Goal: Information Seeking & Learning: Learn about a topic

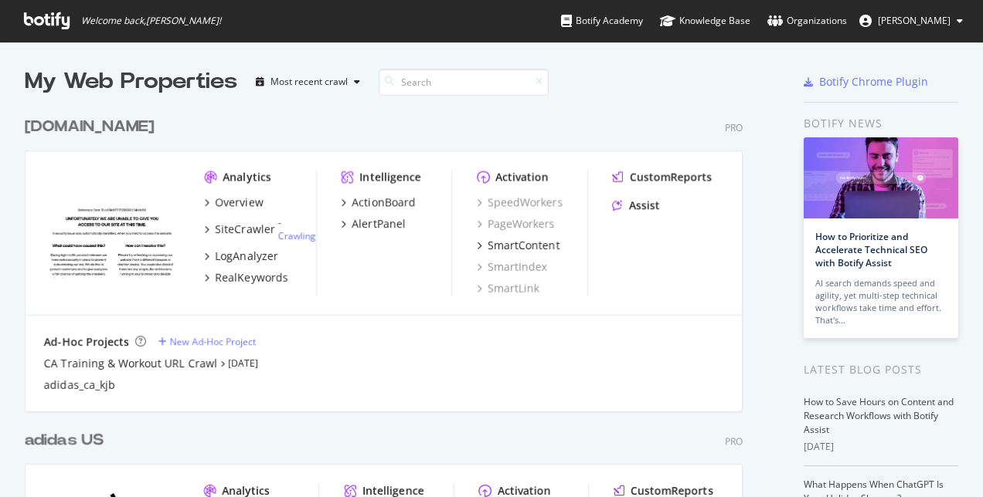
scroll to position [486, 959]
click at [83, 438] on div "adidas US" at bounding box center [64, 441] width 79 height 22
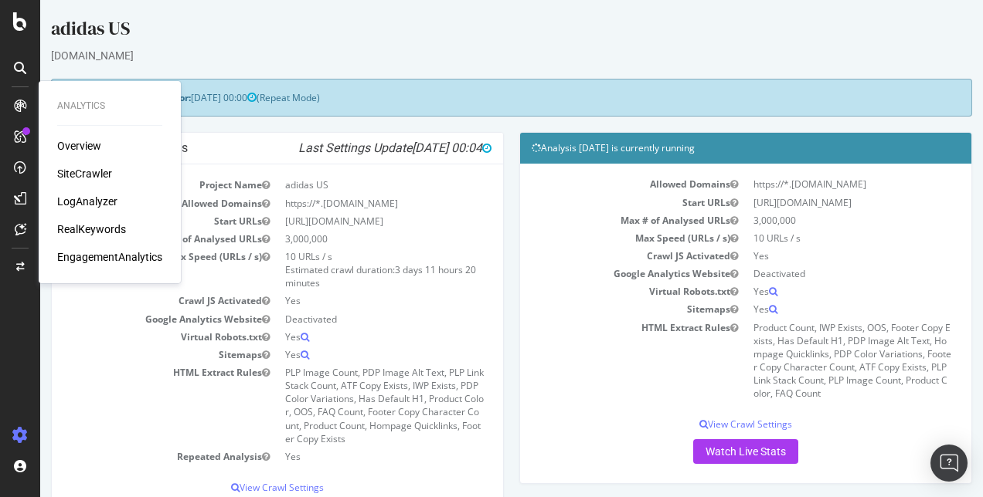
click at [86, 225] on div "RealKeywords" at bounding box center [91, 229] width 69 height 15
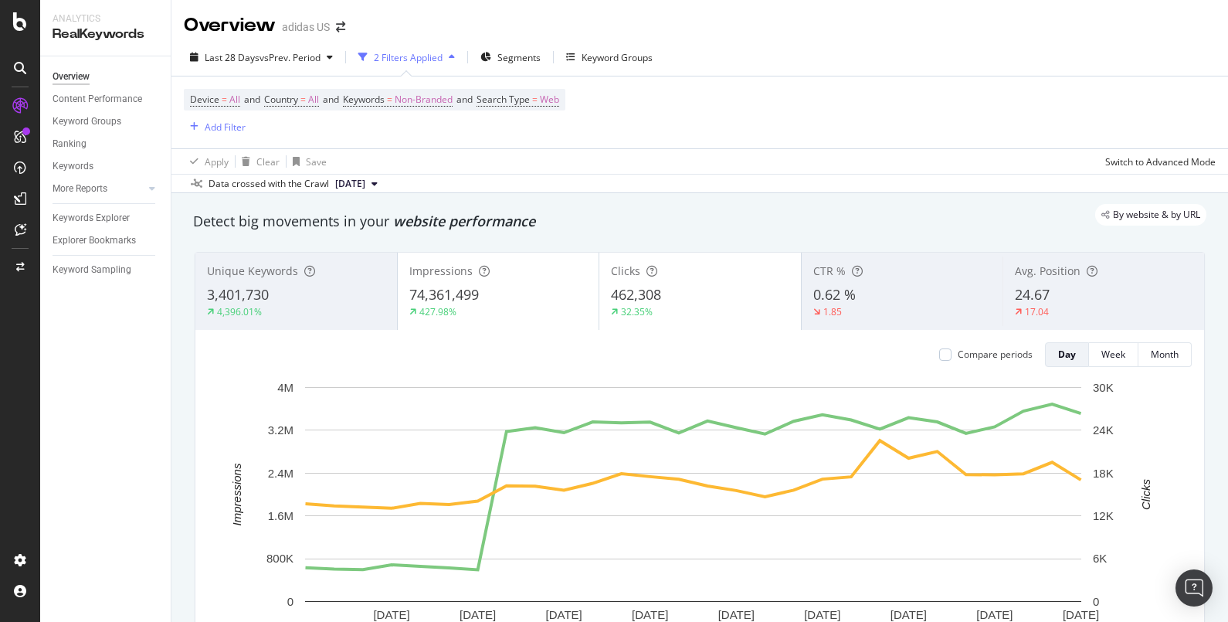
drag, startPoint x: 715, startPoint y: 2, endPoint x: 765, endPoint y: 138, distance: 145.4
click at [765, 138] on div "Device = All and Country = All and Keywords = Non-Branded and Search Type = Web…" at bounding box center [700, 112] width 1032 height 72
click at [124, 244] on div "Explorer Bookmarks" at bounding box center [94, 241] width 83 height 16
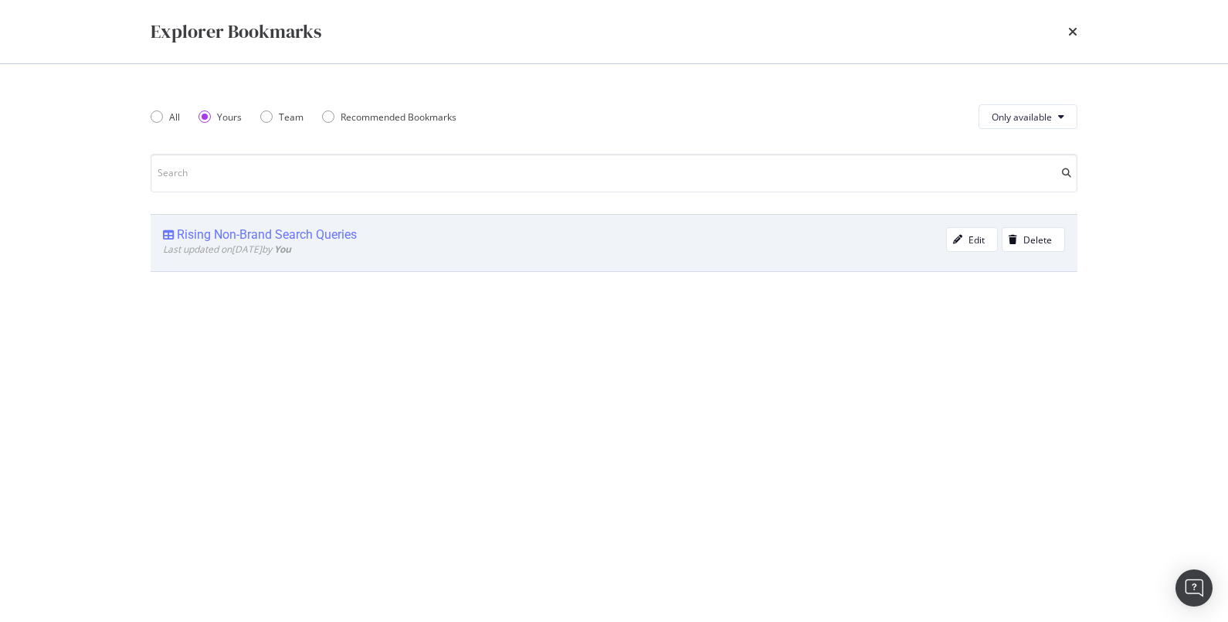
click at [174, 236] on div "Rising Non-Brand Search Queries" at bounding box center [554, 234] width 783 height 15
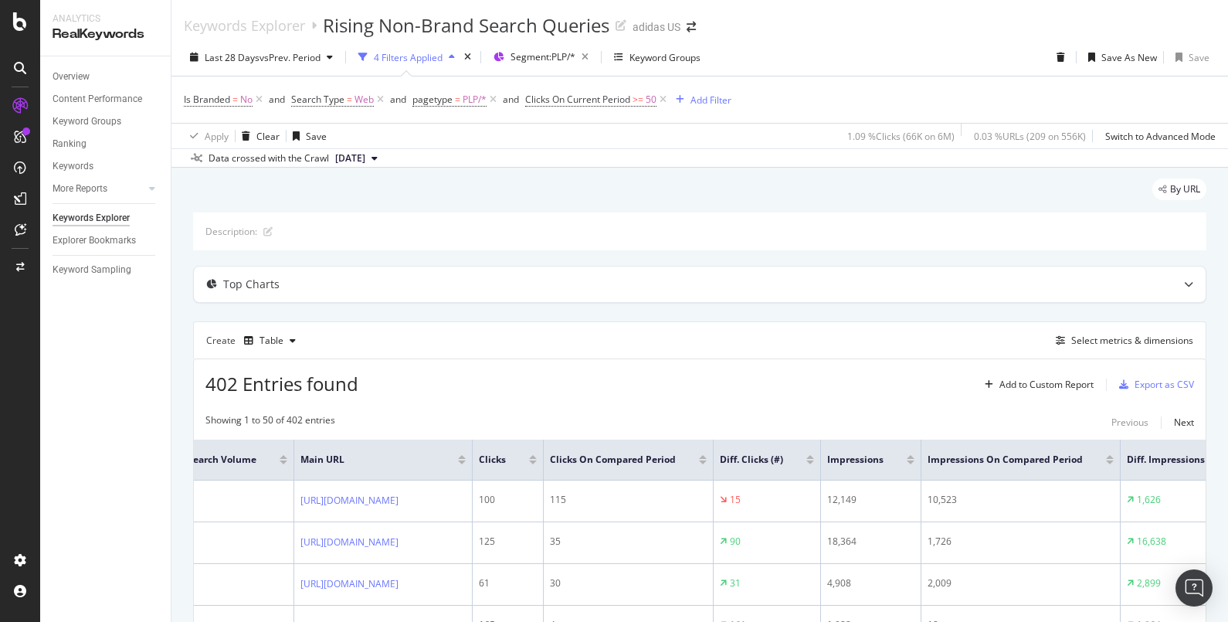
click at [814, 460] on div at bounding box center [810, 462] width 8 height 4
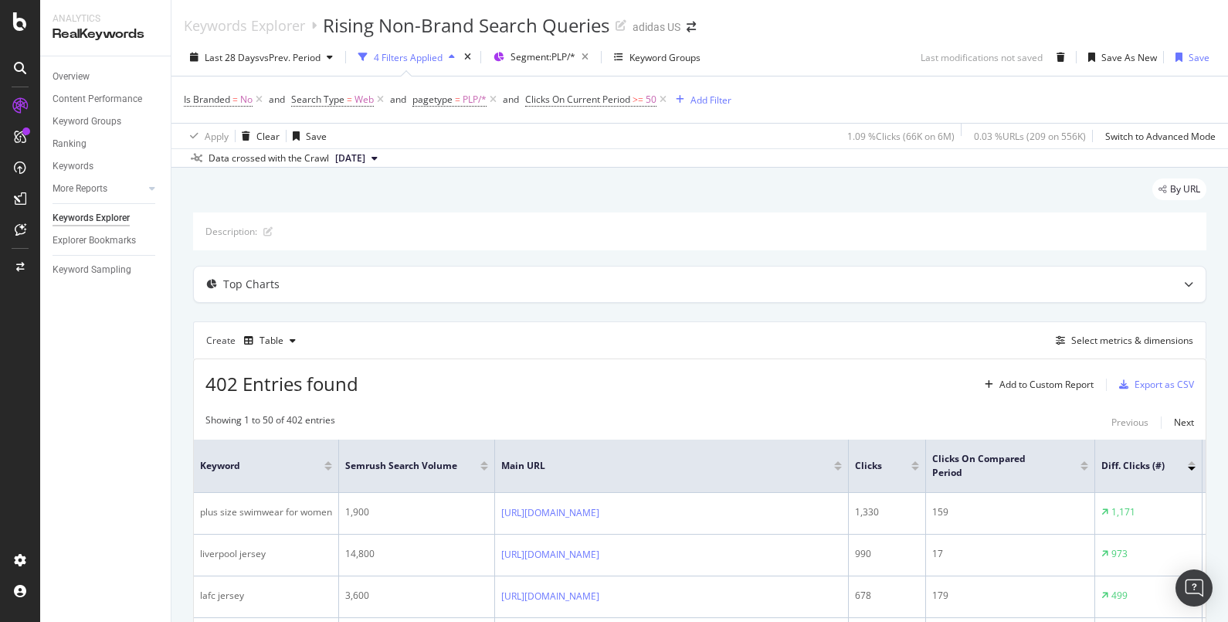
scroll to position [193, 0]
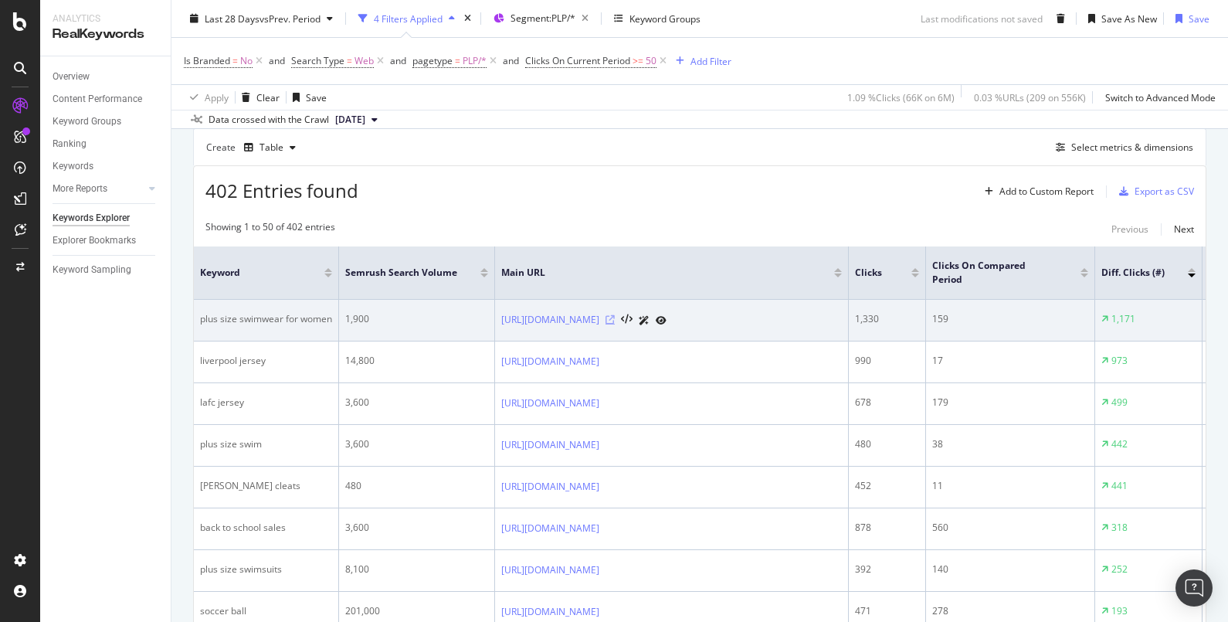
click at [615, 316] on icon at bounding box center [610, 319] width 9 height 9
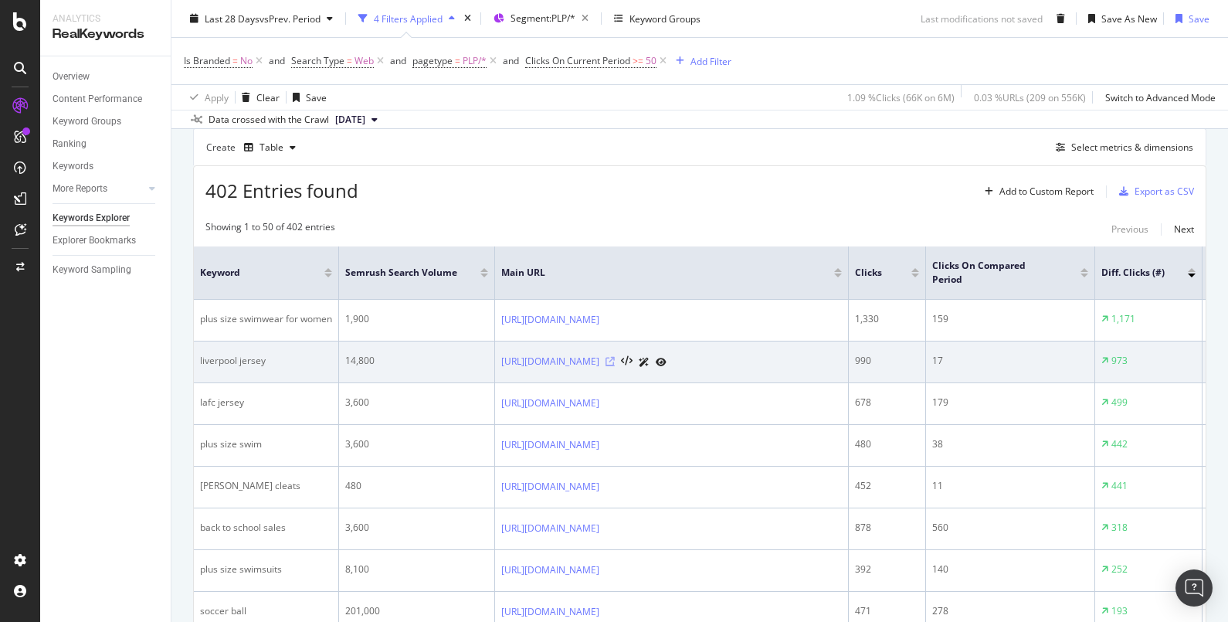
click at [615, 366] on icon at bounding box center [610, 361] width 9 height 9
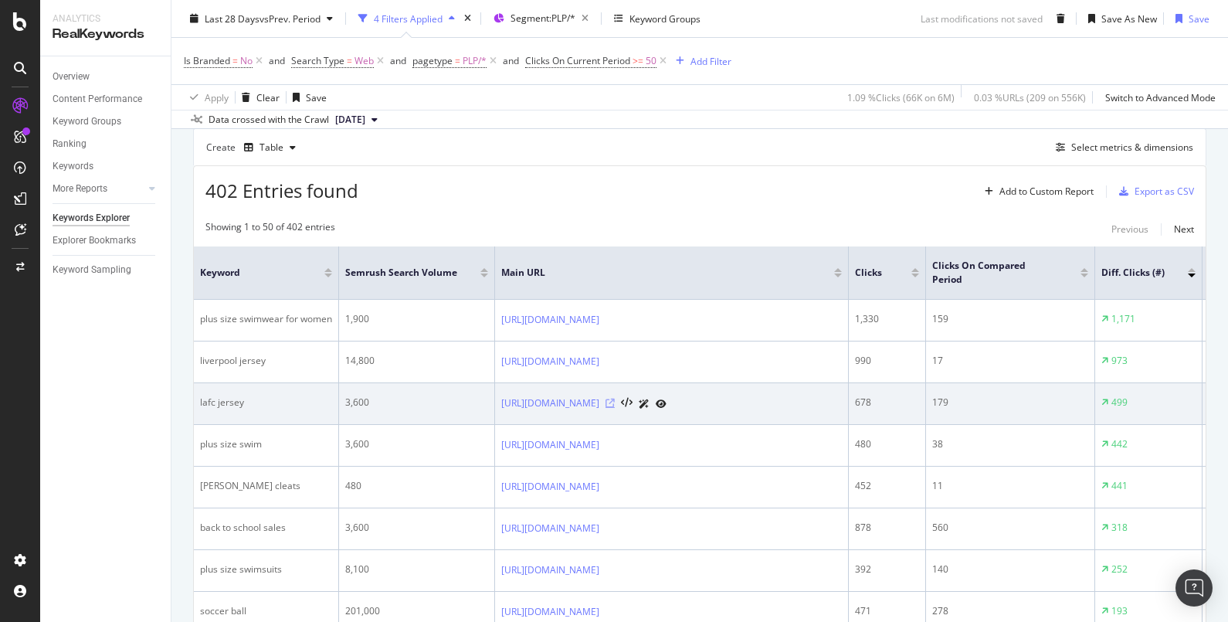
click at [615, 408] on icon at bounding box center [610, 403] width 9 height 9
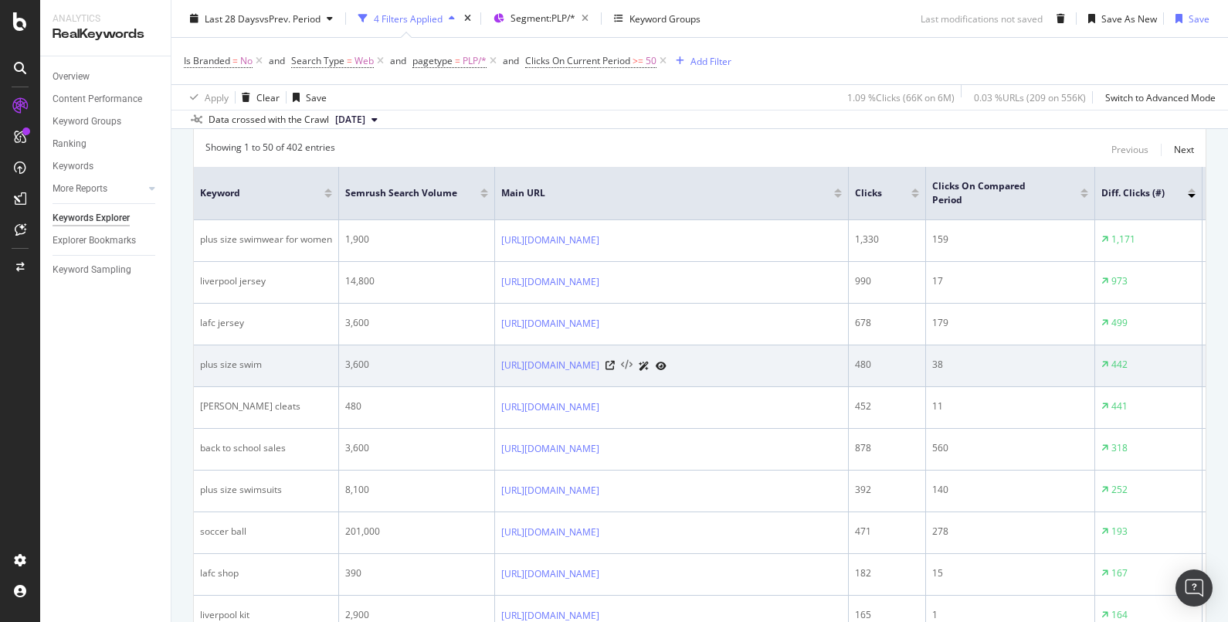
scroll to position [290, 0]
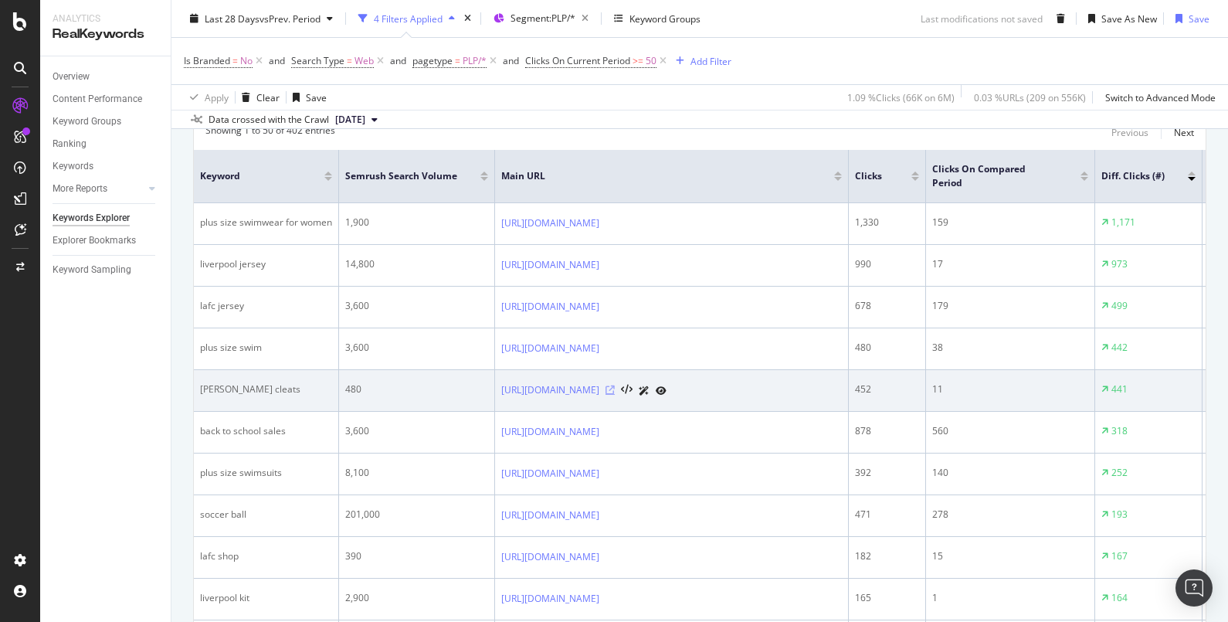
click at [615, 395] on icon at bounding box center [610, 389] width 9 height 9
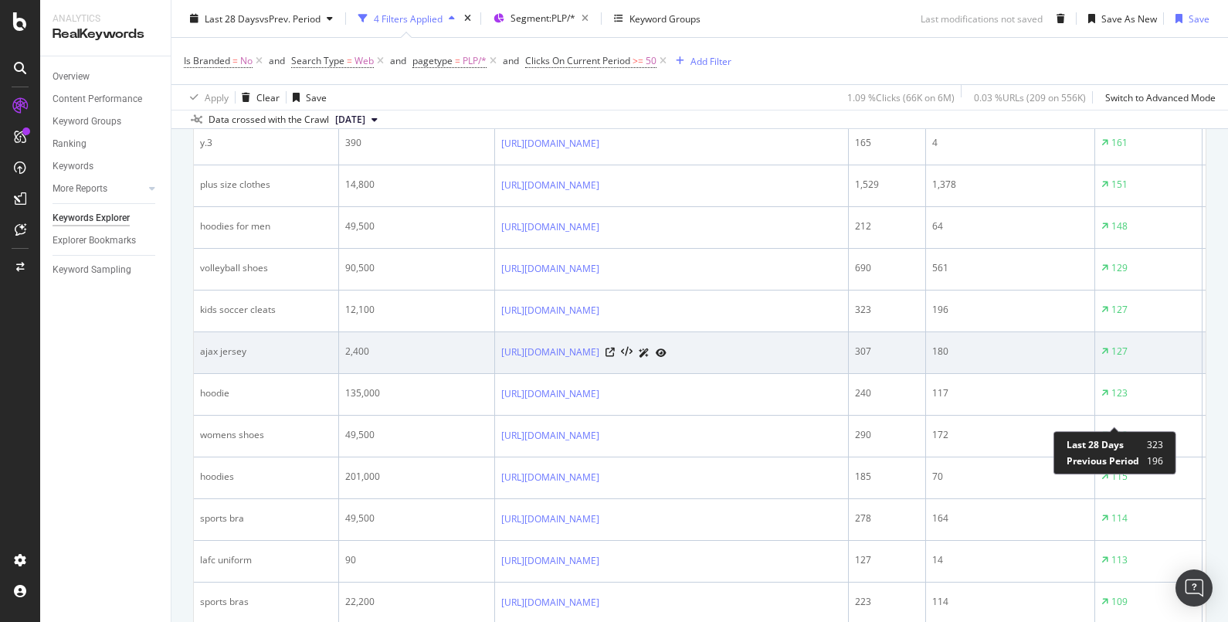
scroll to position [869, 0]
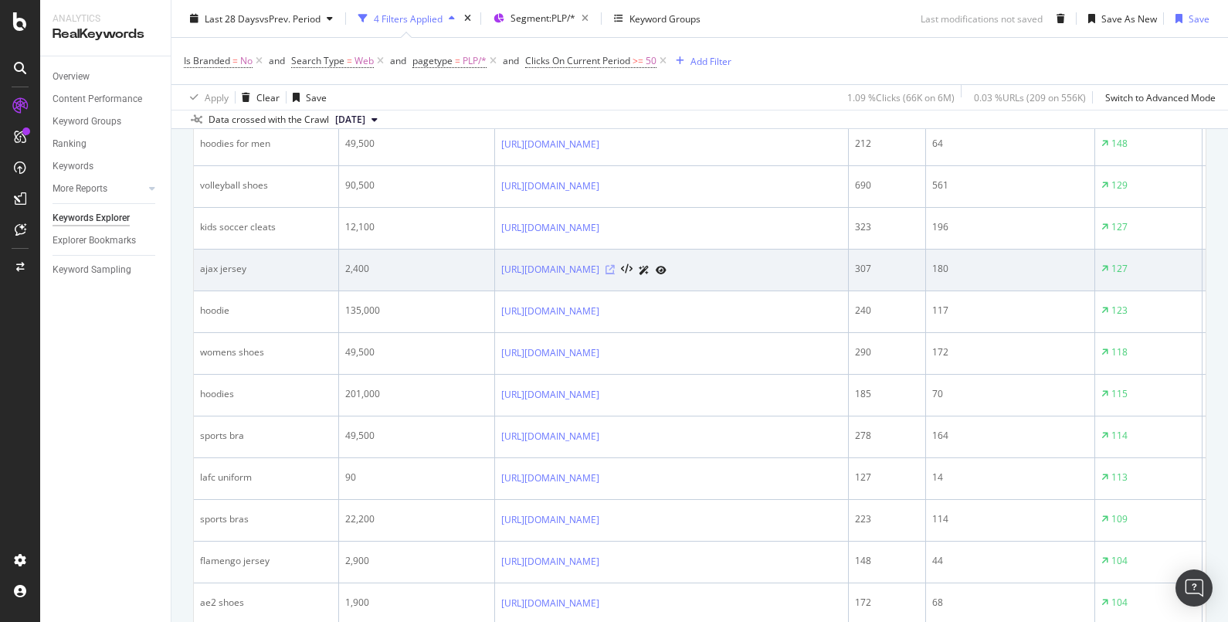
click at [615, 273] on icon at bounding box center [610, 269] width 9 height 9
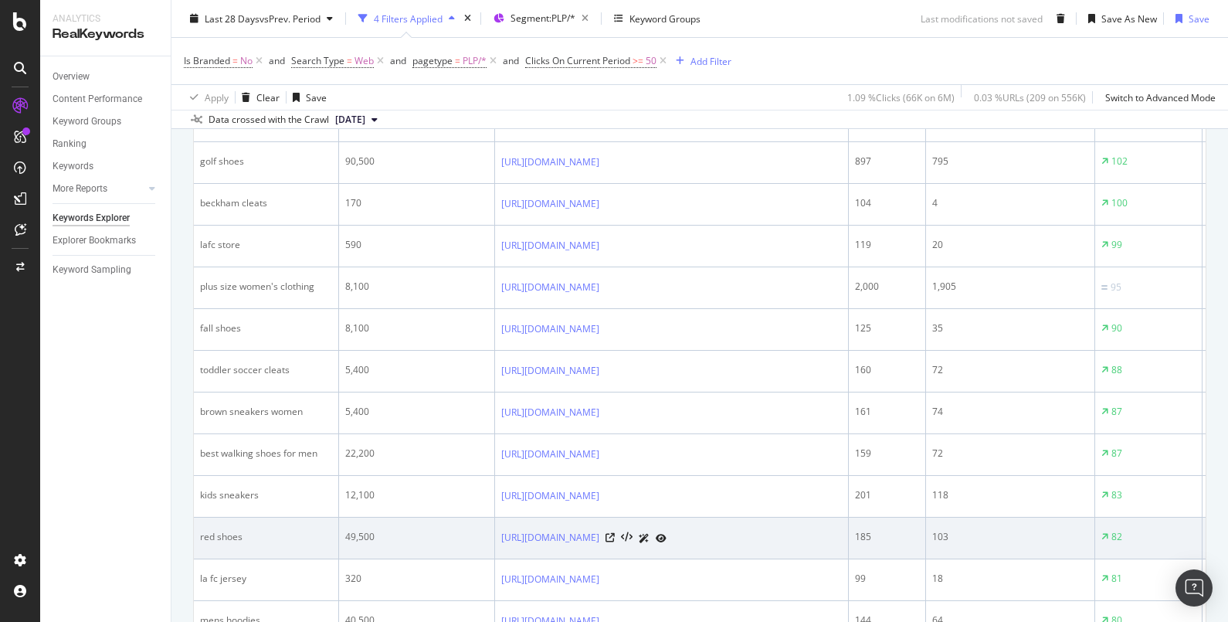
scroll to position [1255, 0]
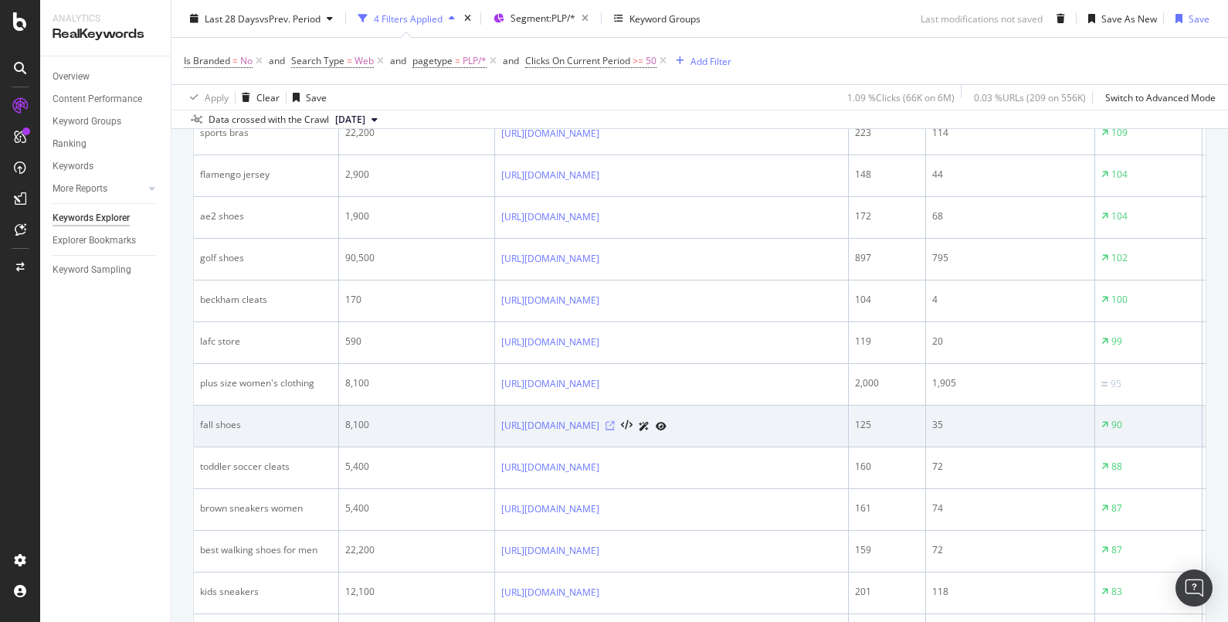
click at [615, 427] on icon at bounding box center [610, 425] width 9 height 9
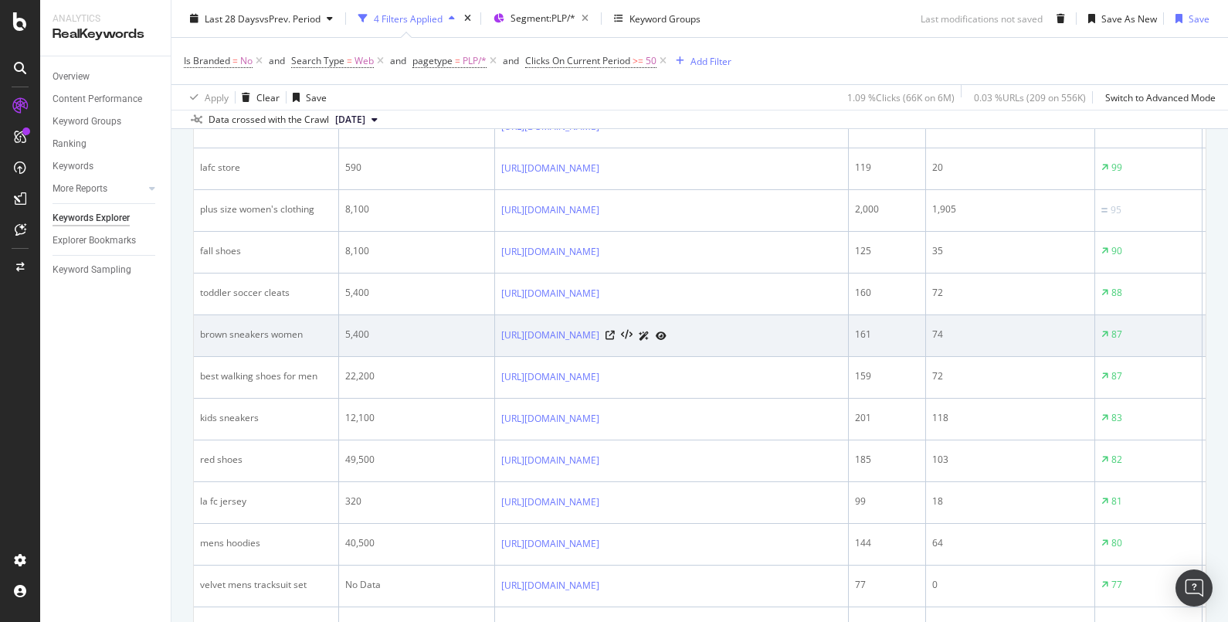
scroll to position [1448, 0]
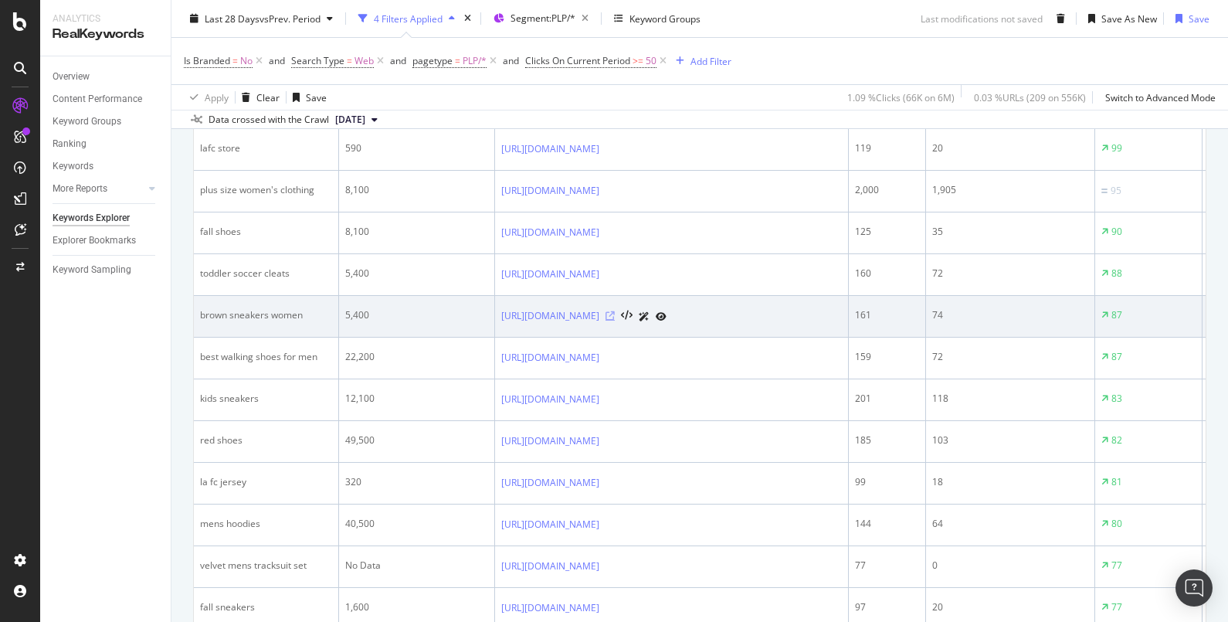
click at [615, 314] on icon at bounding box center [610, 315] width 9 height 9
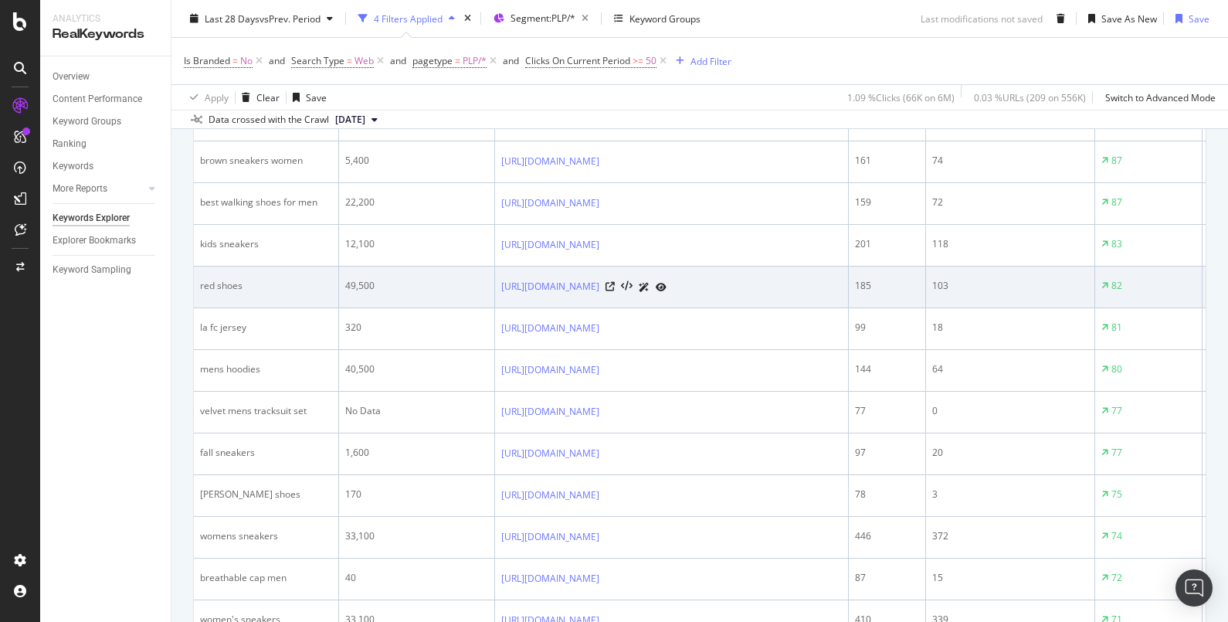
scroll to position [1642, 0]
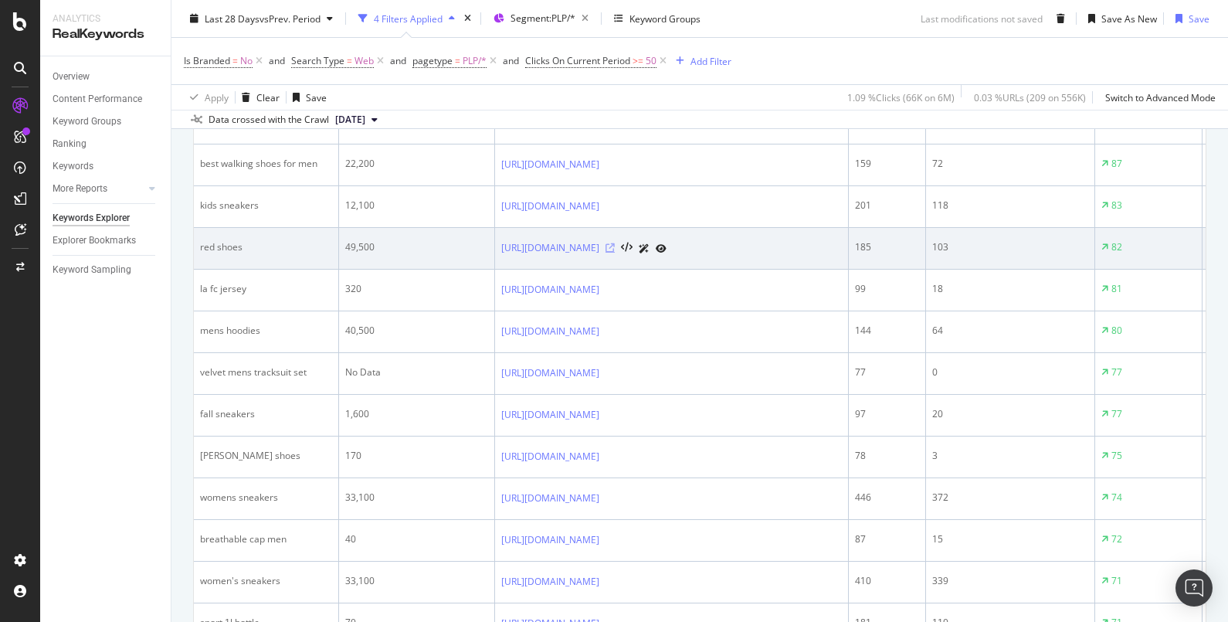
click at [615, 246] on icon at bounding box center [610, 247] width 9 height 9
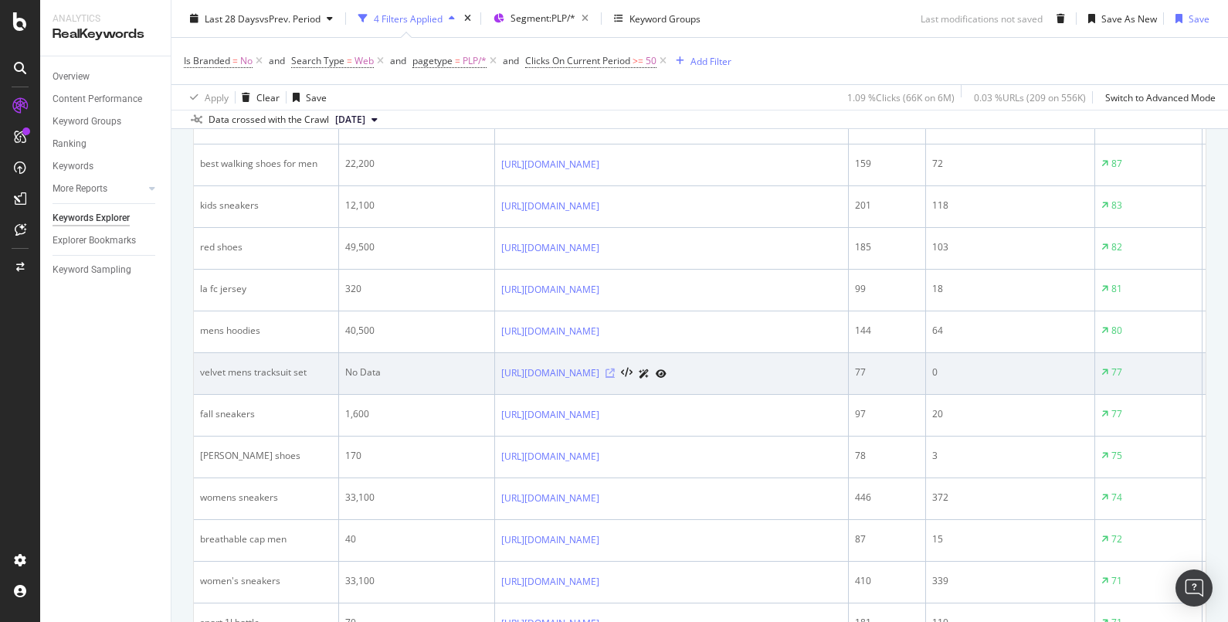
click at [615, 369] on icon at bounding box center [610, 372] width 9 height 9
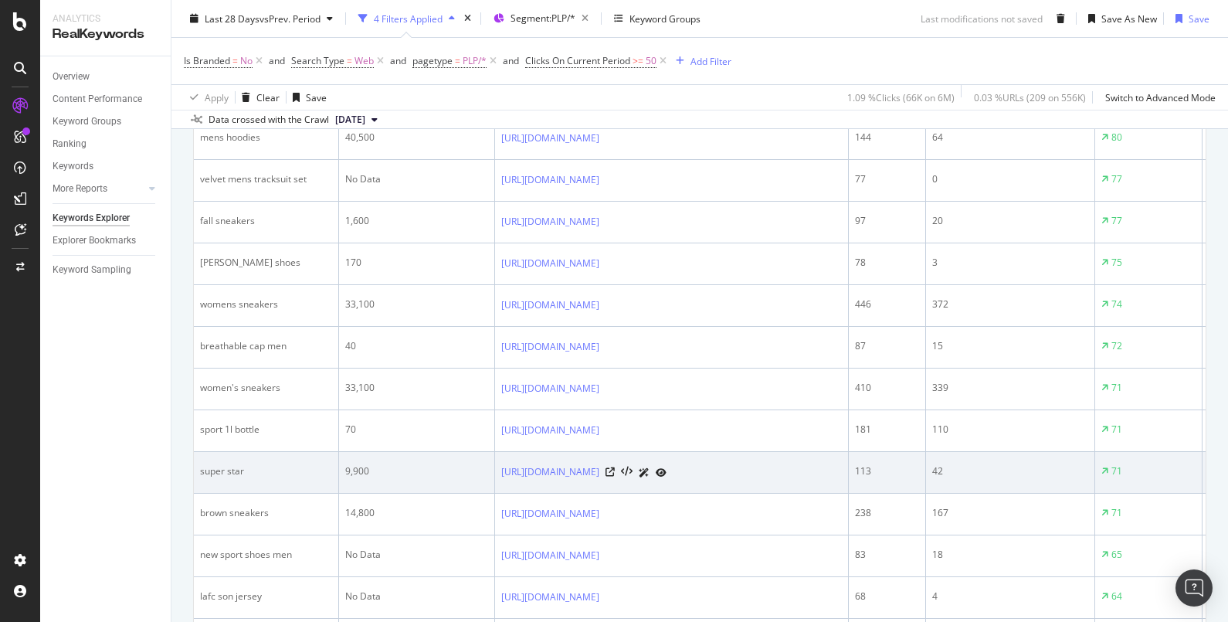
scroll to position [1931, 0]
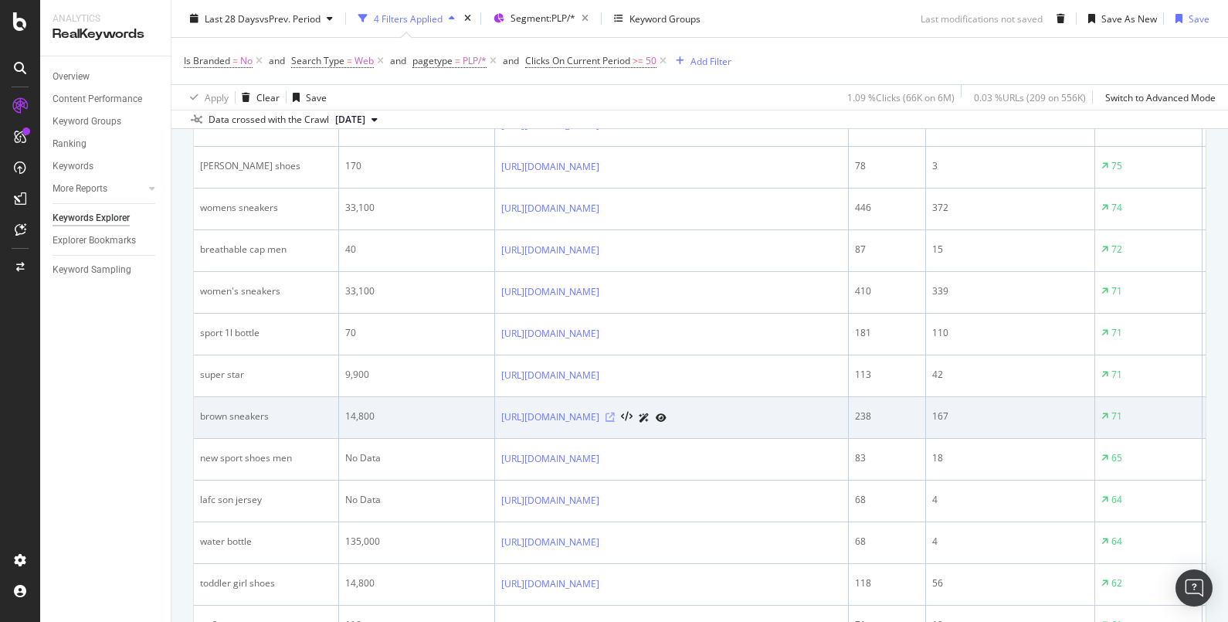
click at [615, 413] on icon at bounding box center [610, 417] width 9 height 9
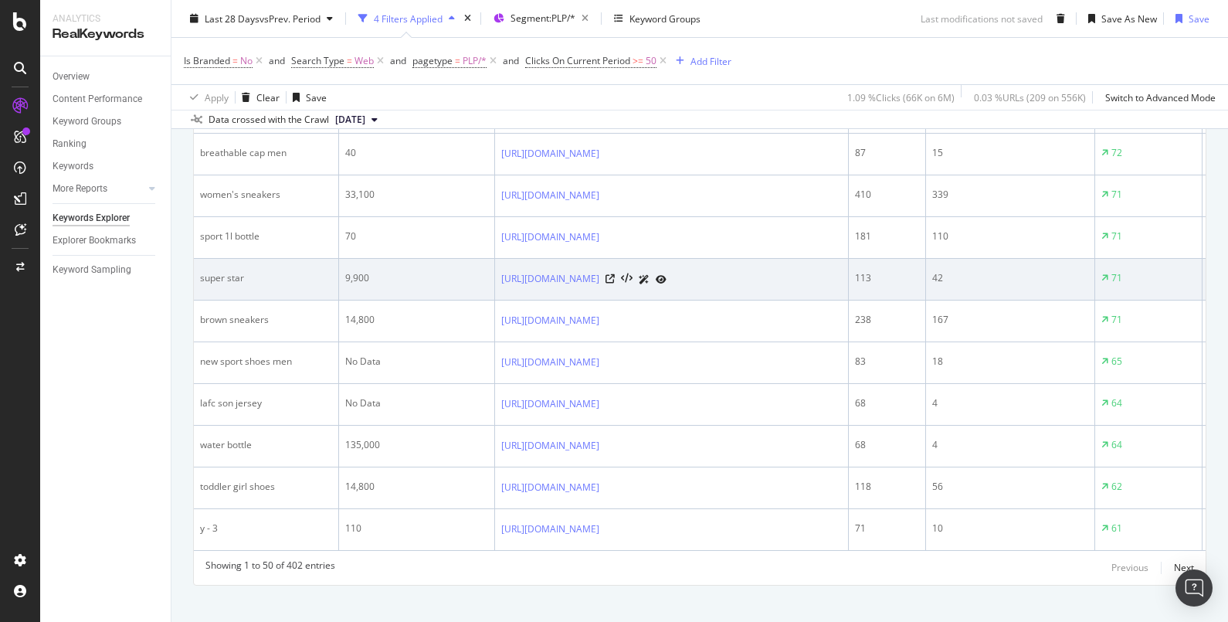
scroll to position [2053, 0]
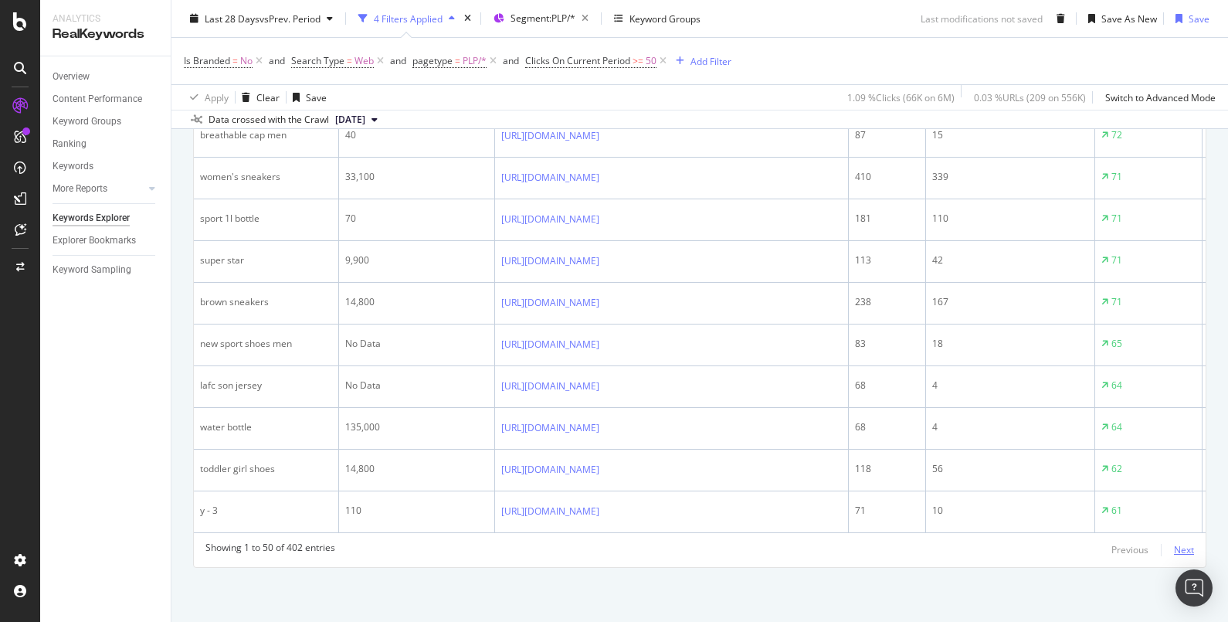
click at [982, 497] on div "Next" at bounding box center [1184, 549] width 20 height 13
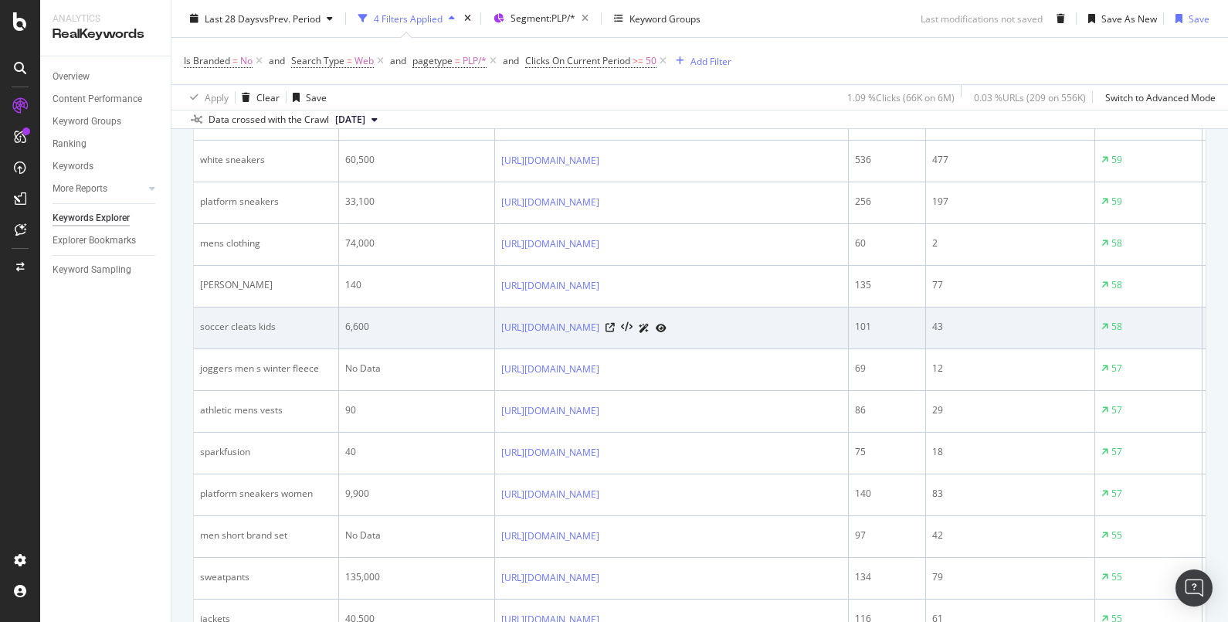
scroll to position [412, 0]
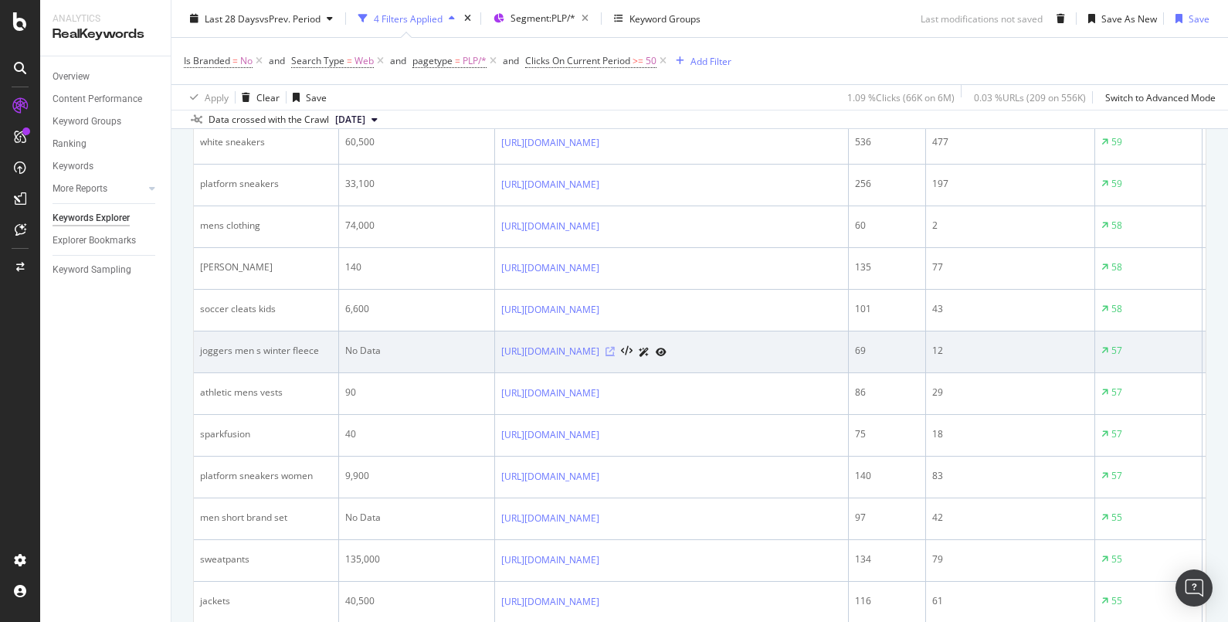
click at [615, 347] on icon at bounding box center [610, 351] width 9 height 9
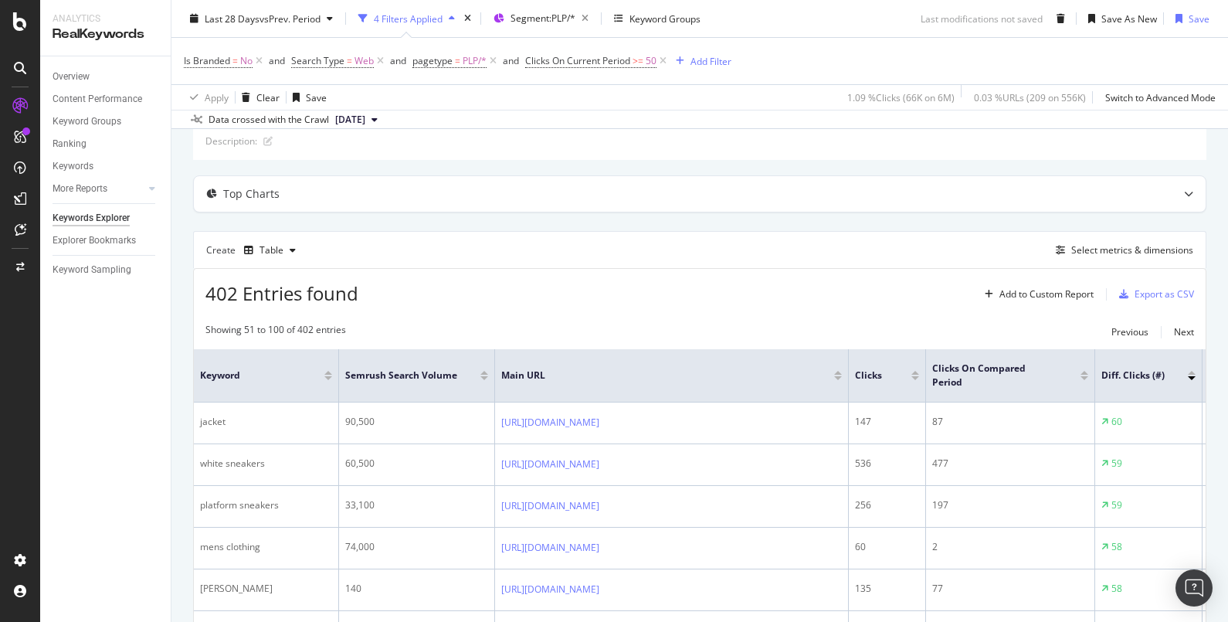
scroll to position [0, 0]
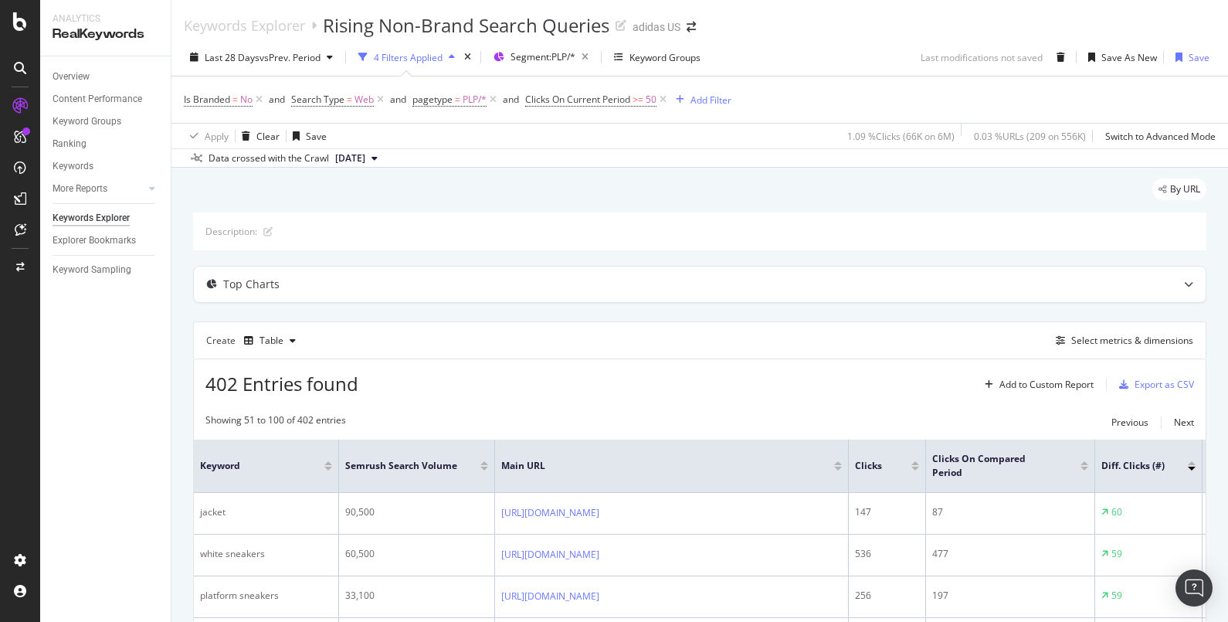
click at [728, 24] on div "Keywords Explorer Rising Non-Brand Search Queries adidas US" at bounding box center [699, 19] width 1057 height 39
click at [723, 97] on div "Add Filter" at bounding box center [711, 99] width 41 height 13
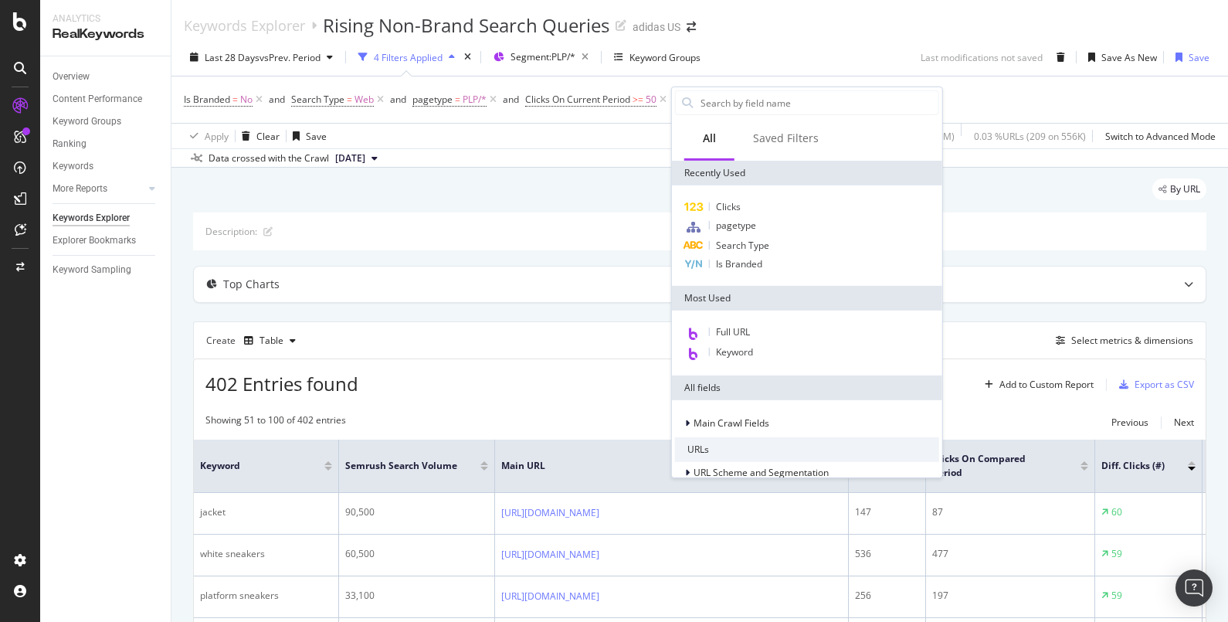
click at [783, 77] on div "Is Branded = No and Search Type = Web and pagetype = PLP/* and Clicks On Curren…" at bounding box center [700, 99] width 1032 height 46
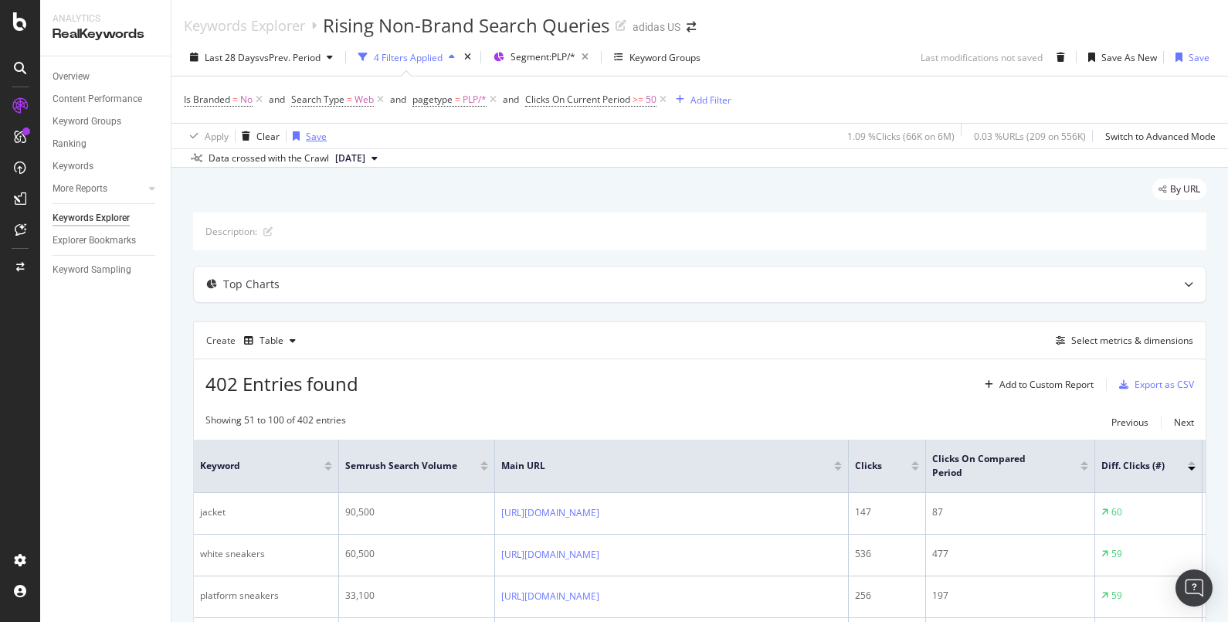
click at [306, 138] on div "Save" at bounding box center [316, 136] width 21 height 13
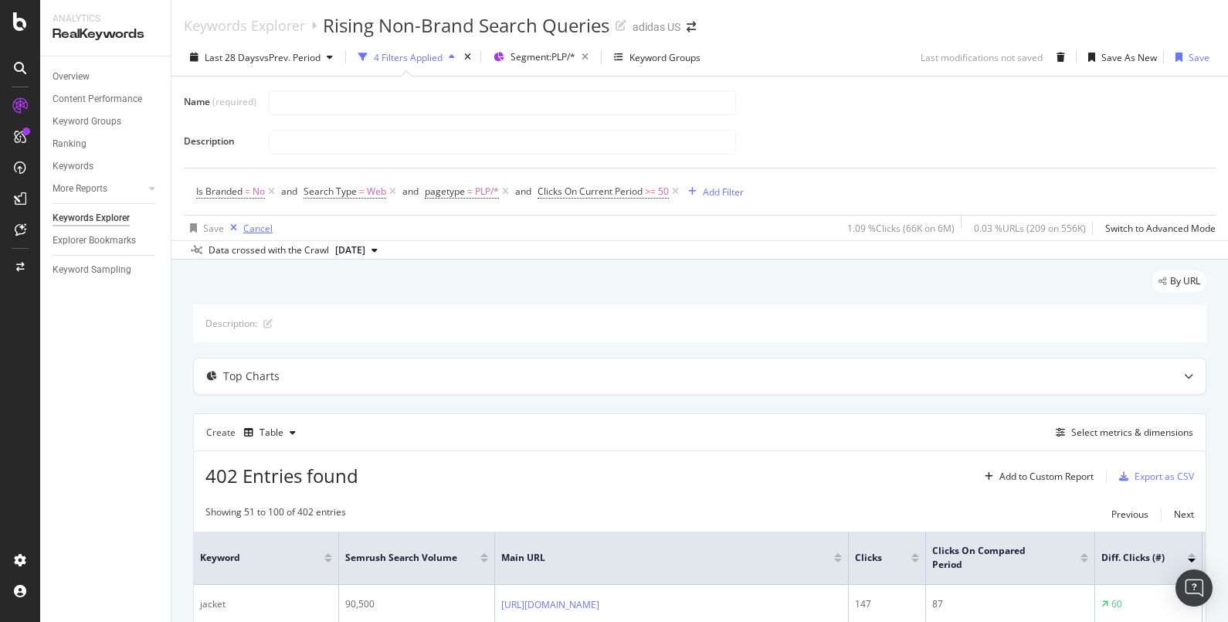
click at [256, 224] on div "Cancel" at bounding box center [257, 228] width 29 height 13
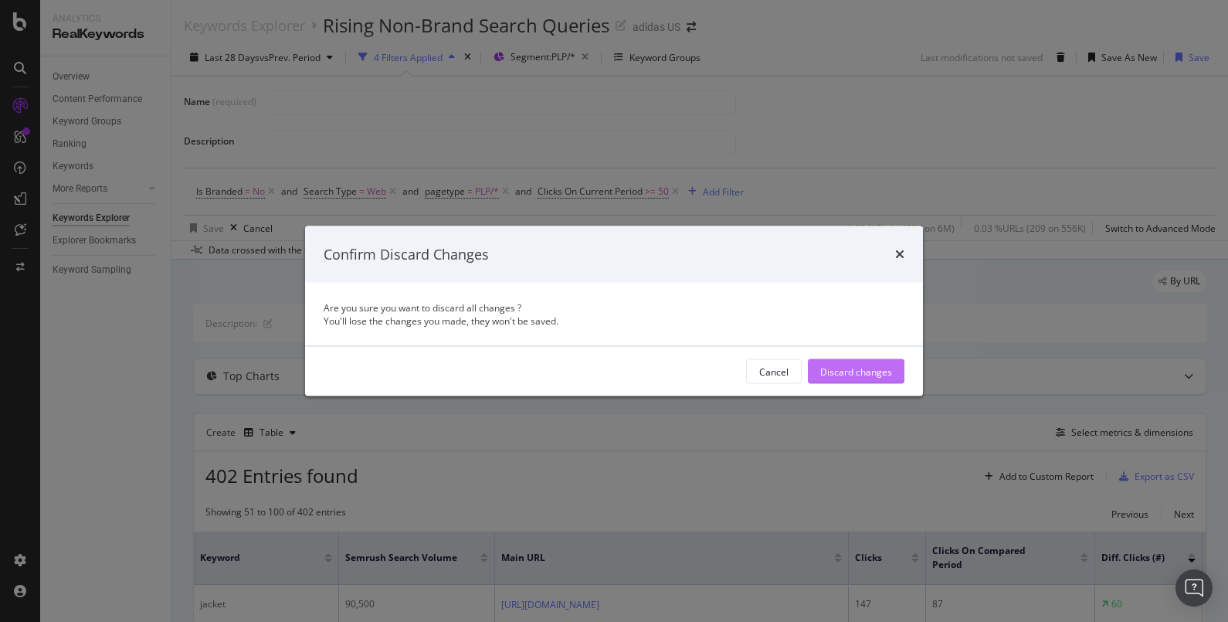
click at [868, 372] on div "Discard changes" at bounding box center [856, 371] width 72 height 13
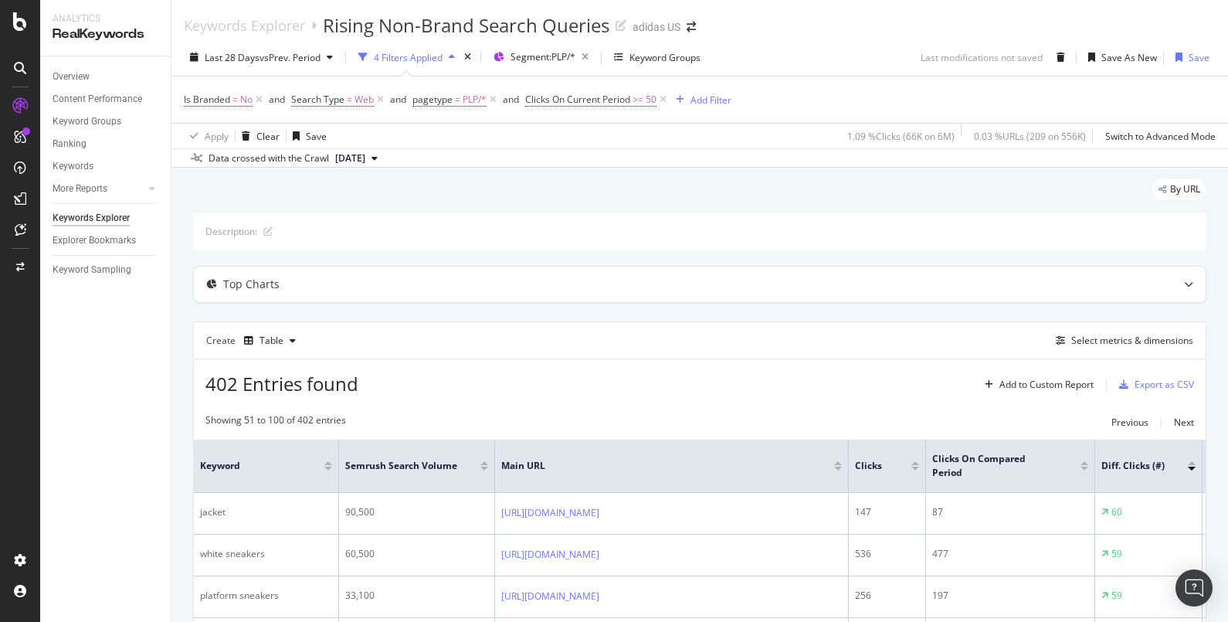
click at [738, 28] on div "Keywords Explorer Rising Non-Brand Search Queries adidas US" at bounding box center [699, 19] width 1057 height 39
click at [688, 28] on icon "arrow-right-arrow-left" at bounding box center [691, 27] width 9 height 11
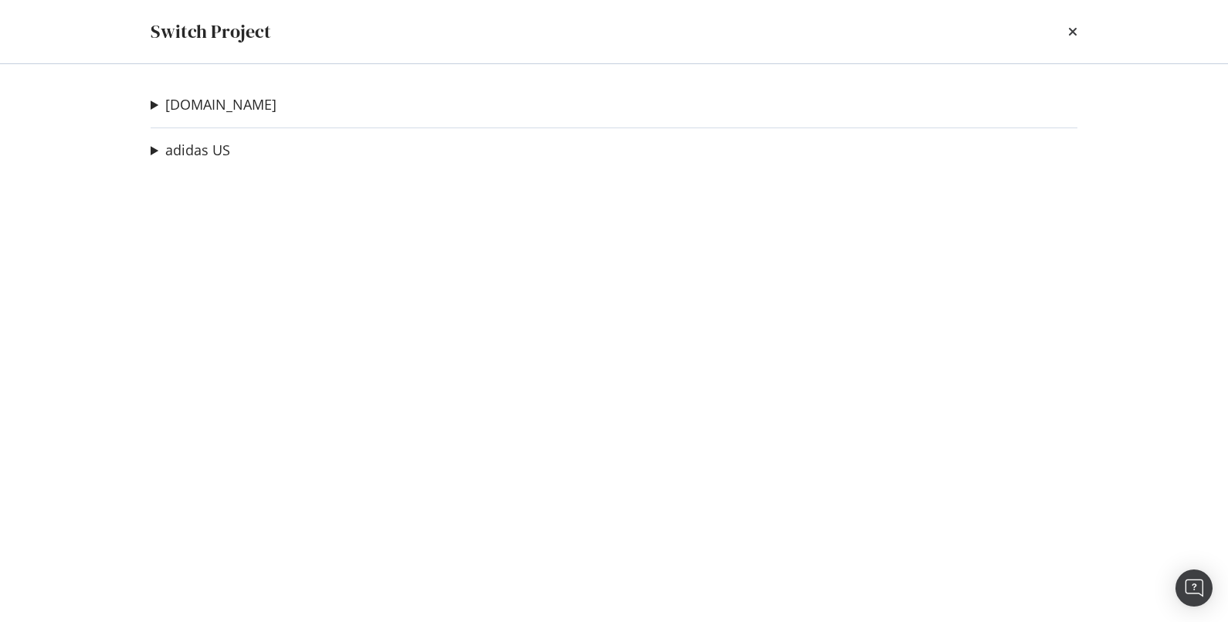
click at [982, 27] on div "Switch Project" at bounding box center [614, 32] width 927 height 26
click at [982, 28] on icon "times" at bounding box center [1072, 31] width 9 height 12
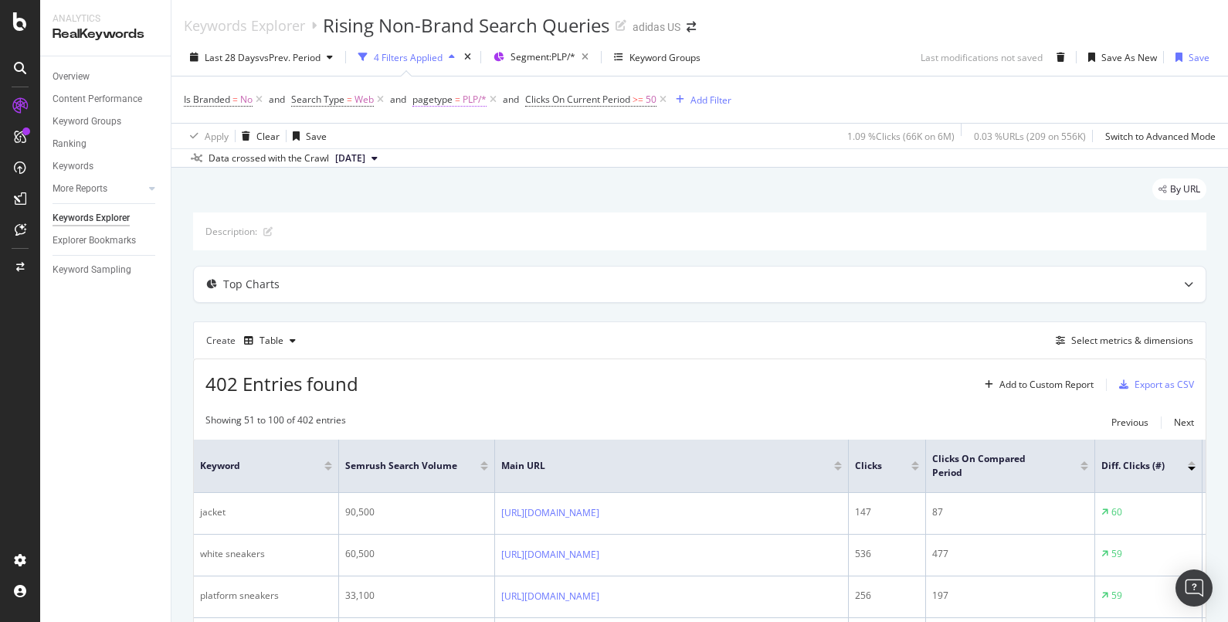
click at [438, 103] on span "pagetype" at bounding box center [433, 99] width 40 height 13
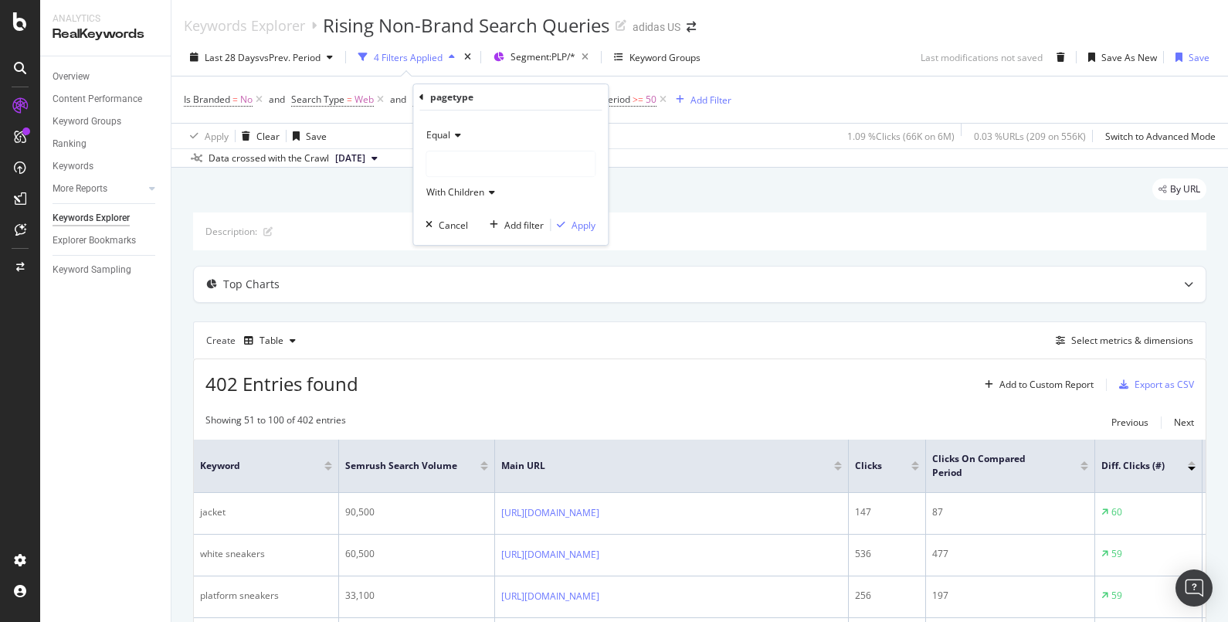
click at [823, 51] on div "Last 28 Days vs Prev. Period 4 Filters Applied Segment: PLP/* Keyword Groups La…" at bounding box center [699, 60] width 1057 height 31
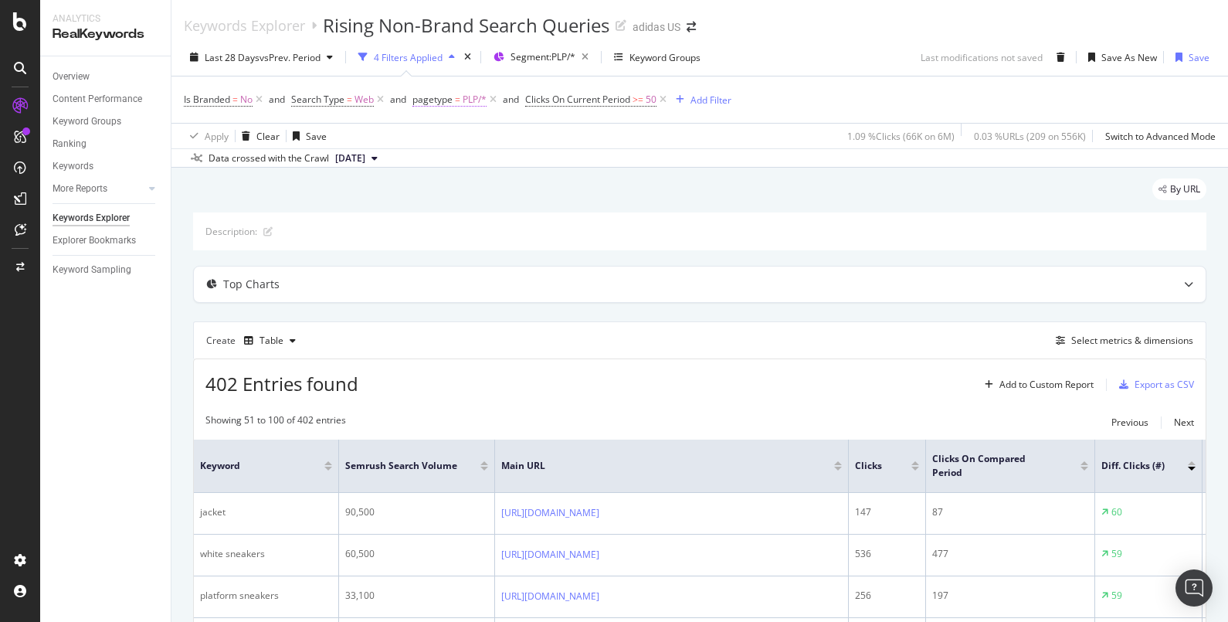
click at [441, 93] on span "pagetype" at bounding box center [433, 99] width 40 height 13
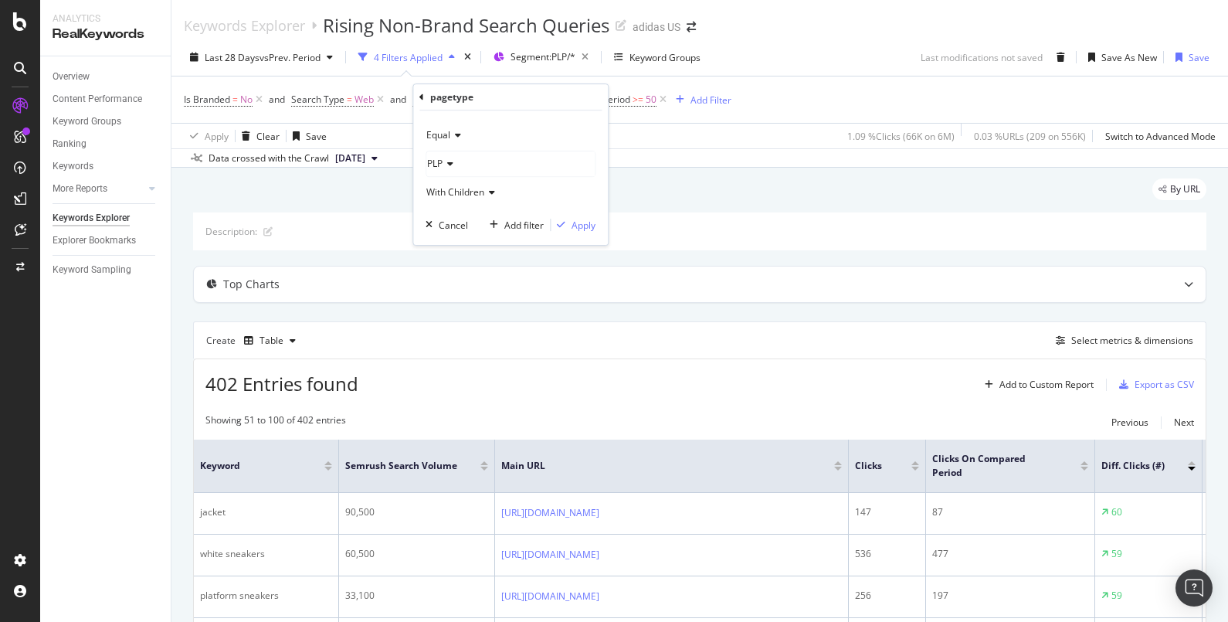
click at [489, 193] on icon at bounding box center [489, 192] width 11 height 9
click at [651, 148] on div "Data crossed with the Crawl [DATE]" at bounding box center [699, 157] width 1057 height 19
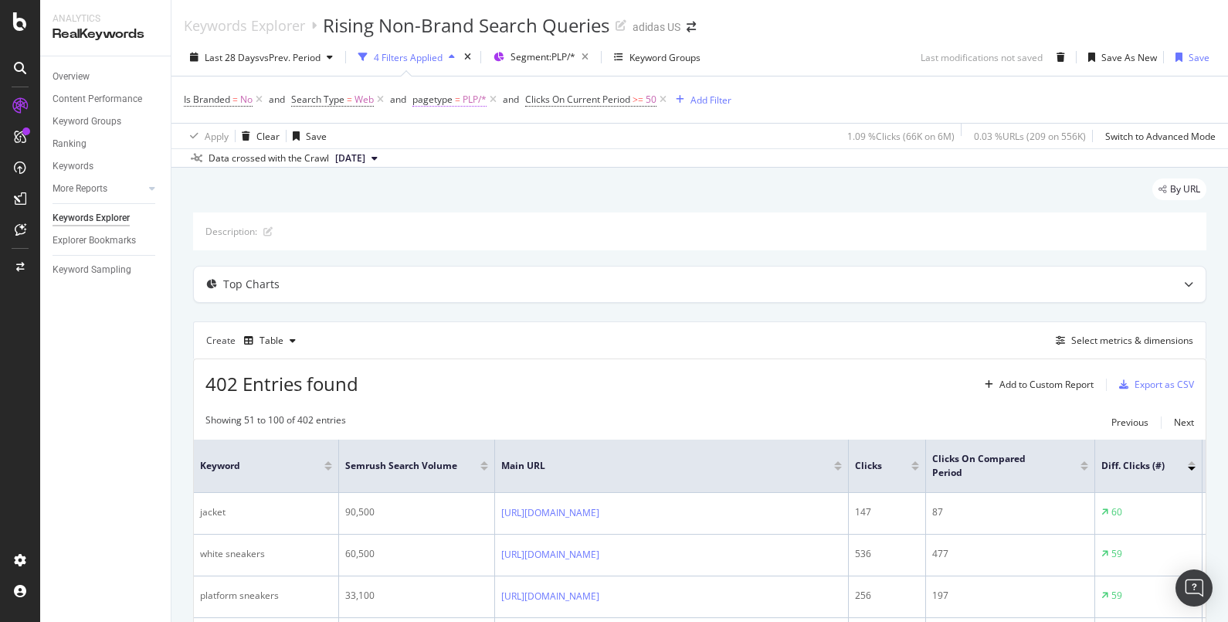
click at [495, 100] on icon at bounding box center [493, 99] width 13 height 15
click at [982, 345] on div "Select metrics & dimensions" at bounding box center [1132, 340] width 122 height 13
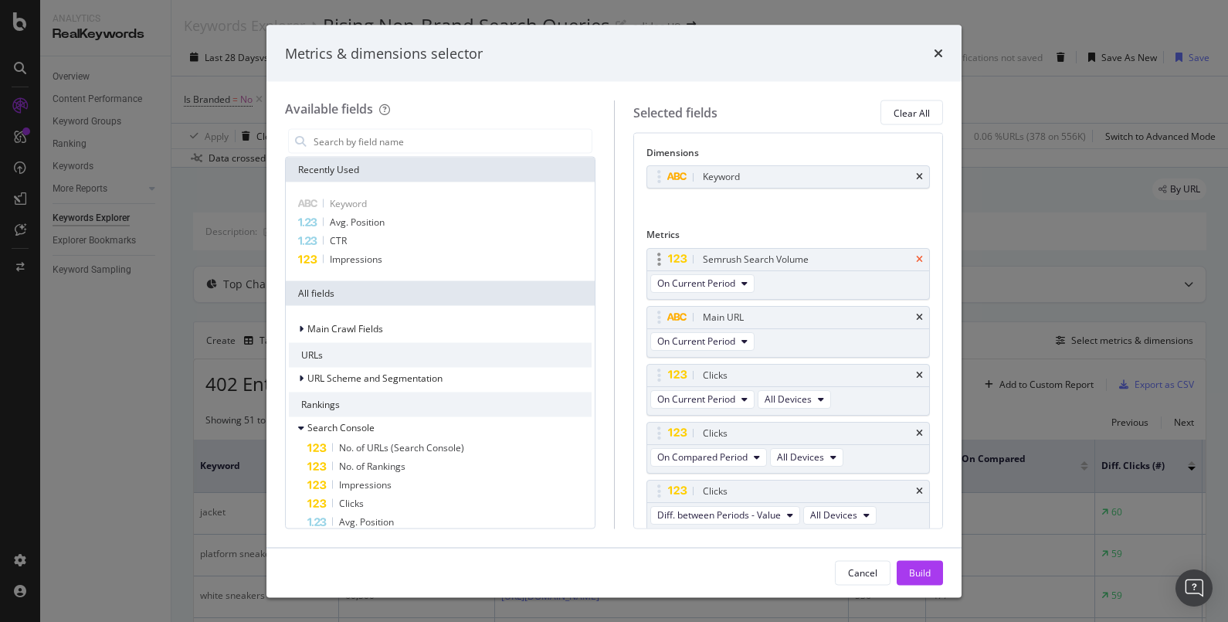
click at [916, 256] on icon "times" at bounding box center [919, 258] width 7 height 9
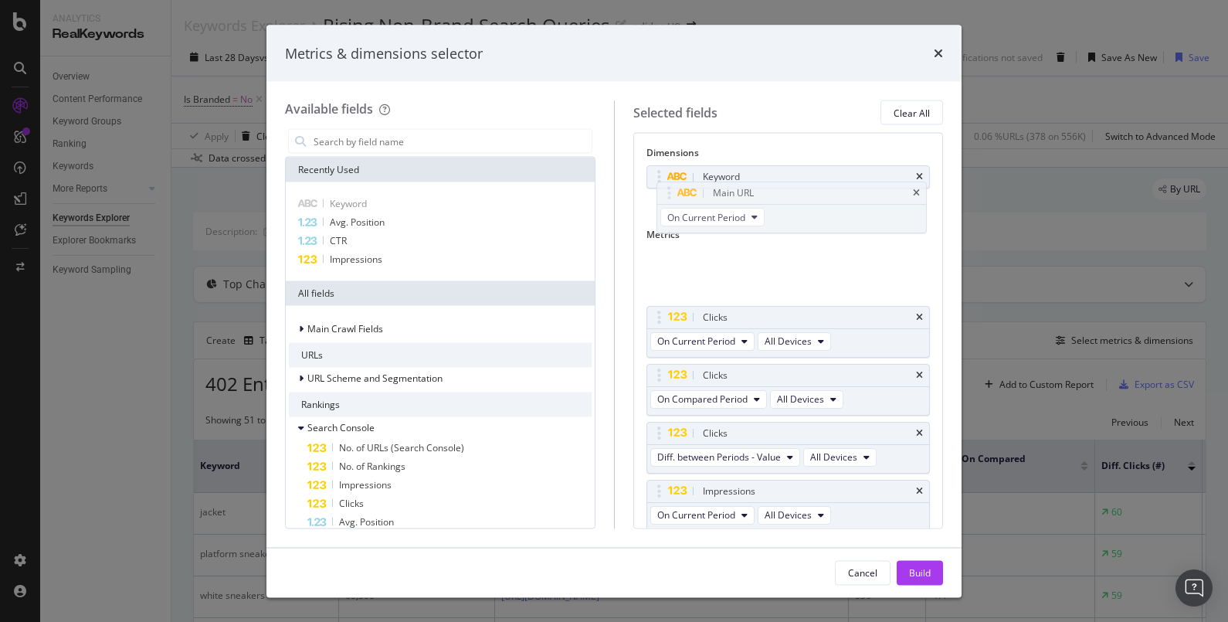
drag, startPoint x: 735, startPoint y: 250, endPoint x: 745, endPoint y: 193, distance: 57.4
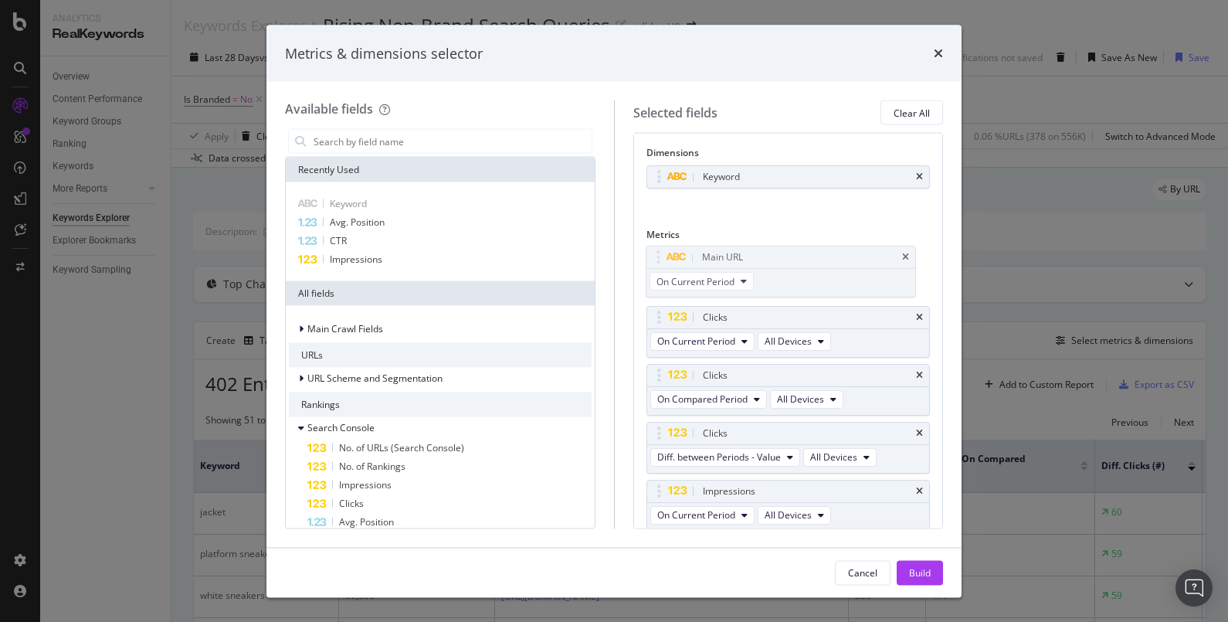
click at [745, 185] on body "Analytics RealKeywords Overview Content Performance Keyword Groups Ranking Keyw…" at bounding box center [614, 311] width 1228 height 622
click at [414, 148] on input "modal" at bounding box center [452, 141] width 280 height 23
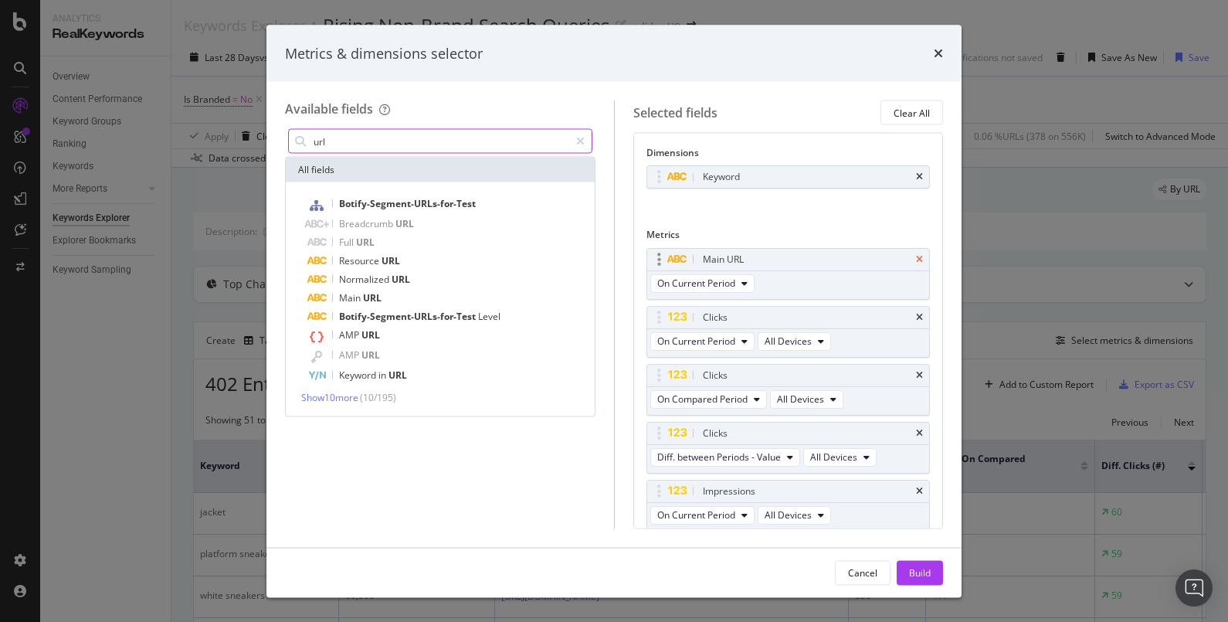
type input "url"
click at [916, 256] on icon "times" at bounding box center [919, 258] width 7 height 9
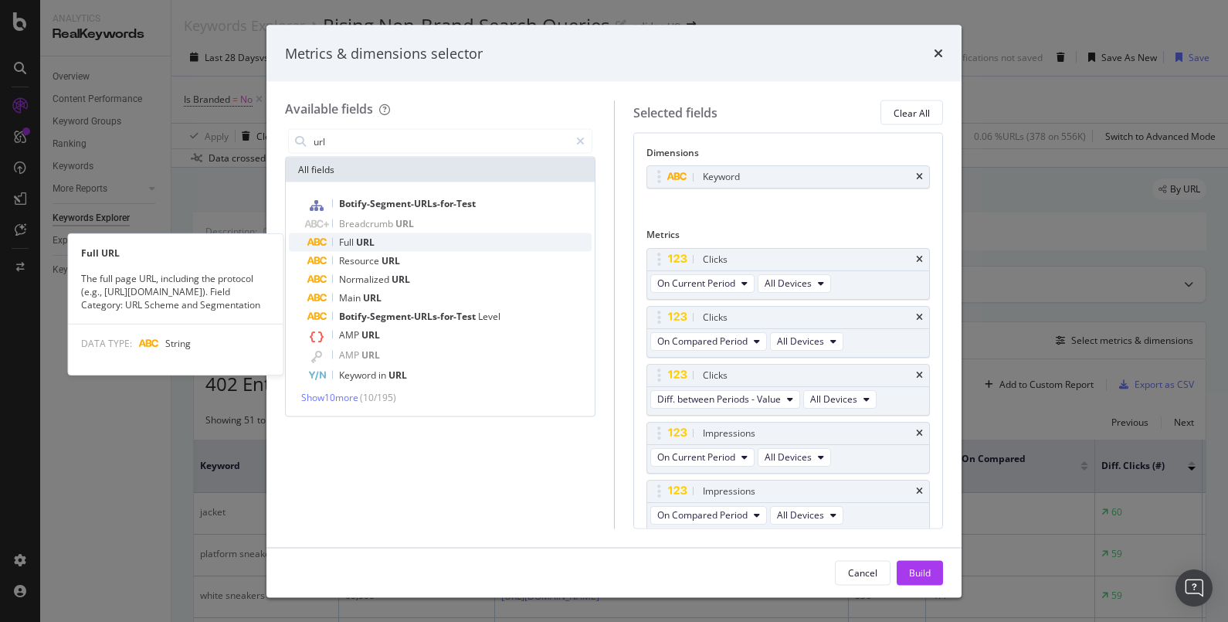
click at [399, 248] on div "Full URL" at bounding box center [449, 242] width 284 height 19
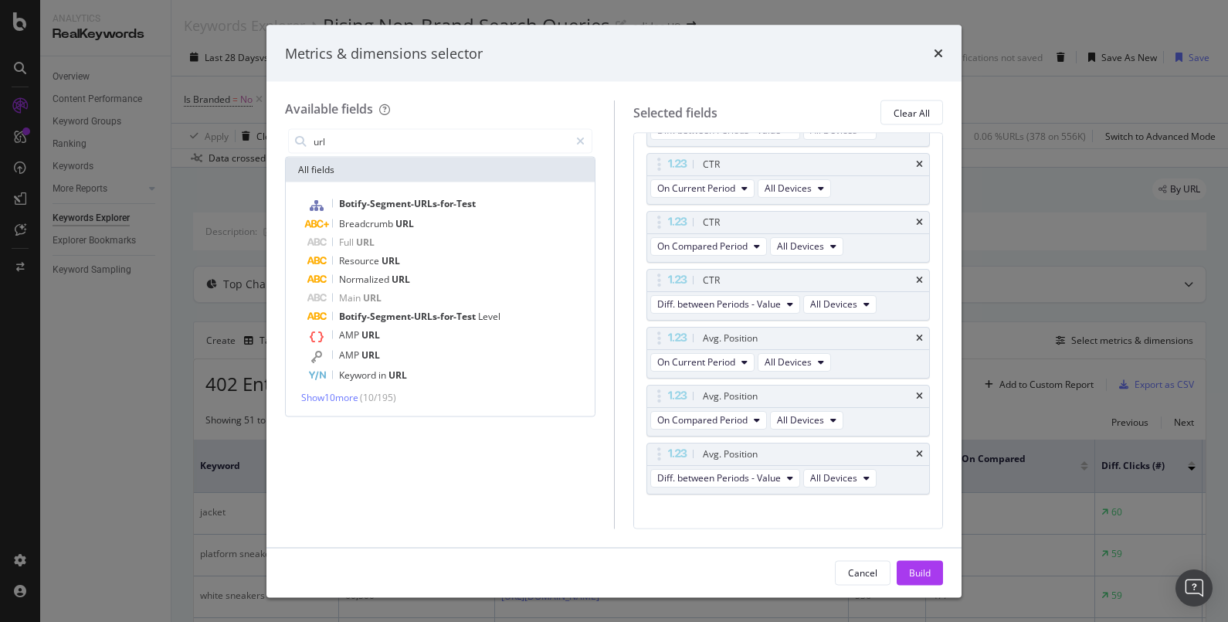
scroll to position [479, 0]
click at [924, 497] on div "Build" at bounding box center [920, 571] width 22 height 13
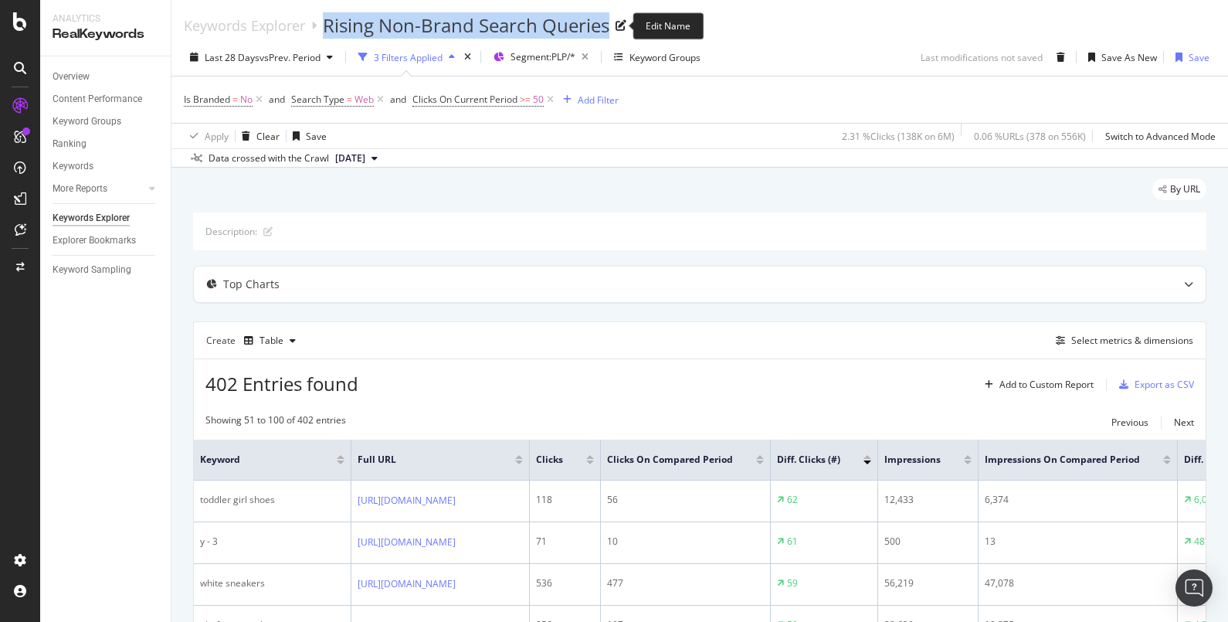
drag, startPoint x: 324, startPoint y: 29, endPoint x: 609, endPoint y: 32, distance: 285.1
click at [609, 32] on div "Rising Non-Brand Search Queries" at bounding box center [466, 25] width 287 height 26
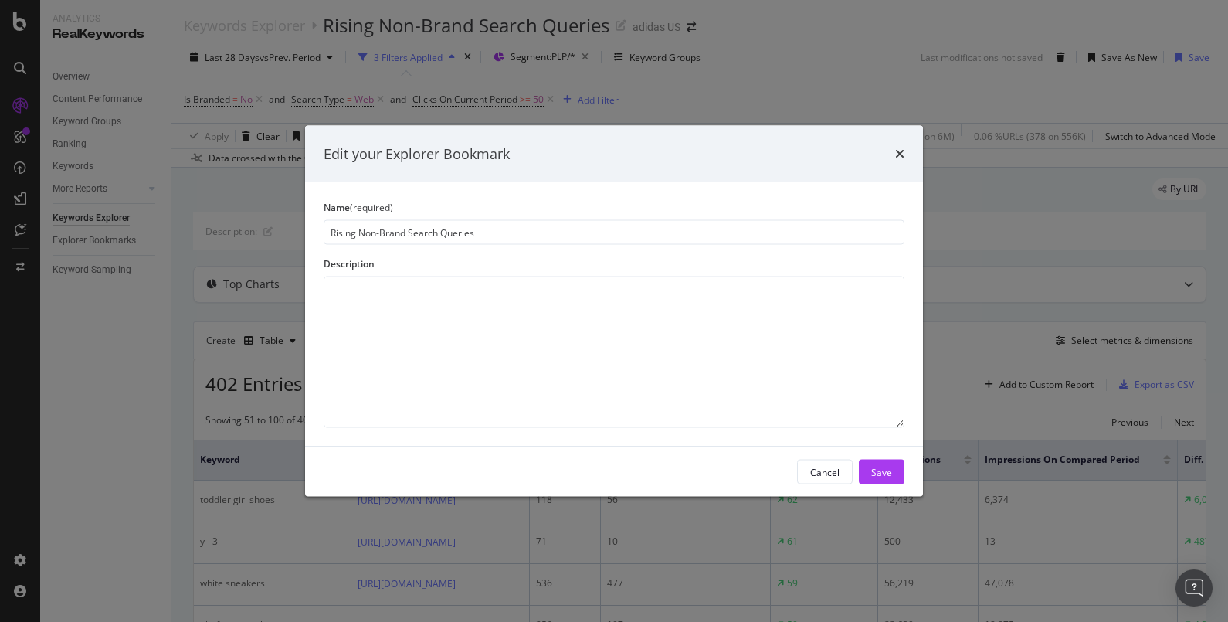
drag, startPoint x: 488, startPoint y: 236, endPoint x: 268, endPoint y: 211, distance: 221.5
click at [269, 211] on div "Edit your Explorer Bookmark Name (required) Rising Non-Brand Search Queries Des…" at bounding box center [614, 311] width 1228 height 622
click at [834, 468] on div "Cancel" at bounding box center [824, 471] width 29 height 13
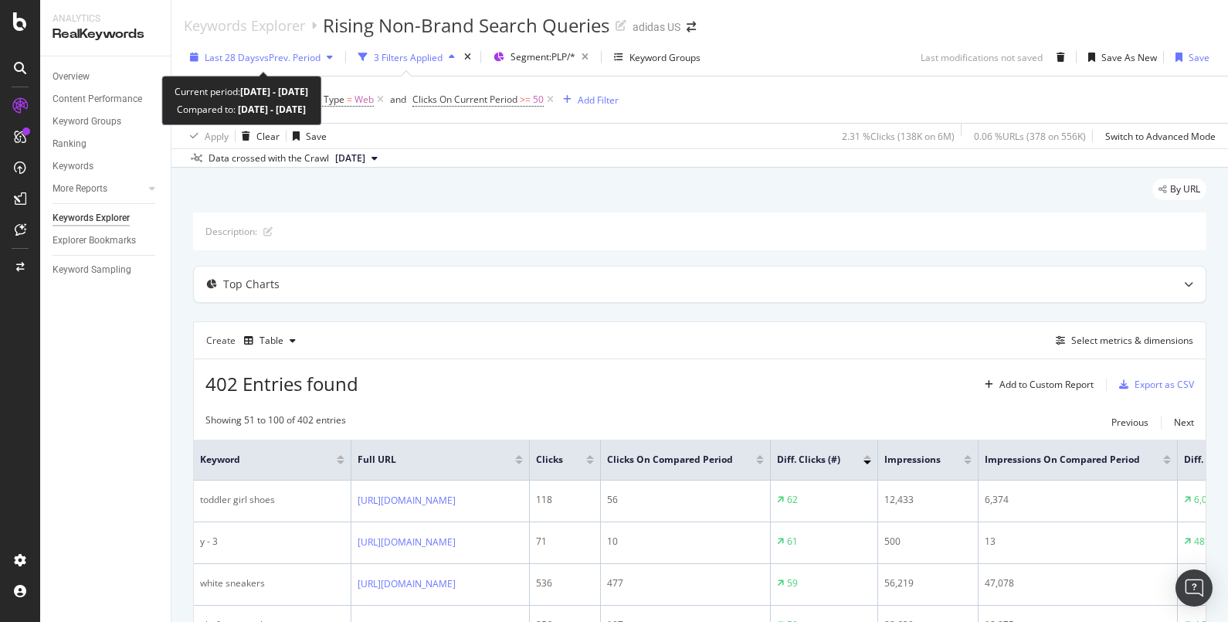
click at [314, 51] on span "vs Prev. Period" at bounding box center [290, 57] width 61 height 13
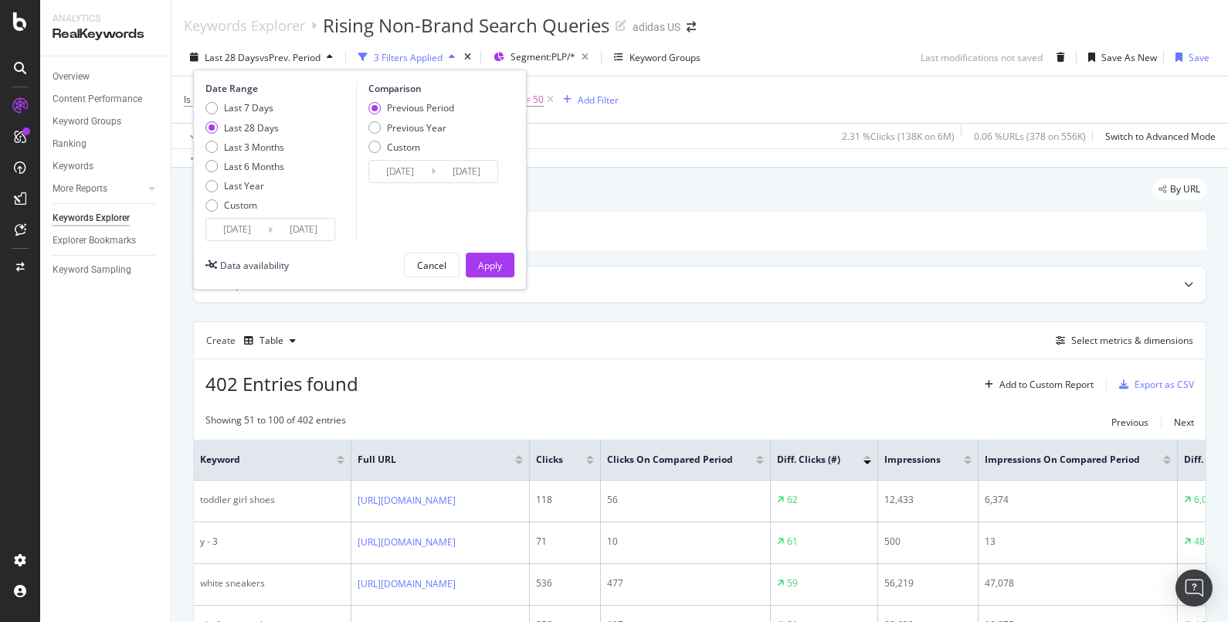
click at [252, 131] on div "Last 28 Days" at bounding box center [251, 127] width 55 height 13
click at [509, 274] on button "Apply" at bounding box center [490, 265] width 49 height 25
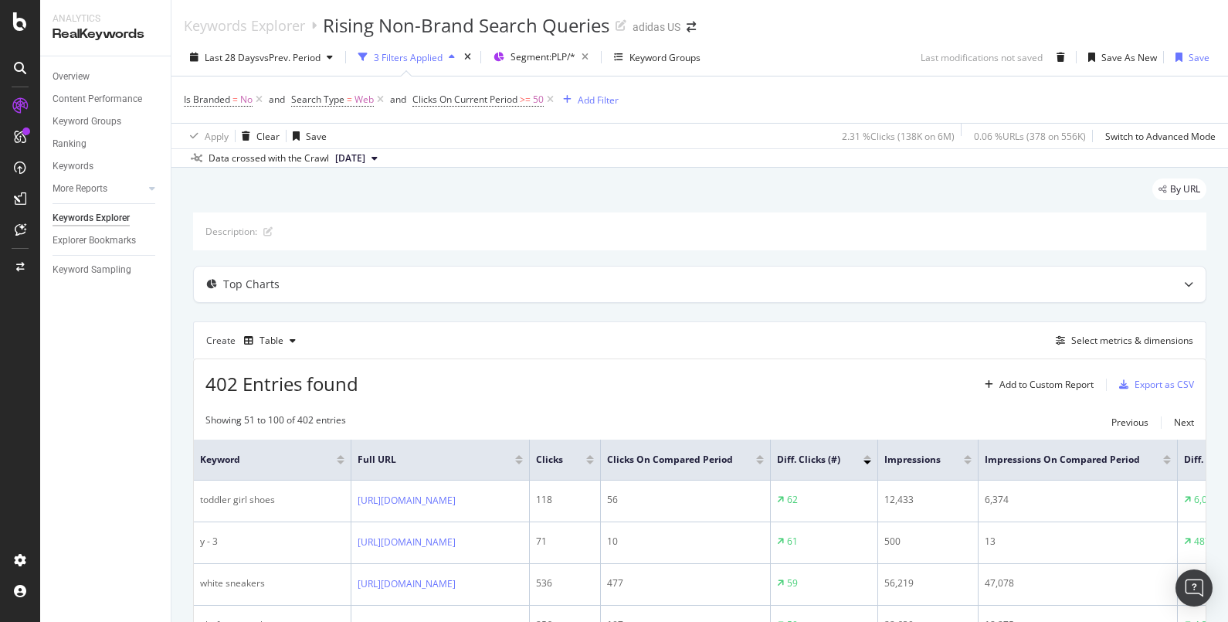
click at [365, 156] on span "[DATE]" at bounding box center [350, 158] width 30 height 14
click at [441, 209] on div "[DATE]" at bounding box center [389, 209] width 112 height 14
click at [982, 49] on div "Save" at bounding box center [1190, 57] width 40 height 23
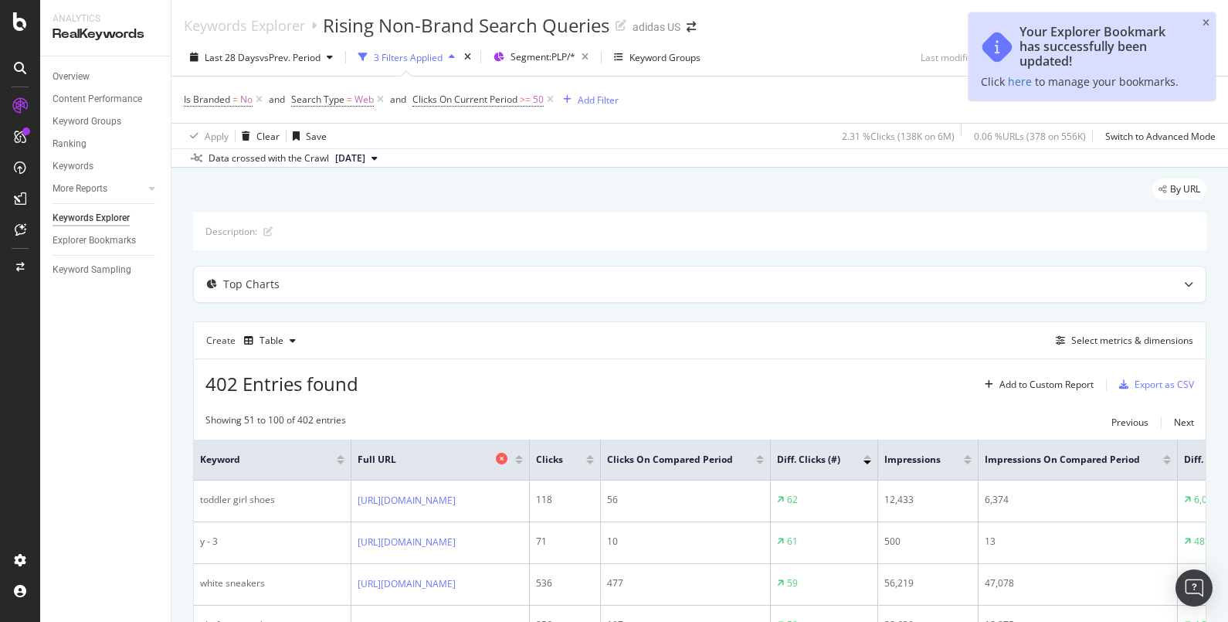
scroll to position [290, 0]
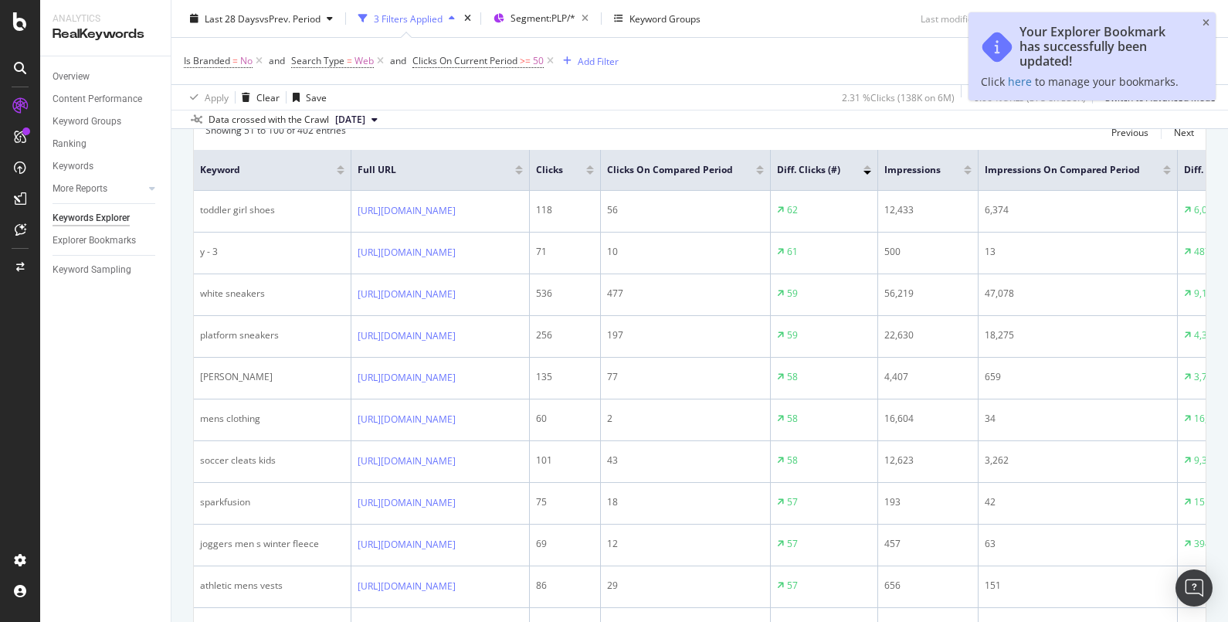
click at [594, 171] on div at bounding box center [590, 173] width 8 height 4
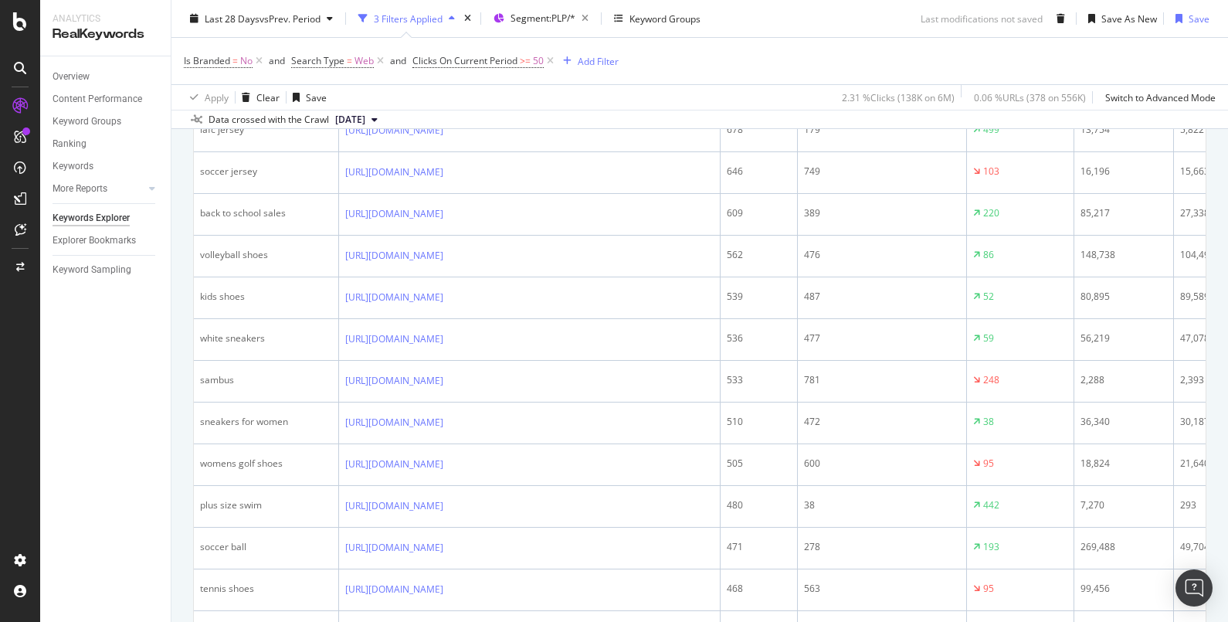
scroll to position [219, 0]
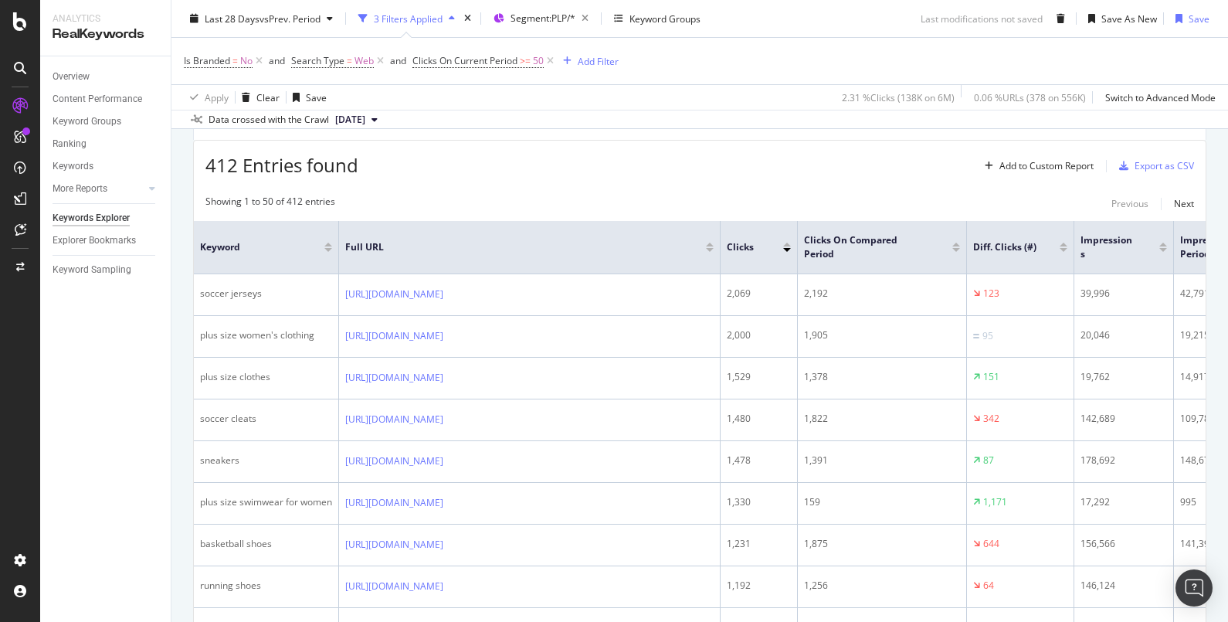
click at [982, 248] on div at bounding box center [1064, 250] width 8 height 4
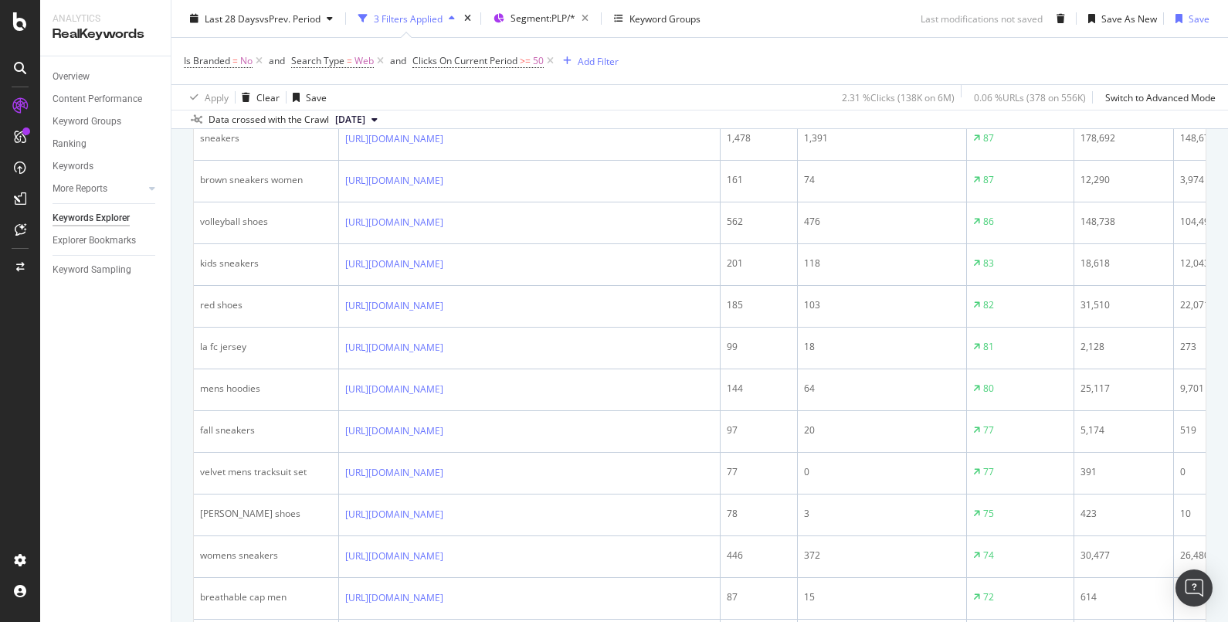
scroll to position [1764, 0]
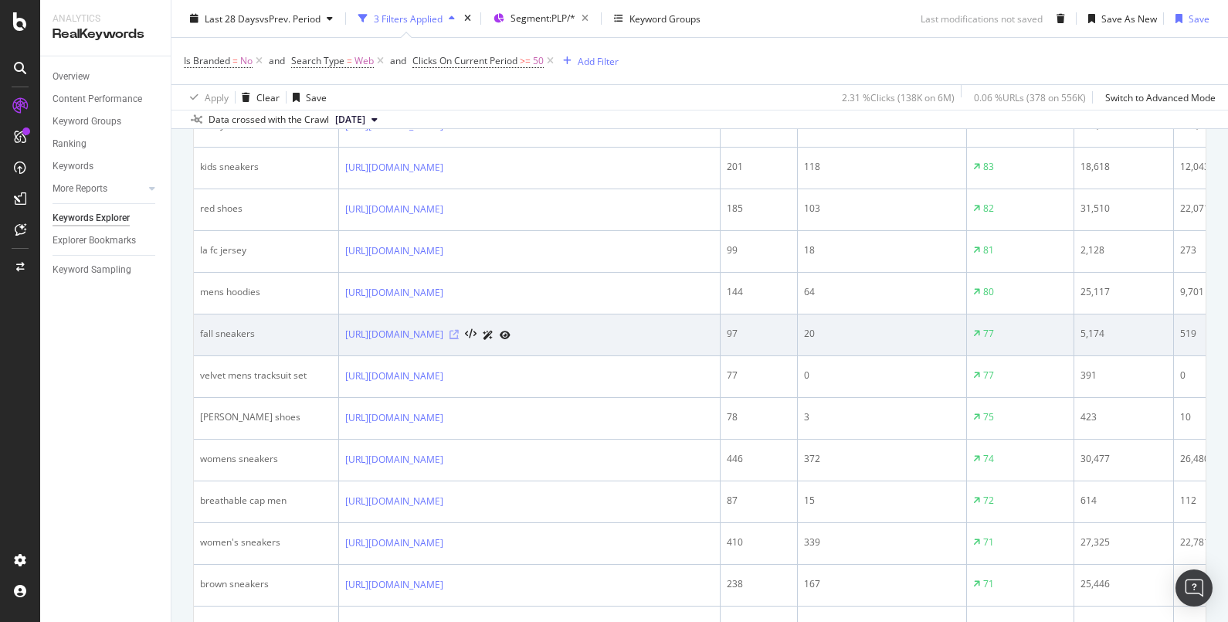
click at [459, 330] on icon at bounding box center [454, 334] width 9 height 9
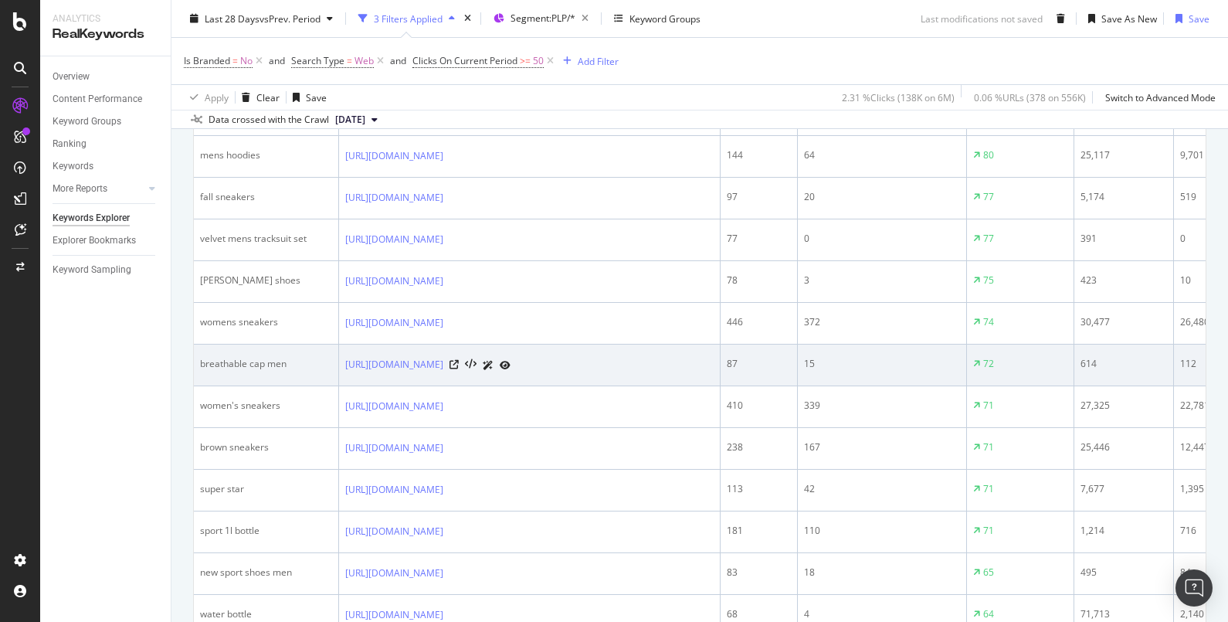
scroll to position [2053, 0]
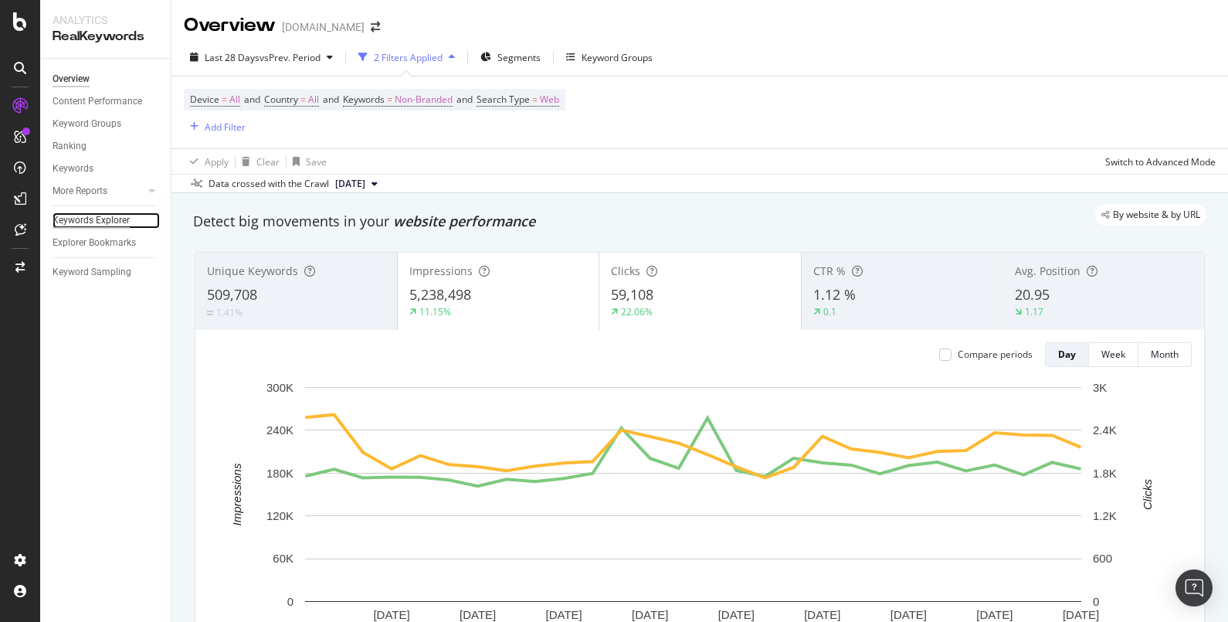
click at [105, 218] on div "Keywords Explorer" at bounding box center [91, 220] width 77 height 16
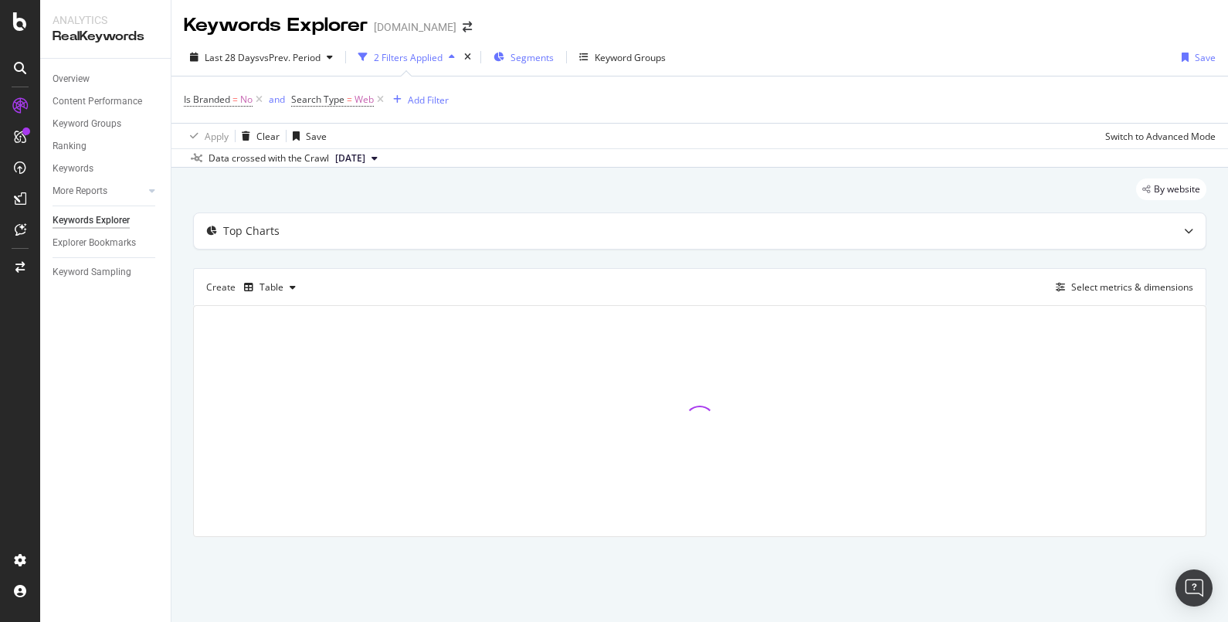
click at [513, 56] on span "Segments" at bounding box center [532, 57] width 43 height 13
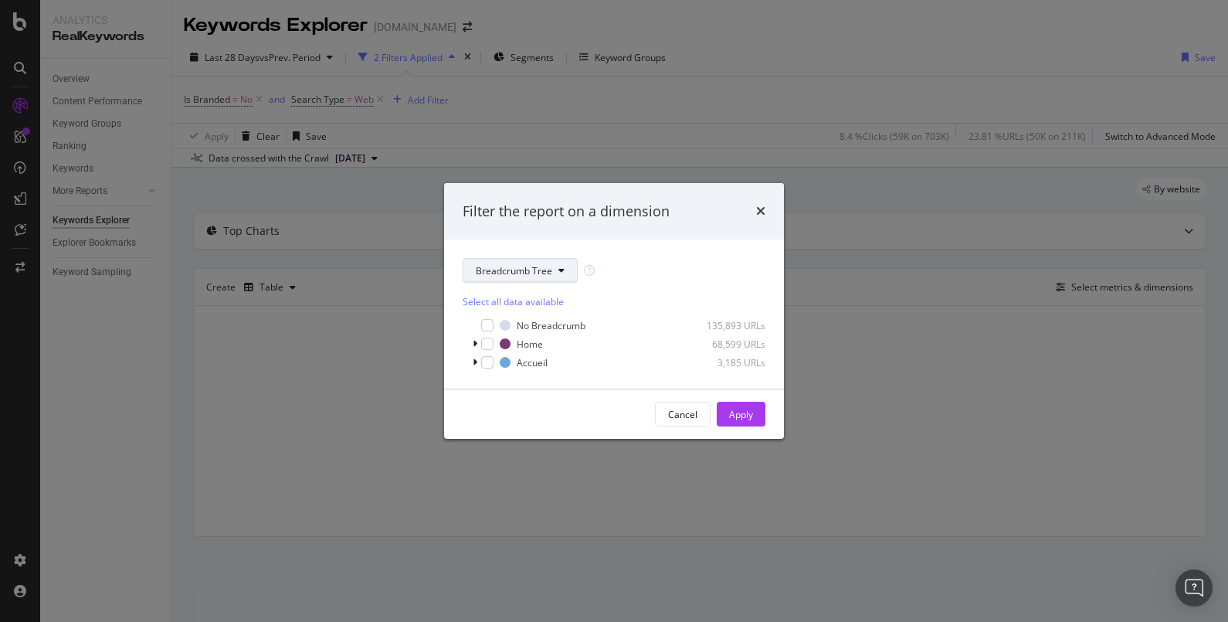
click at [503, 258] on button "Breadcrumb Tree" at bounding box center [520, 270] width 115 height 25
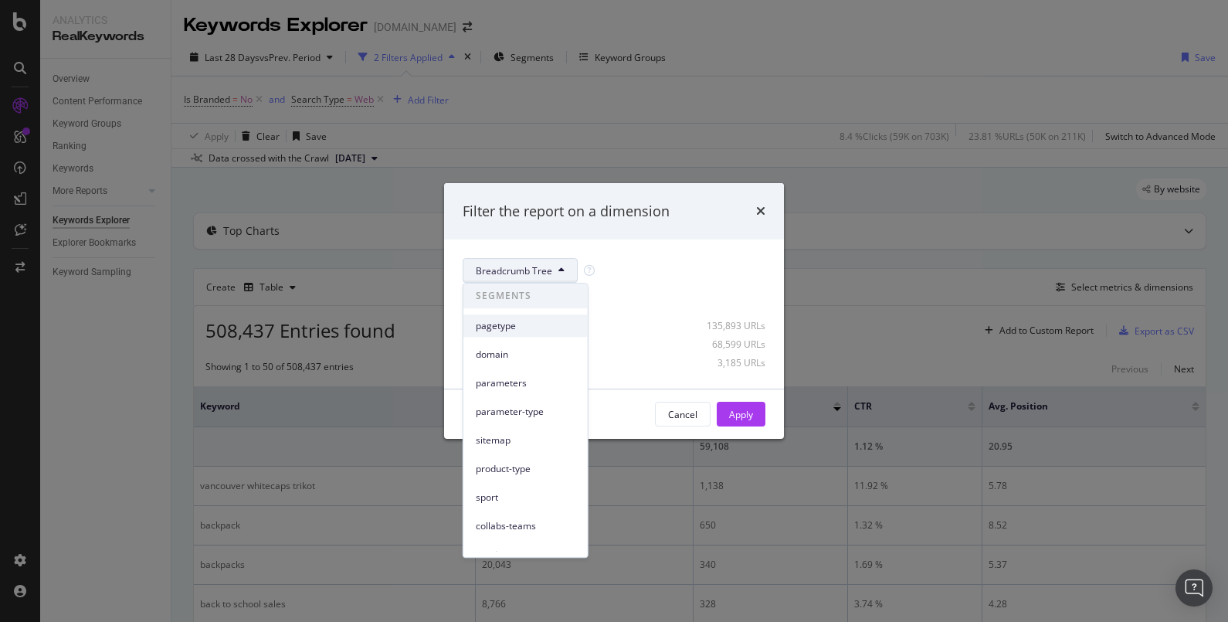
click at [510, 322] on span "pagetype" at bounding box center [526, 326] width 100 height 14
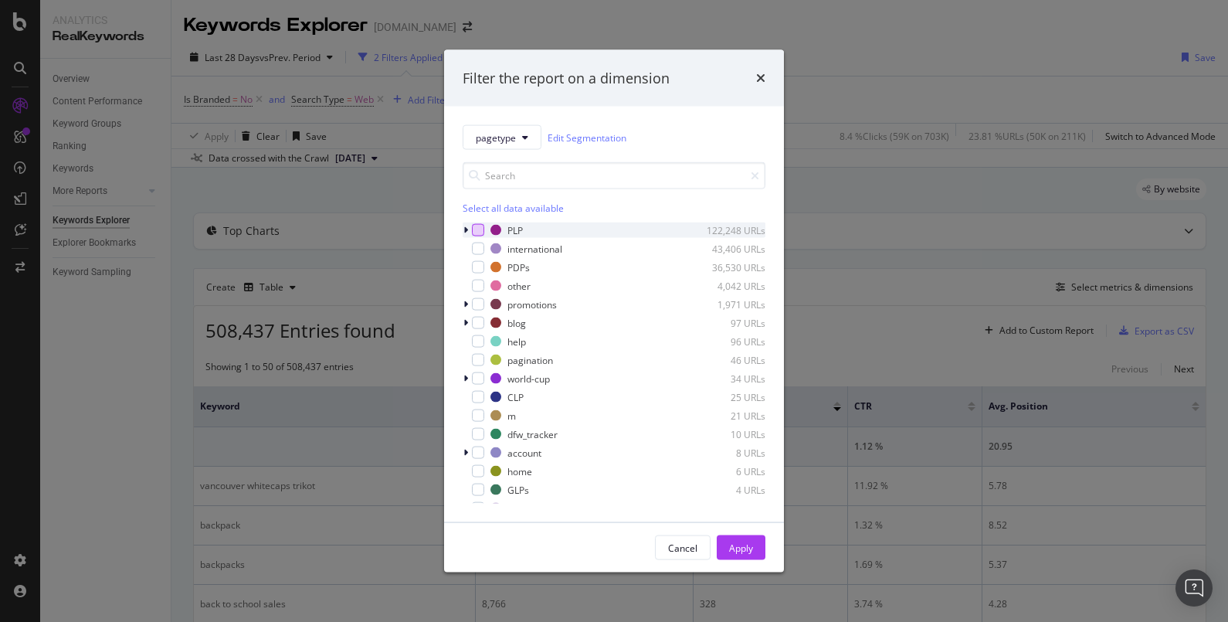
click at [482, 225] on div "modal" at bounding box center [478, 230] width 12 height 12
click at [747, 543] on div "Apply" at bounding box center [741, 547] width 24 height 13
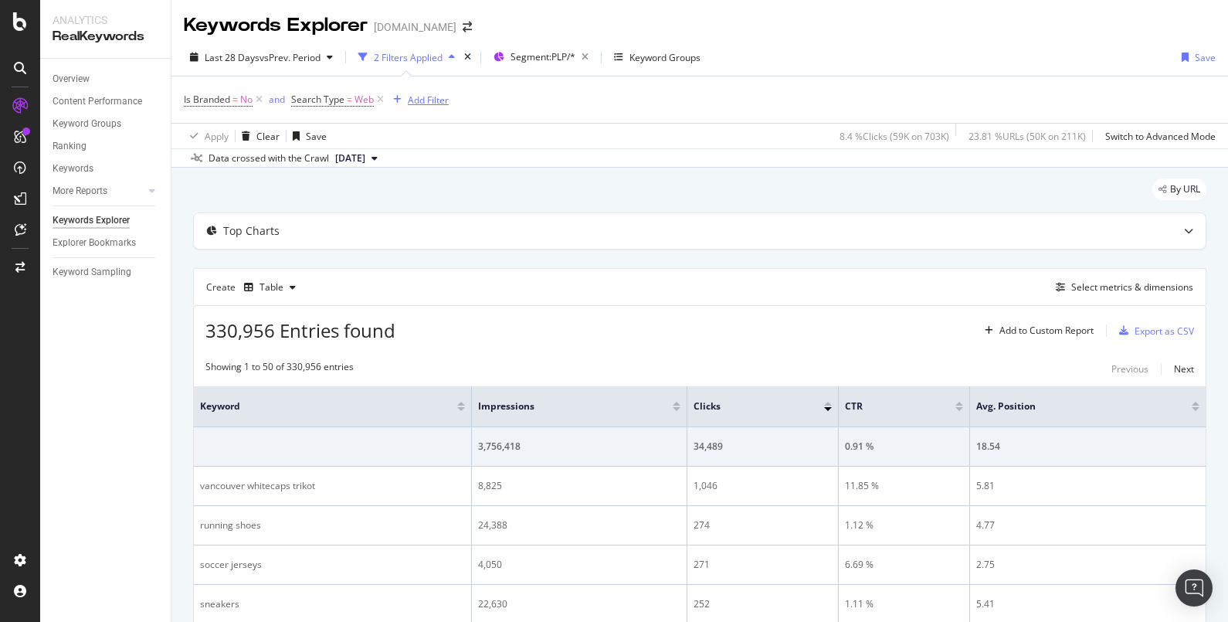
click at [418, 99] on div "Add Filter" at bounding box center [428, 99] width 41 height 13
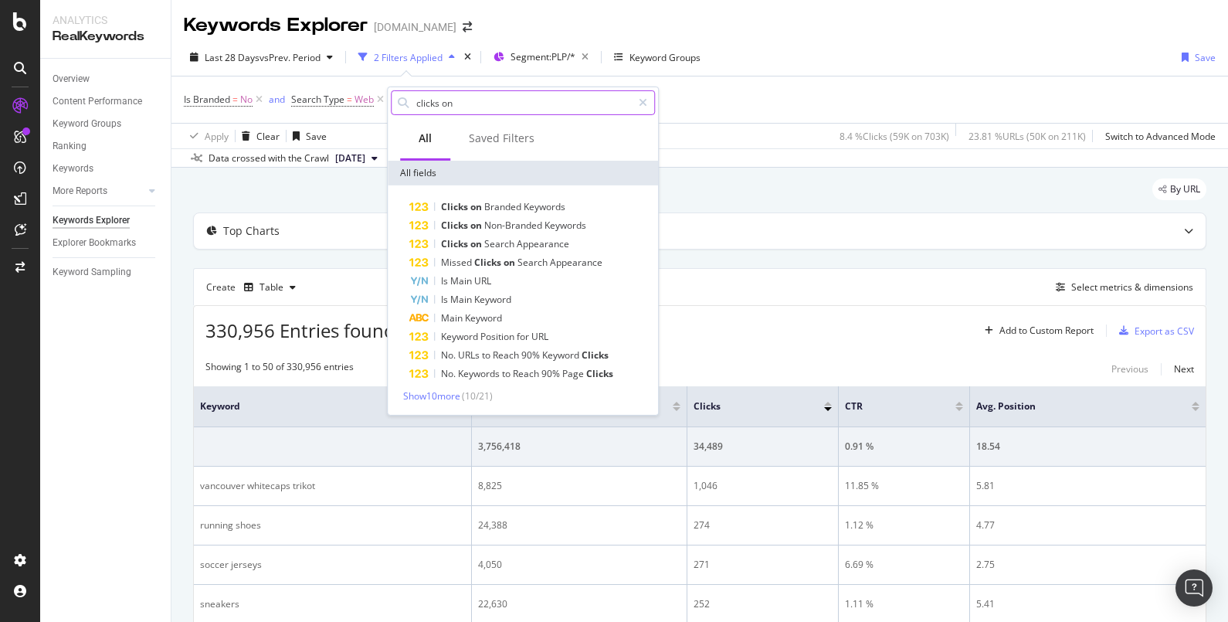
drag, startPoint x: 439, startPoint y: 100, endPoint x: 510, endPoint y: 97, distance: 71.1
click at [510, 97] on input "clicks on" at bounding box center [523, 102] width 217 height 23
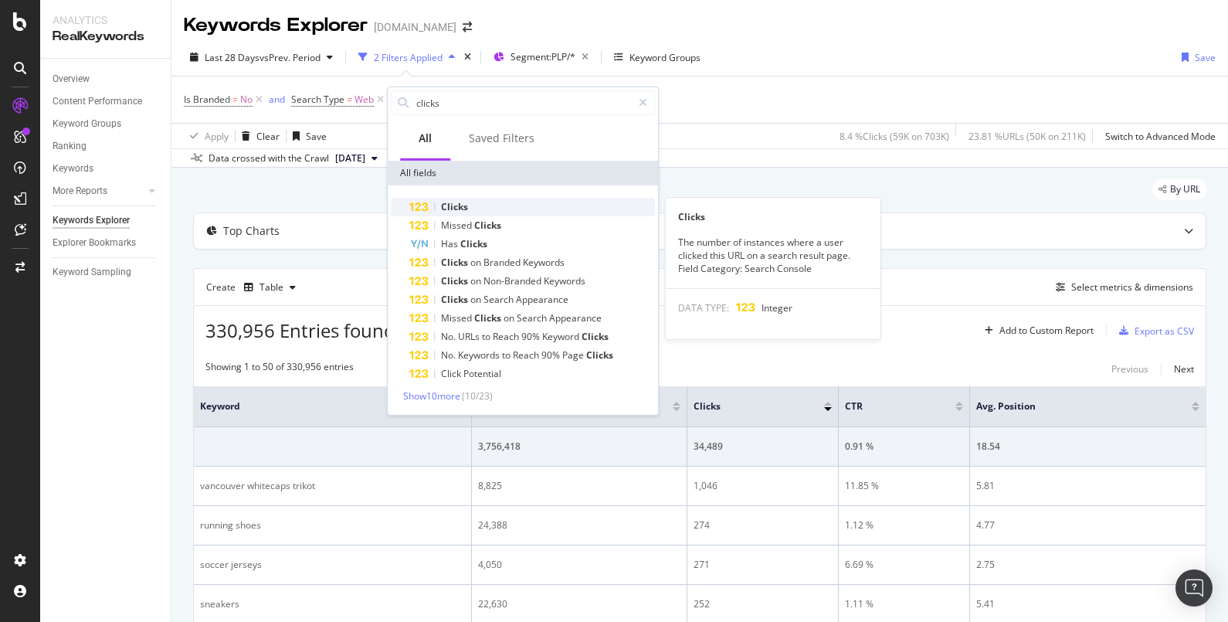
type input "clicks"
click at [497, 212] on div "Clicks" at bounding box center [532, 207] width 246 height 19
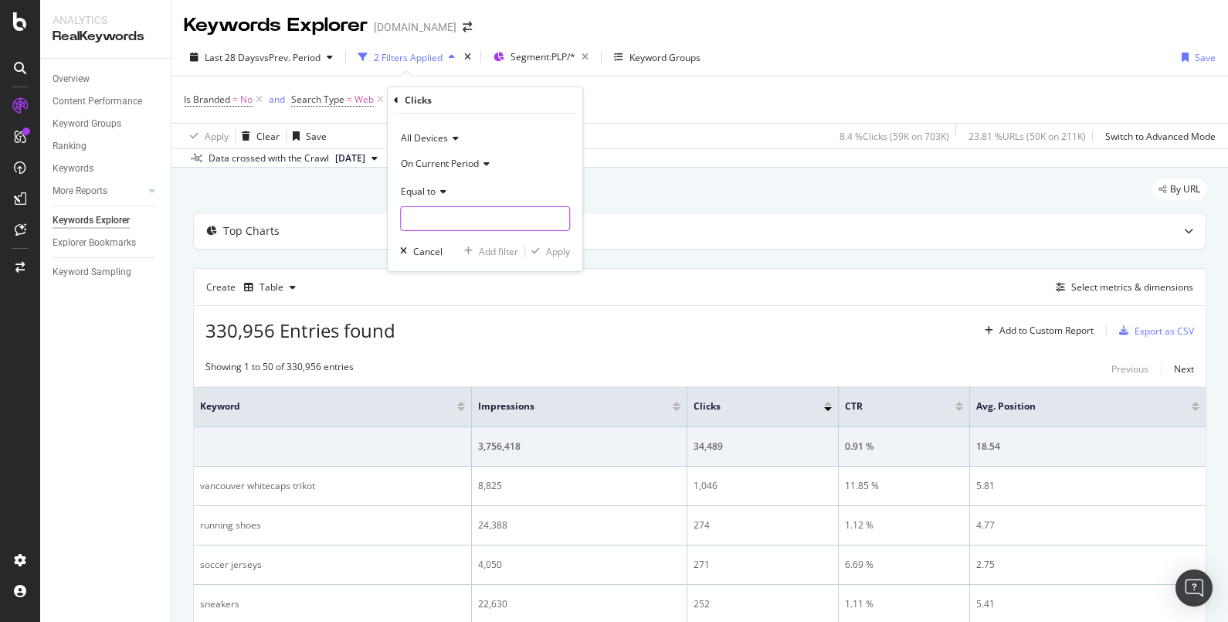
click at [483, 215] on input "number" at bounding box center [485, 218] width 170 height 25
click at [422, 198] on div "Equal to" at bounding box center [485, 190] width 170 height 25
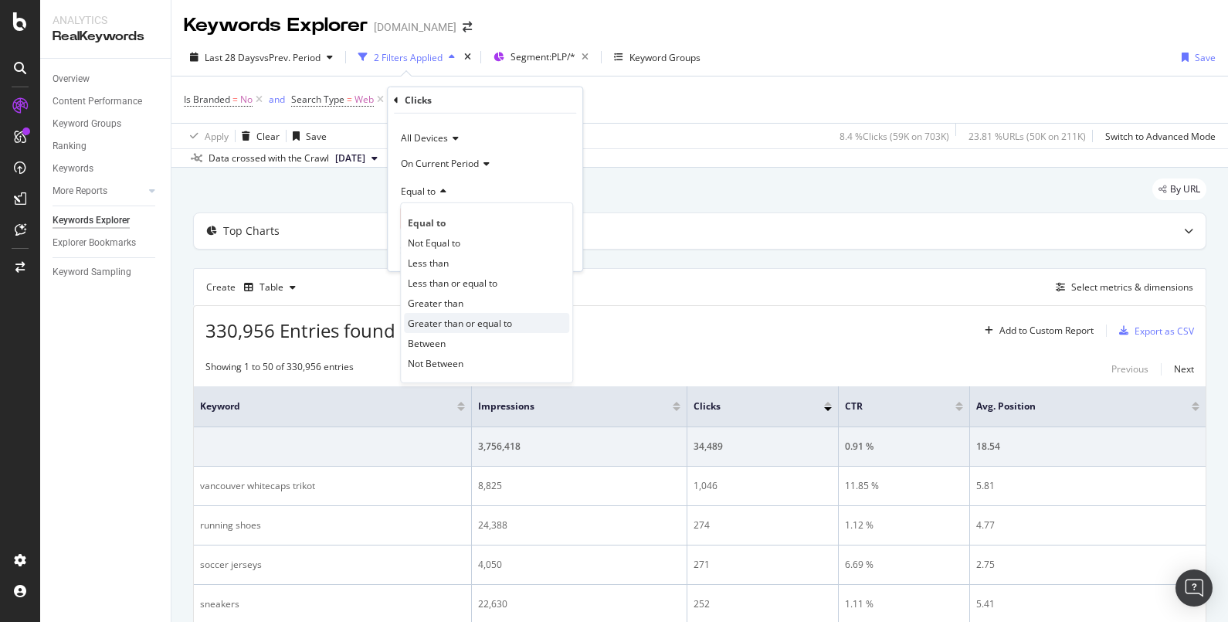
click at [457, 325] on span "Greater than or equal to" at bounding box center [460, 322] width 104 height 13
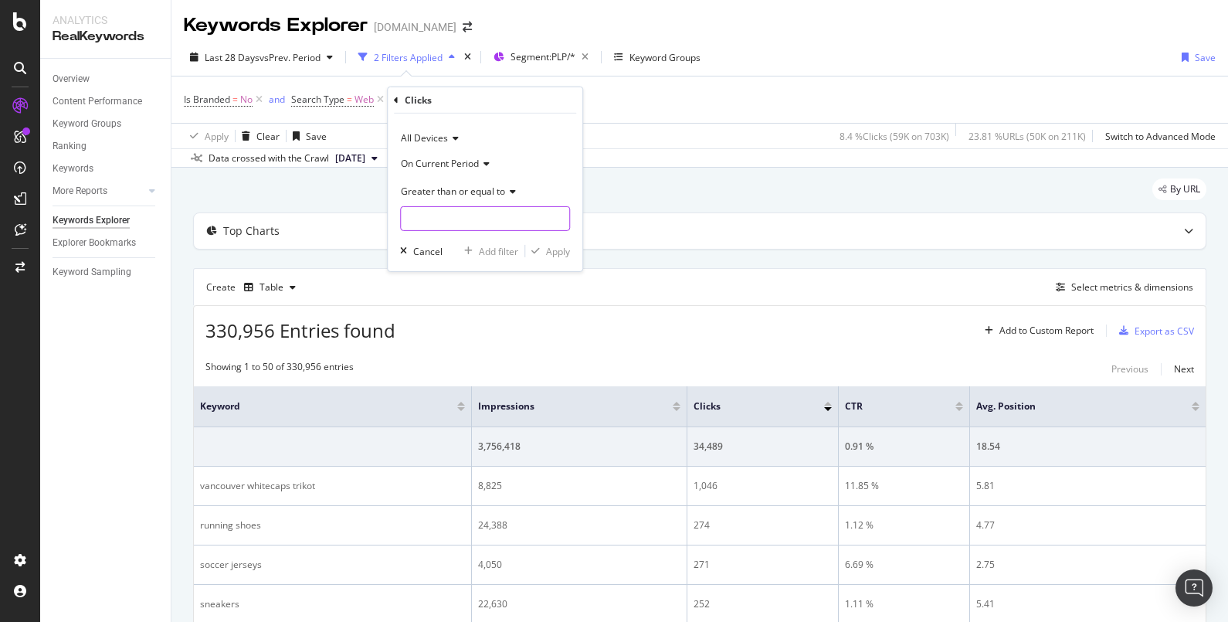
click at [492, 224] on input "number" at bounding box center [485, 218] width 170 height 25
type input "50"
click at [552, 248] on div "Apply" at bounding box center [558, 250] width 24 height 13
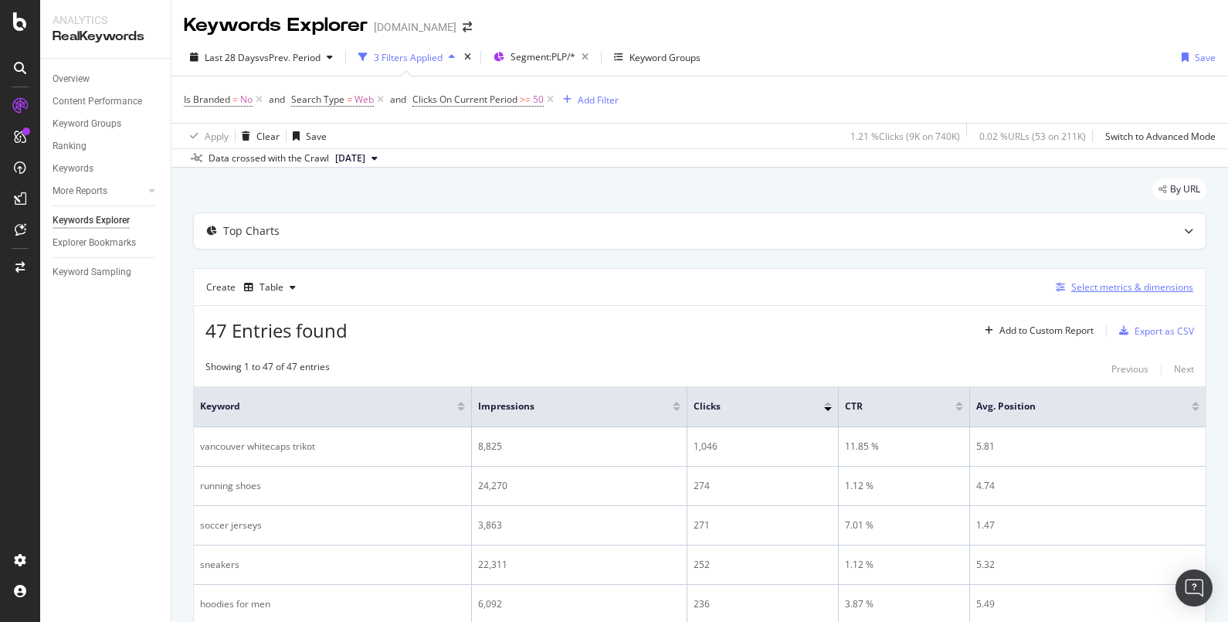
click at [1100, 281] on div "Select metrics & dimensions" at bounding box center [1132, 286] width 122 height 13
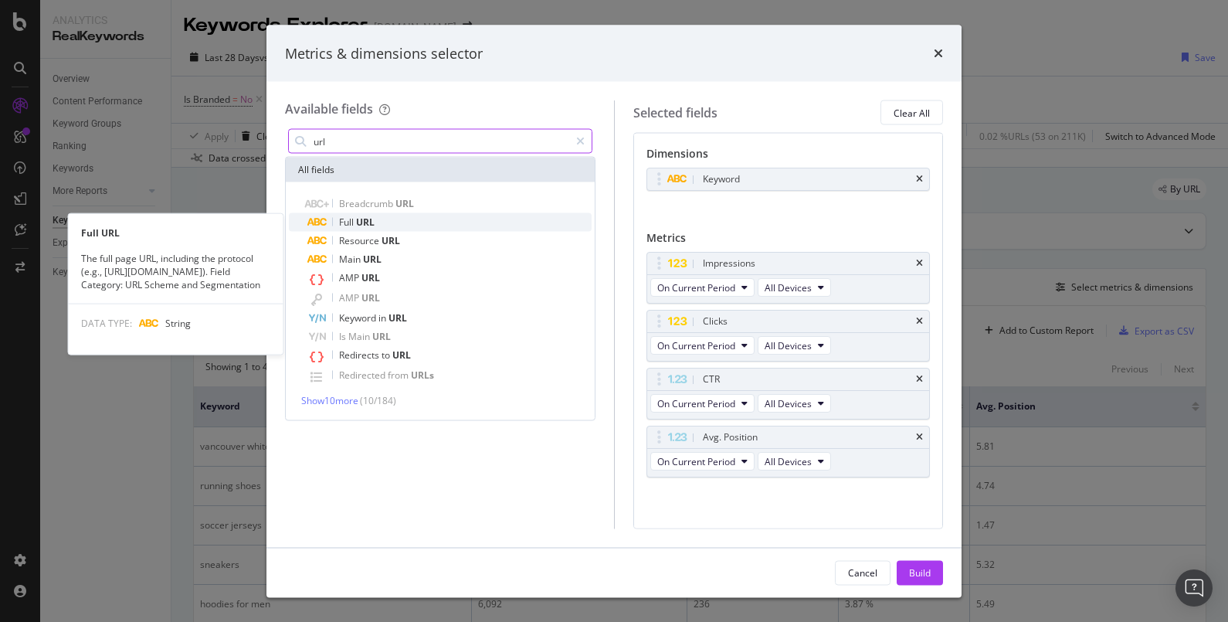
type input "url"
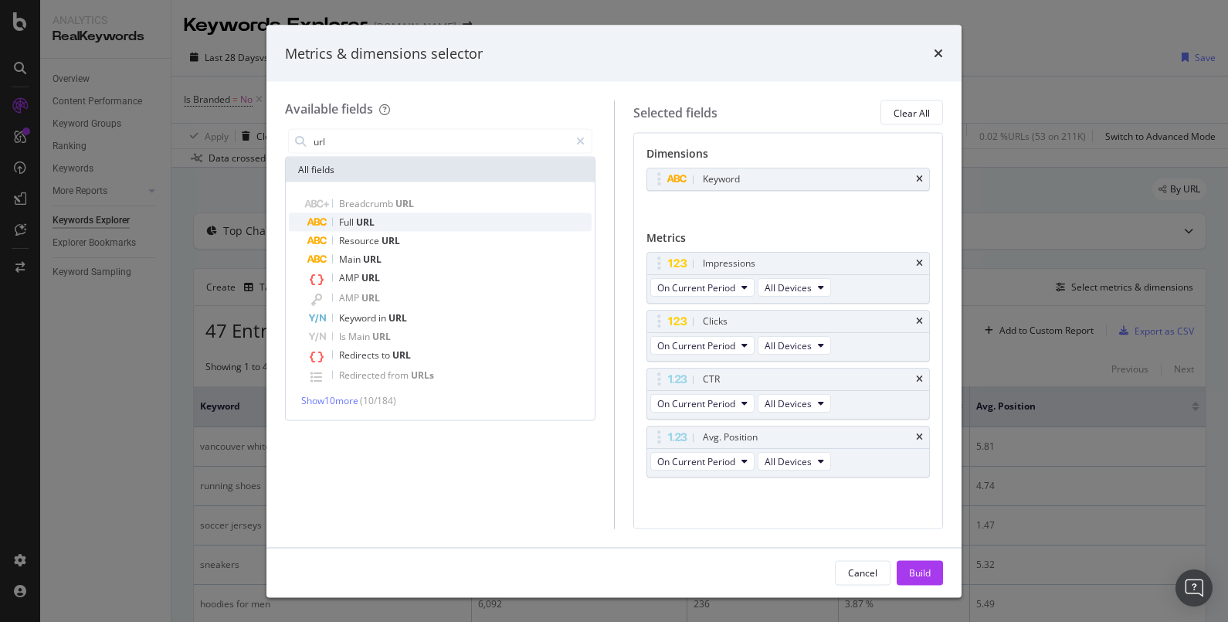
click at [448, 213] on div "Full URL" at bounding box center [449, 222] width 284 height 19
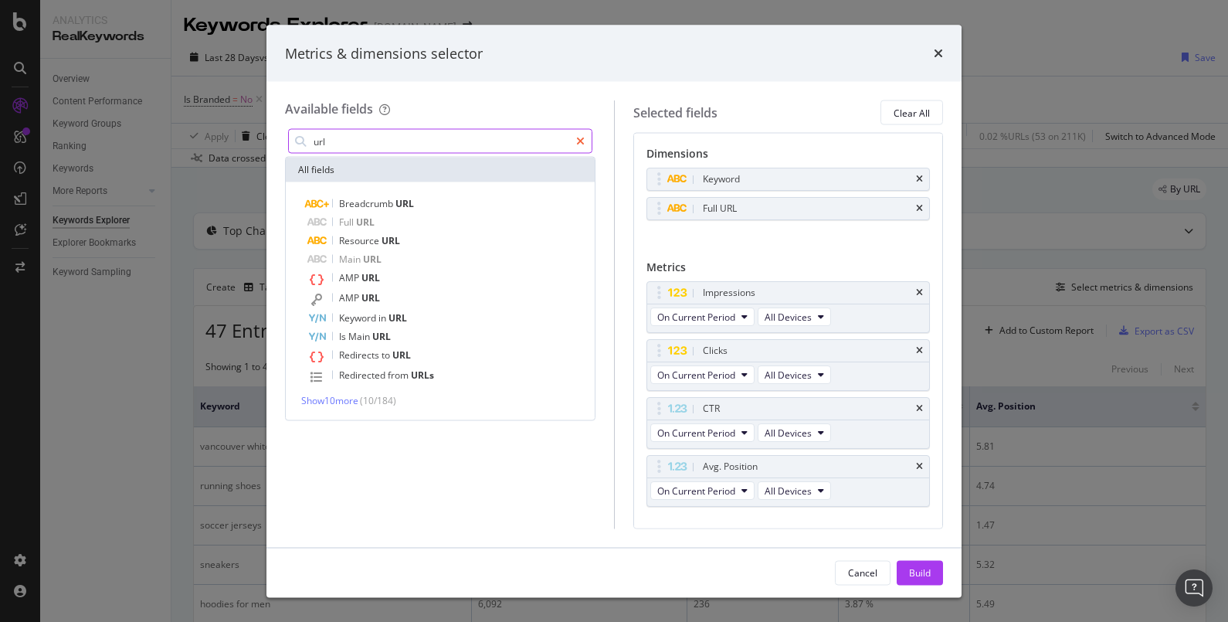
click at [589, 144] on div "modal" at bounding box center [580, 141] width 22 height 25
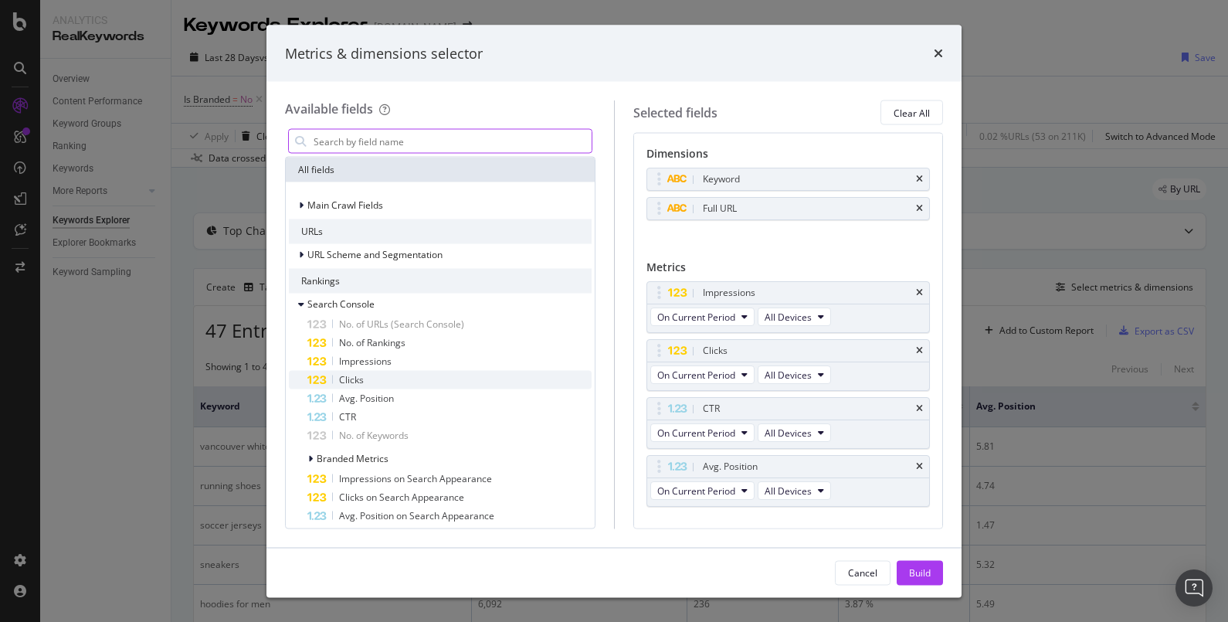
click at [412, 382] on div "Clicks" at bounding box center [449, 380] width 284 height 19
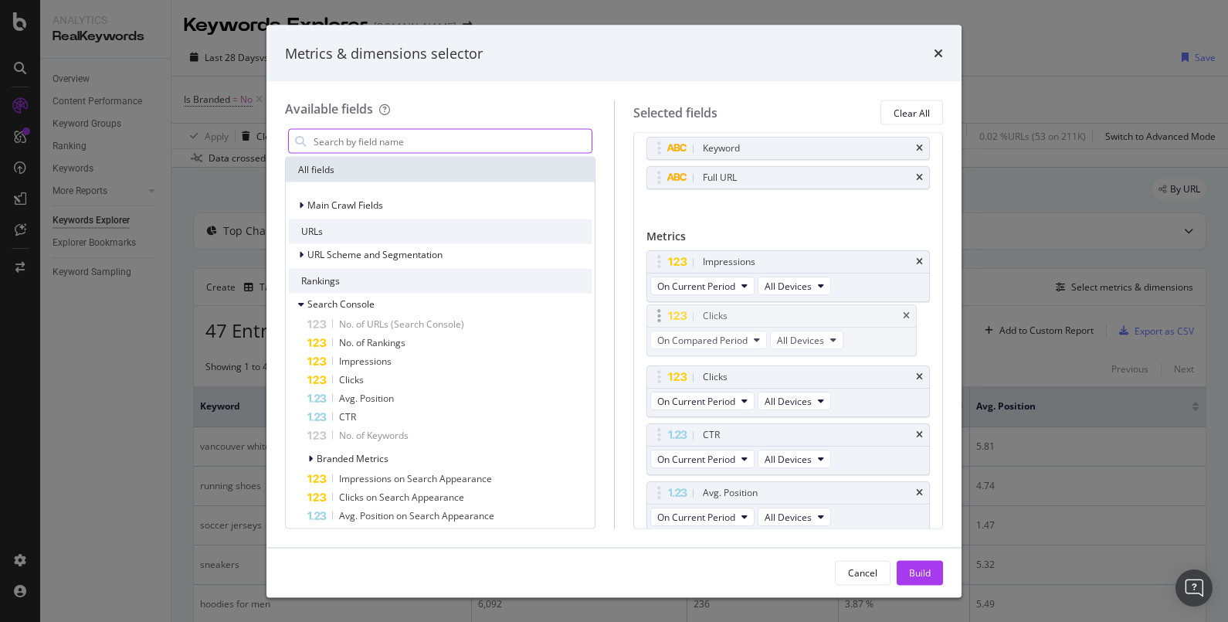
drag, startPoint x: 726, startPoint y: 490, endPoint x: 727, endPoint y: 317, distance: 173.0
click at [727, 317] on body "Analytics RealKeywords Overview Content Performance Keyword Groups Ranking Keyw…" at bounding box center [614, 311] width 1228 height 622
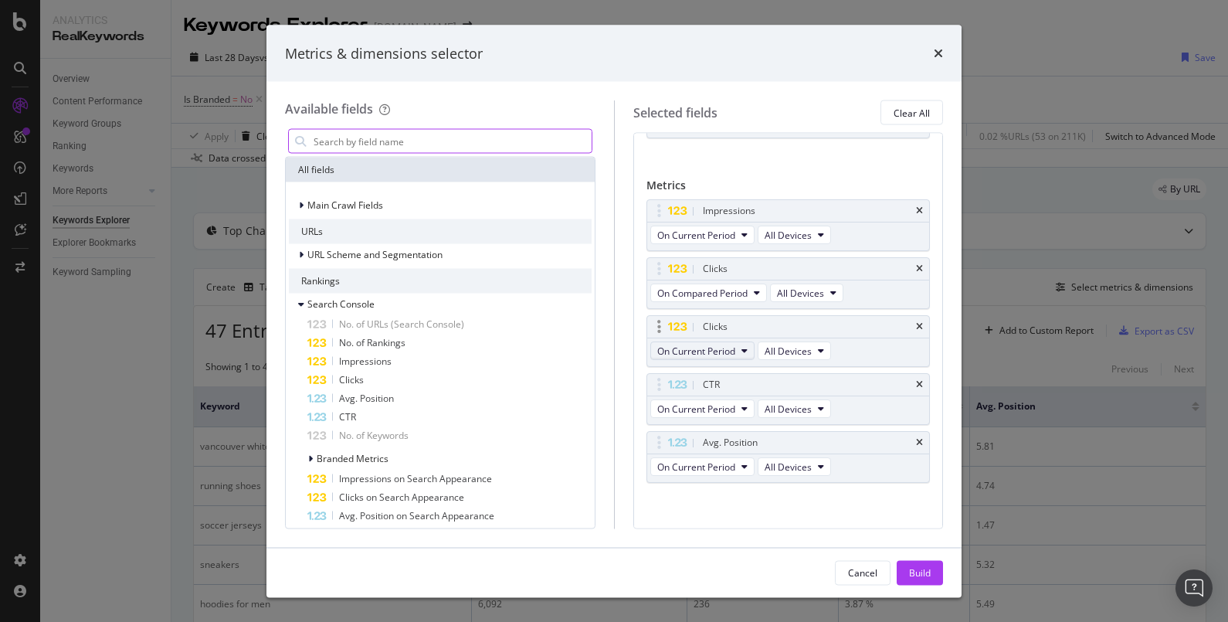
click at [731, 341] on button "On Current Period" at bounding box center [702, 350] width 104 height 19
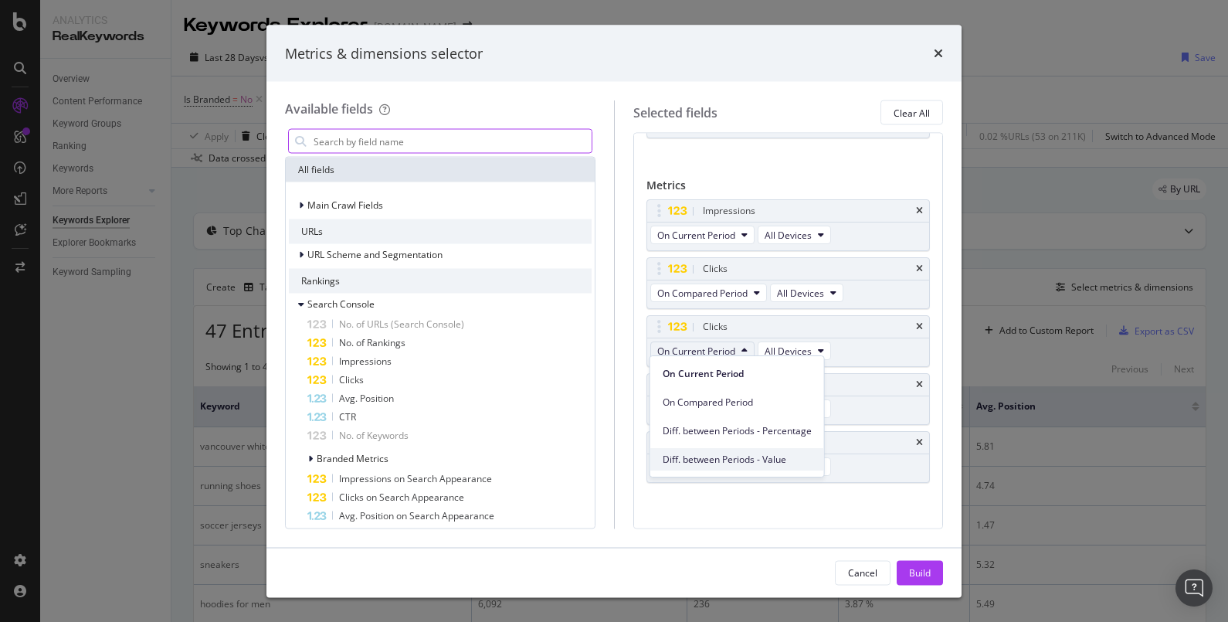
click at [721, 456] on span "Diff. between Periods - Value" at bounding box center [737, 460] width 149 height 14
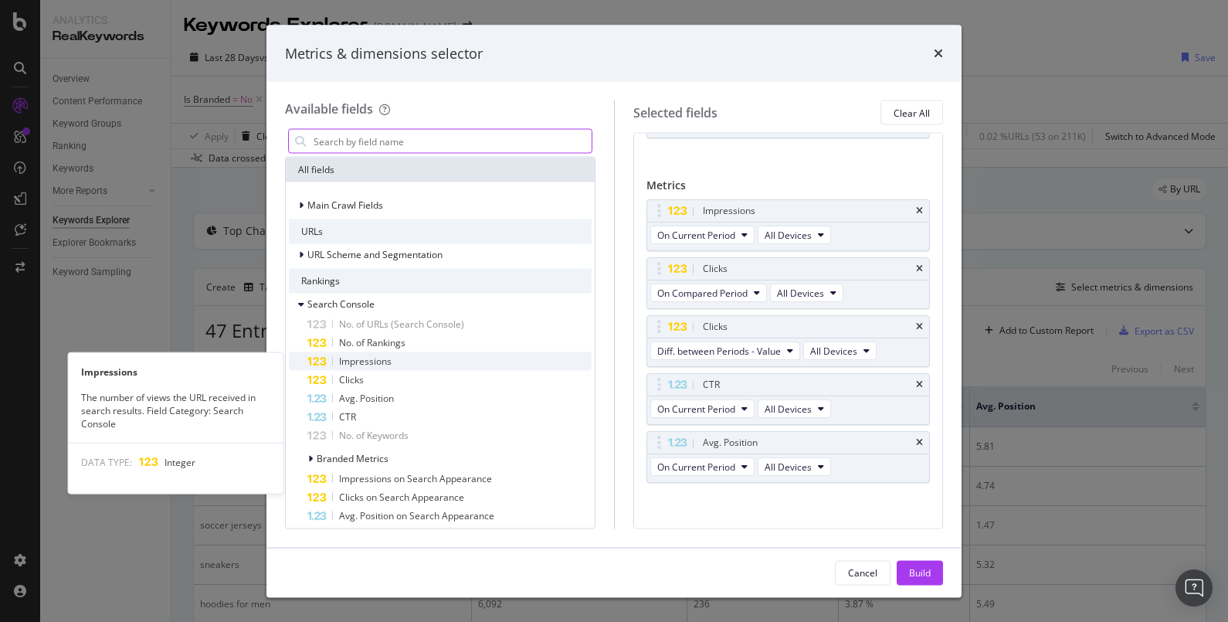
click at [464, 364] on div "Impressions" at bounding box center [449, 361] width 284 height 19
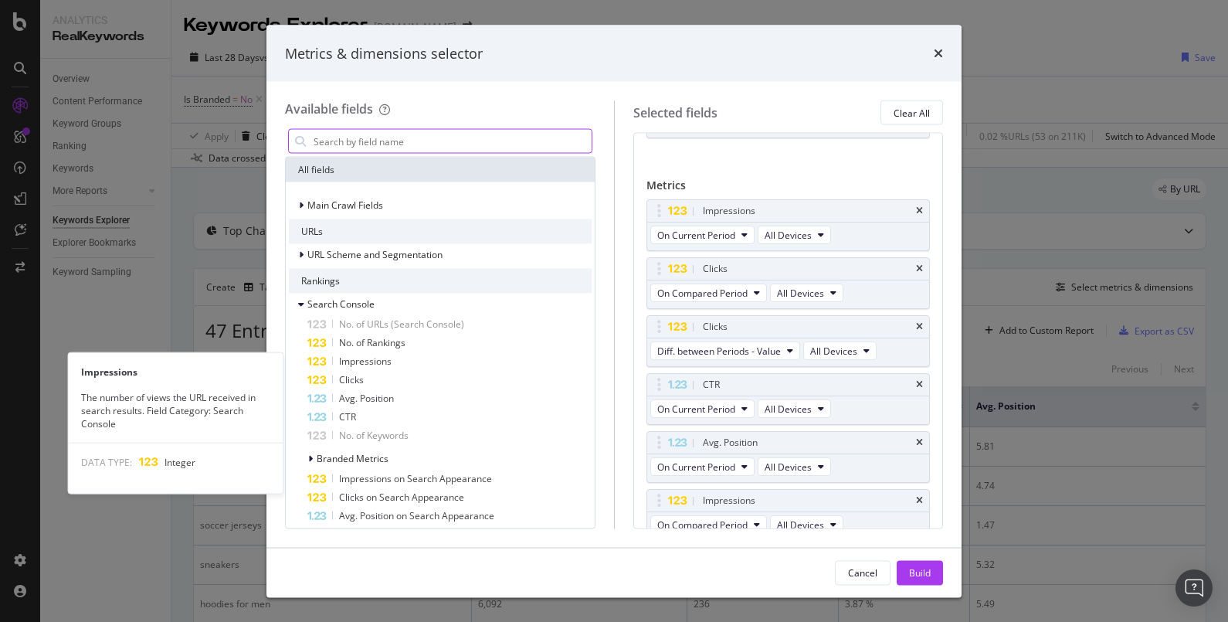
scroll to position [89, 0]
click at [464, 364] on div "Impressions" at bounding box center [449, 361] width 284 height 19
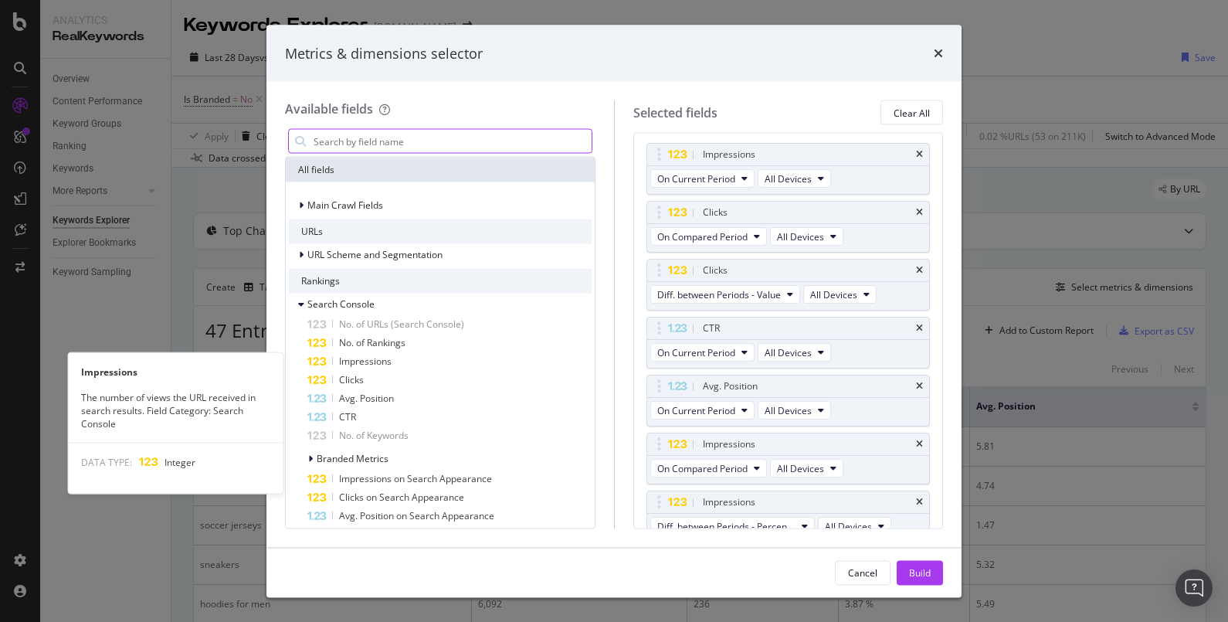
scroll to position [146, 0]
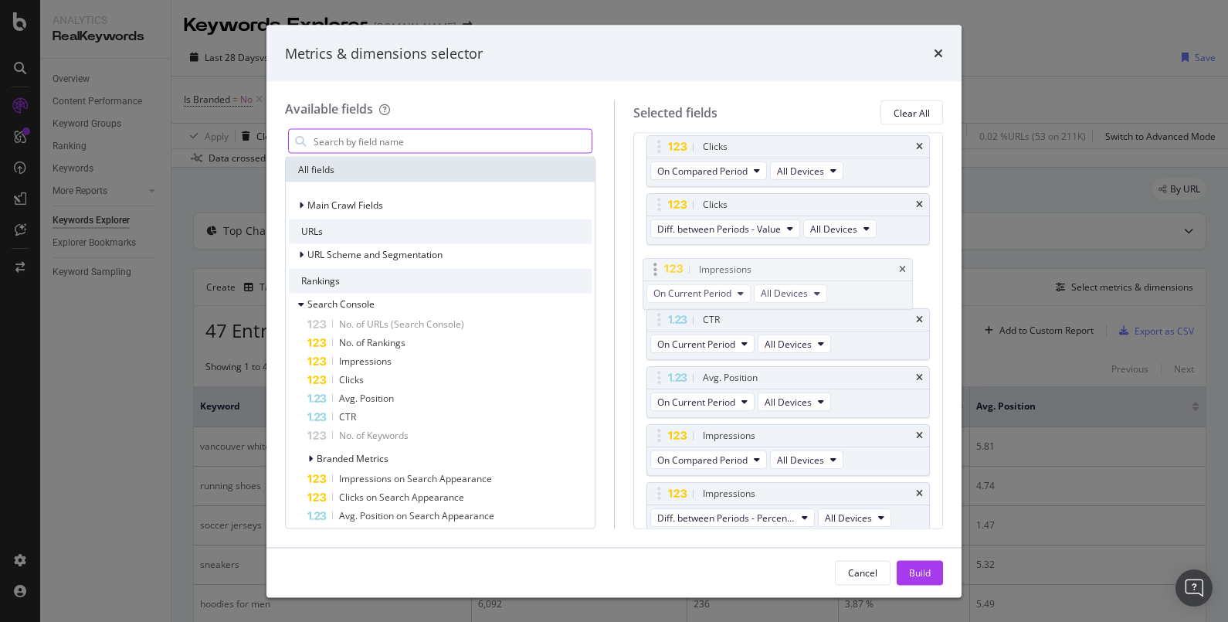
drag, startPoint x: 696, startPoint y: 144, endPoint x: 693, endPoint y: 269, distance: 125.2
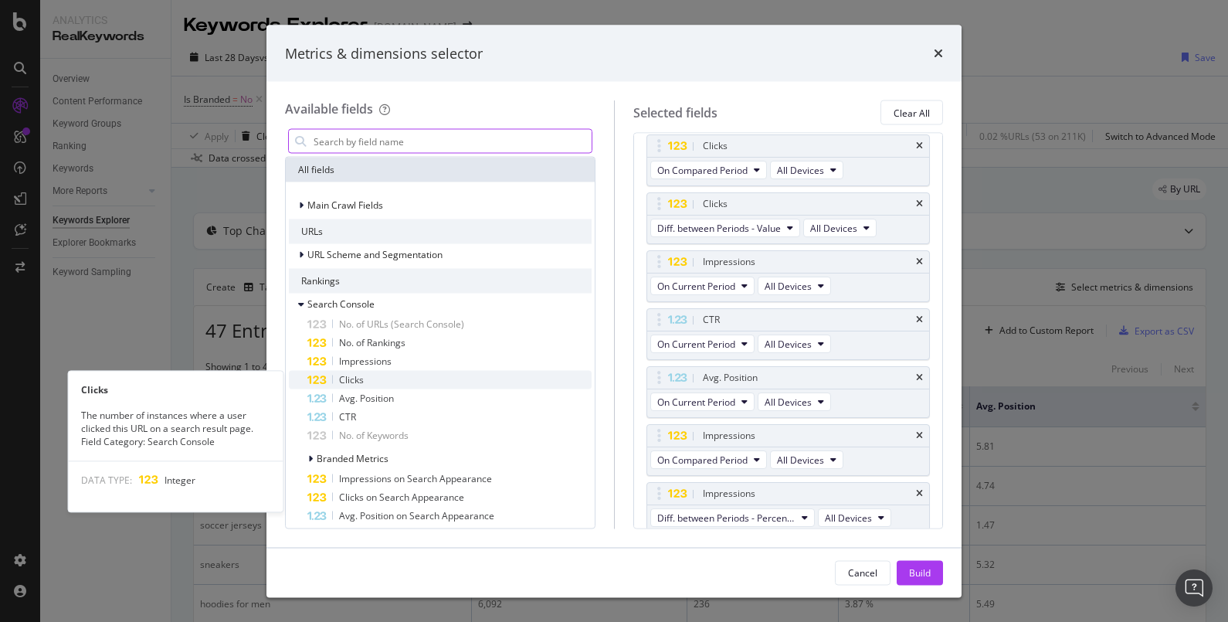
click at [389, 373] on div "Clicks" at bounding box center [449, 380] width 284 height 19
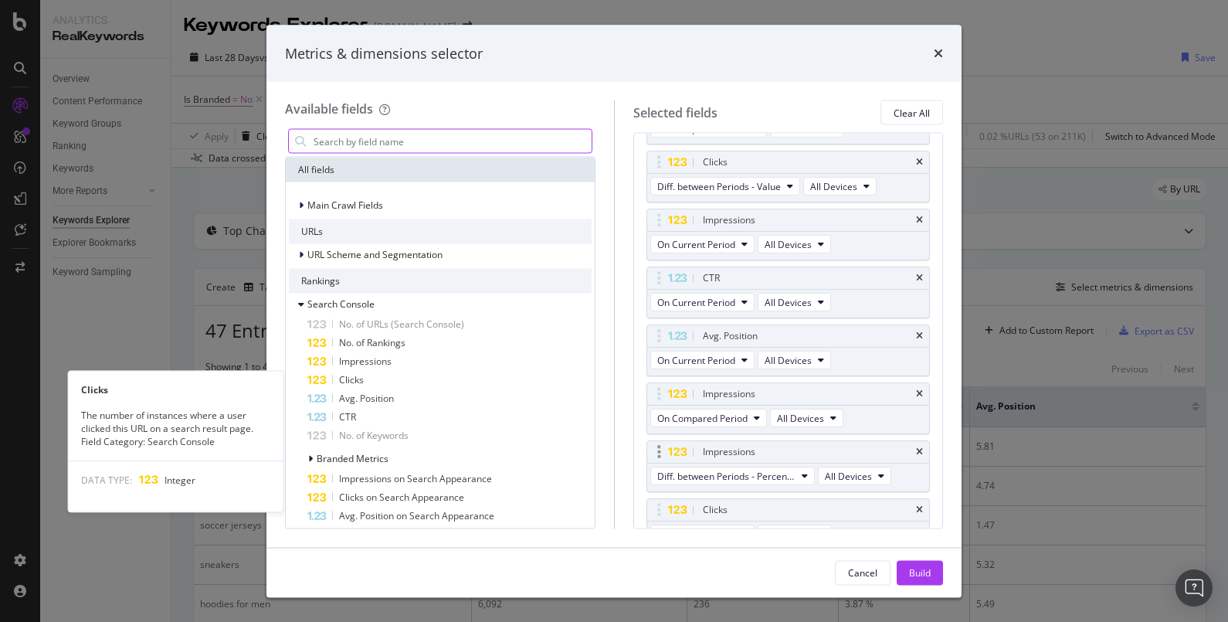
scroll to position [203, 0]
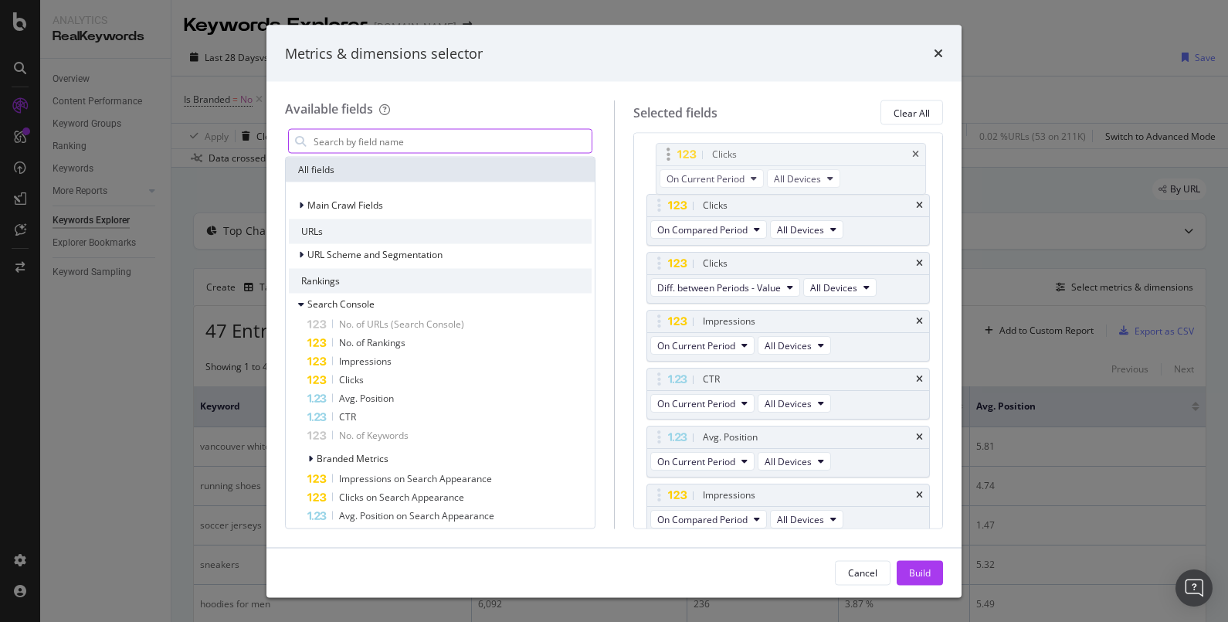
drag, startPoint x: 674, startPoint y: 487, endPoint x: 684, endPoint y: 155, distance: 331.5
click at [684, 155] on body "Analytics RealKeywords Overview Content Performance Keyword Groups Ranking Keyw…" at bounding box center [614, 311] width 1228 height 622
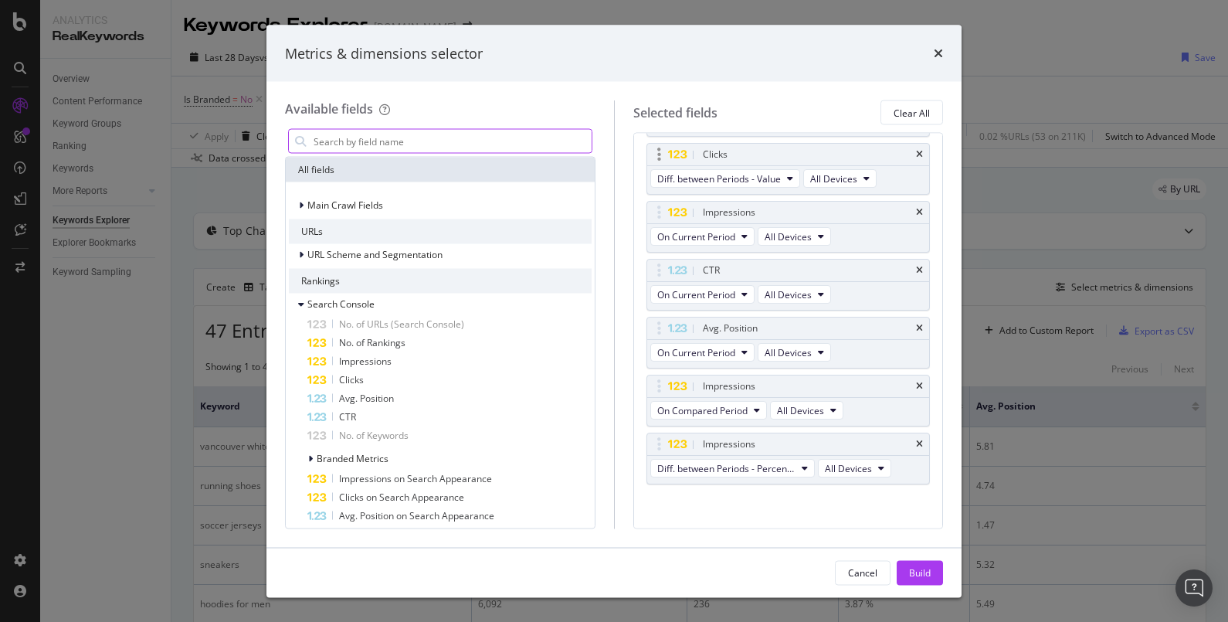
scroll to position [254, 0]
drag, startPoint x: 730, startPoint y: 381, endPoint x: 735, endPoint y: 260, distance: 120.6
click at [735, 260] on body "Analytics RealKeywords Overview Content Performance Keyword Groups Ranking Keyw…" at bounding box center [614, 311] width 1228 height 622
drag, startPoint x: 733, startPoint y: 433, endPoint x: 722, endPoint y: 323, distance: 110.2
click at [722, 323] on body "Analytics RealKeywords Overview Content Performance Keyword Groups Ranking Keyw…" at bounding box center [614, 311] width 1228 height 622
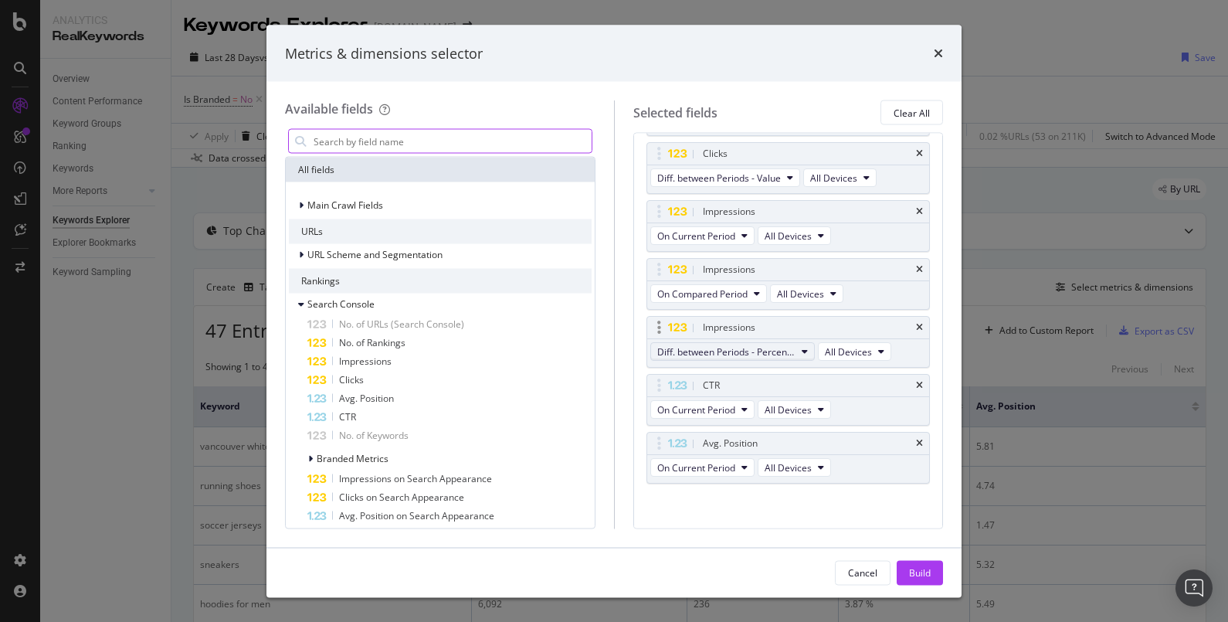
click at [776, 351] on span "Diff. between Periods - Percentage" at bounding box center [726, 351] width 138 height 13
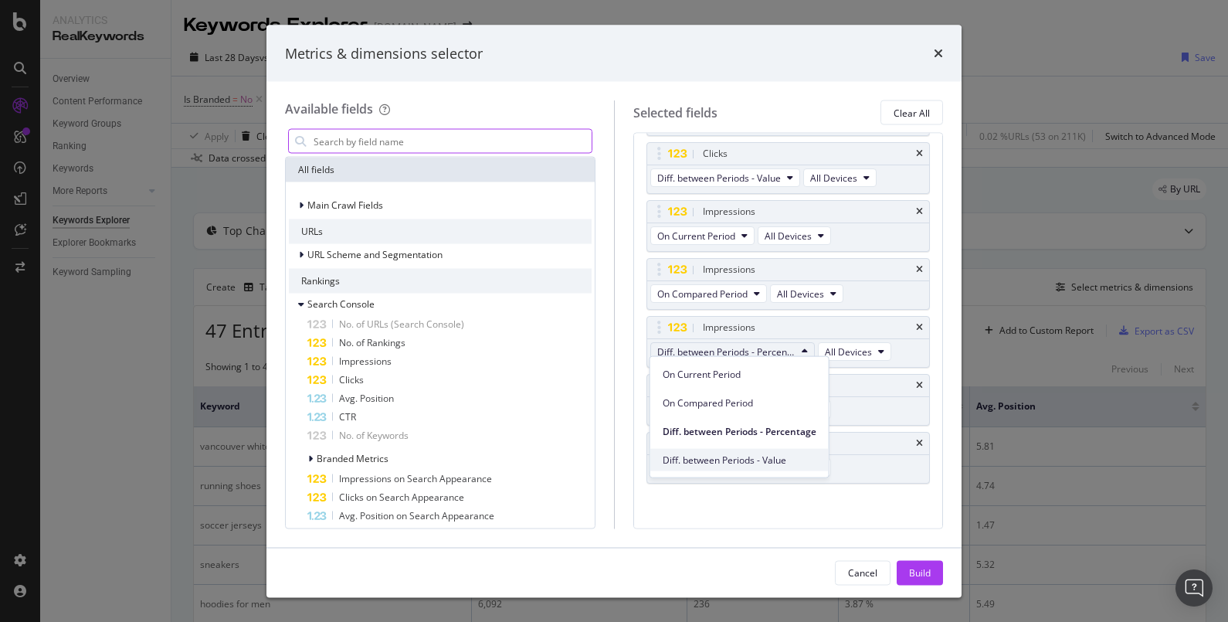
click at [749, 454] on span "Diff. between Periods - Value" at bounding box center [740, 460] width 154 height 14
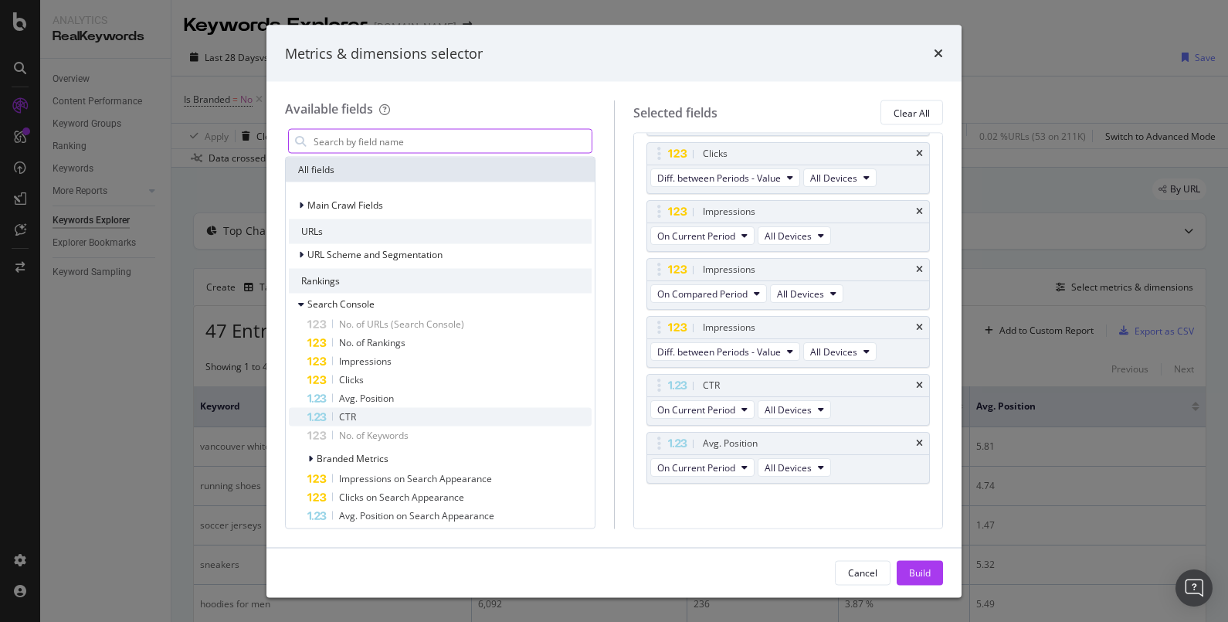
click at [385, 409] on div "CTR" at bounding box center [449, 417] width 284 height 19
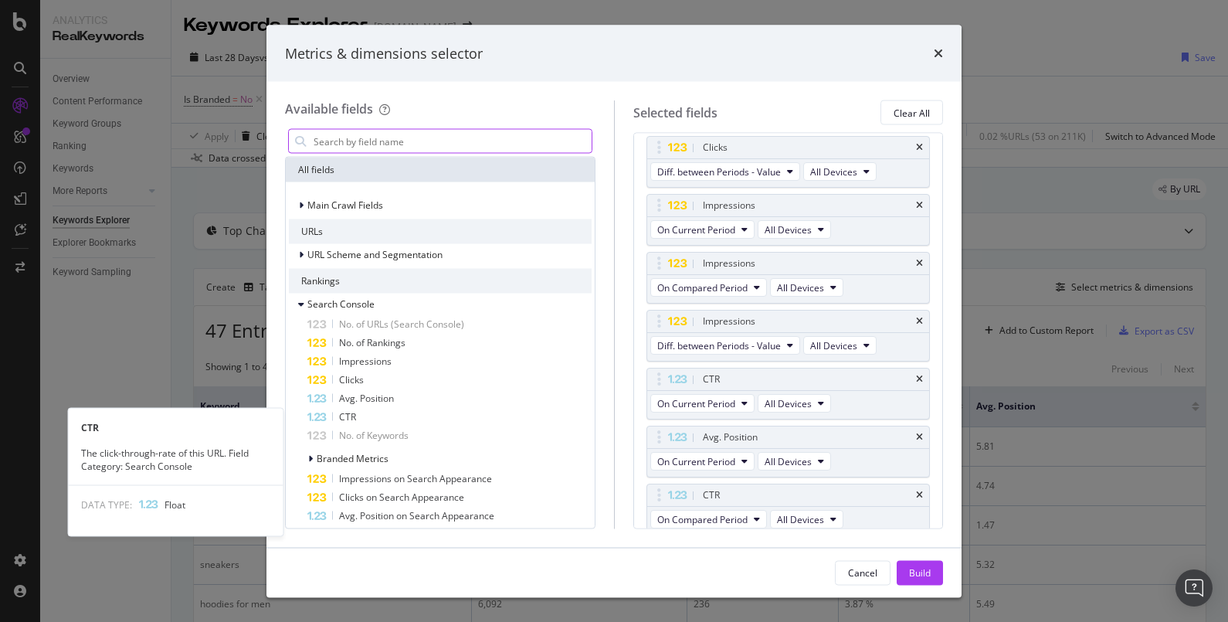
click at [385, 409] on div "CTR" at bounding box center [449, 417] width 284 height 19
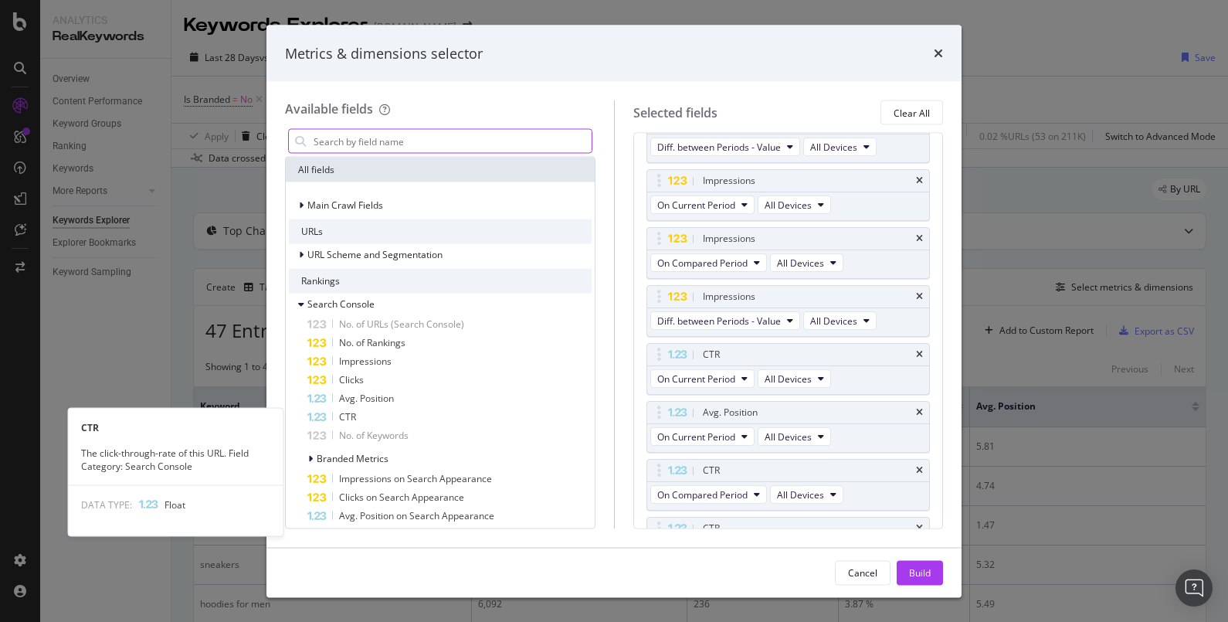
scroll to position [317, 0]
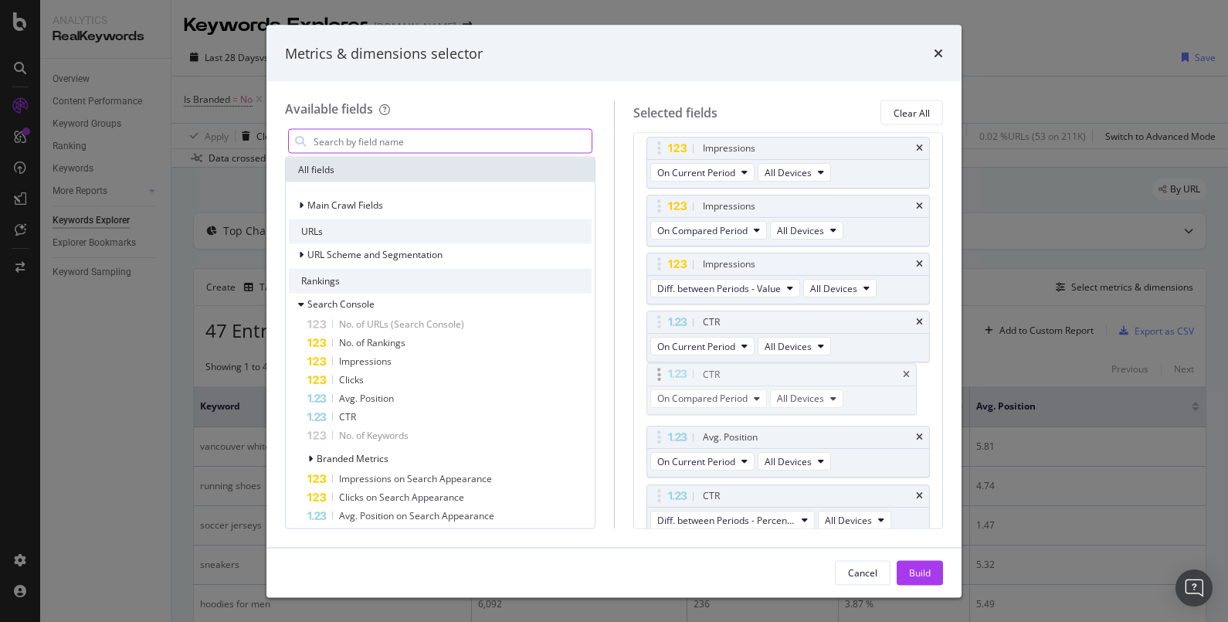
drag, startPoint x: 694, startPoint y: 436, endPoint x: 695, endPoint y: 375, distance: 60.3
click at [695, 375] on body "Analytics RealKeywords Overview Content Performance Keyword Groups Ranking Keyw…" at bounding box center [614, 311] width 1228 height 622
drag, startPoint x: 709, startPoint y: 487, endPoint x: 709, endPoint y: 429, distance: 58.7
click at [709, 429] on body "Analytics RealKeywords Overview Content Performance Keyword Groups Ranking Keyw…" at bounding box center [614, 311] width 1228 height 622
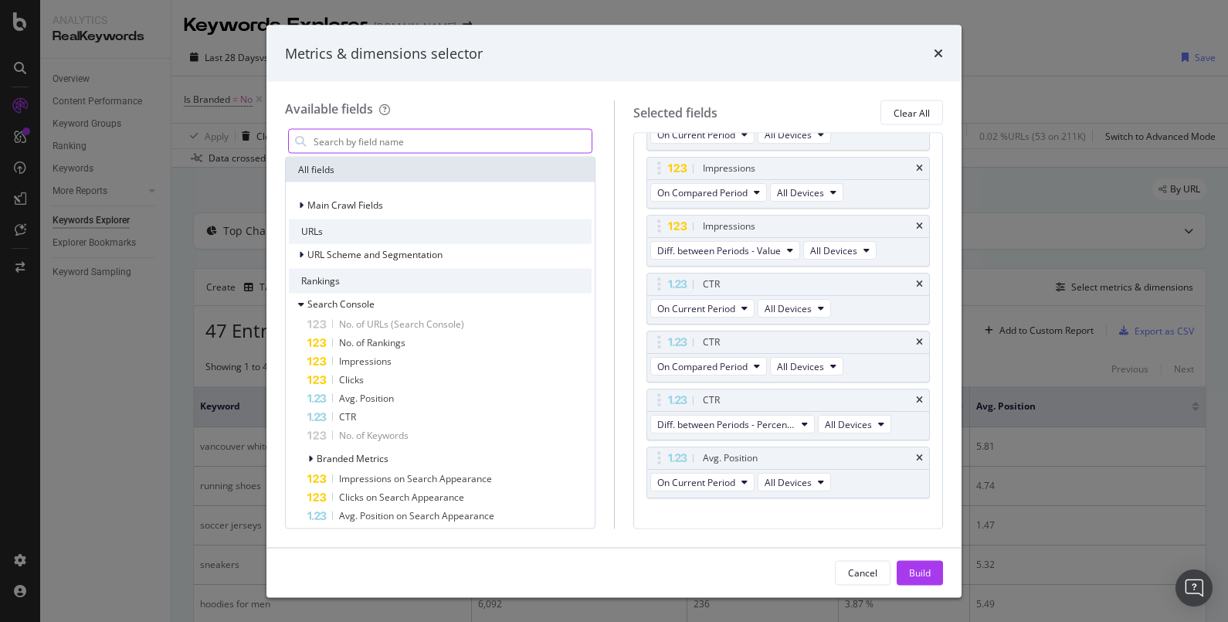
scroll to position [369, 0]
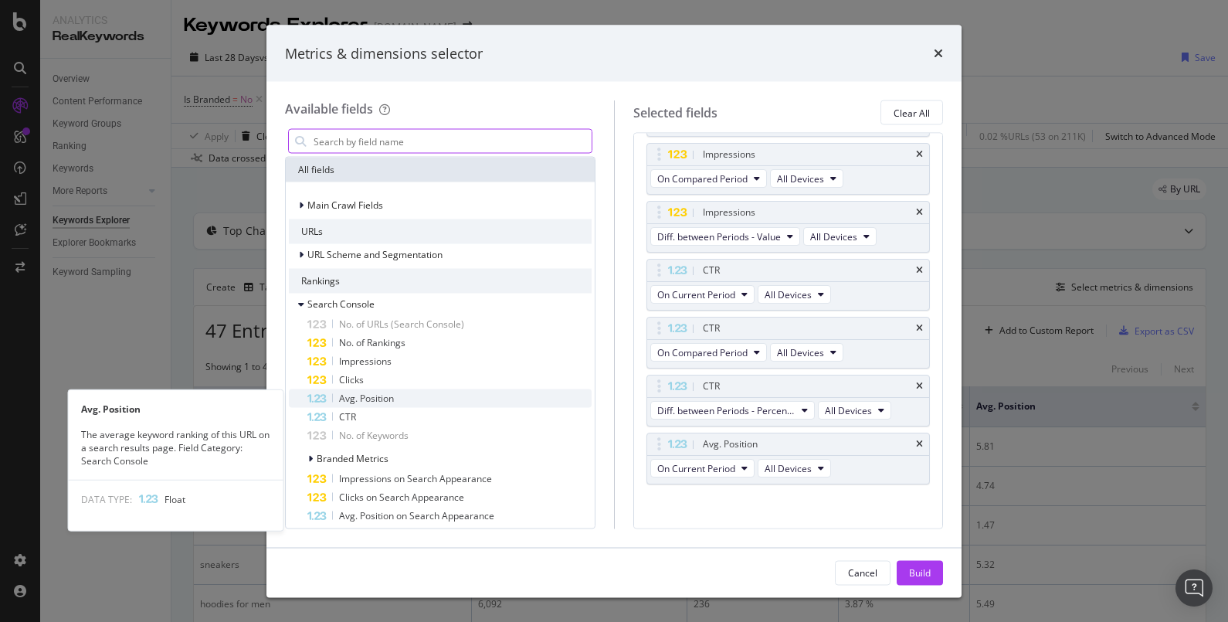
click at [450, 395] on div "Avg. Position" at bounding box center [449, 398] width 284 height 19
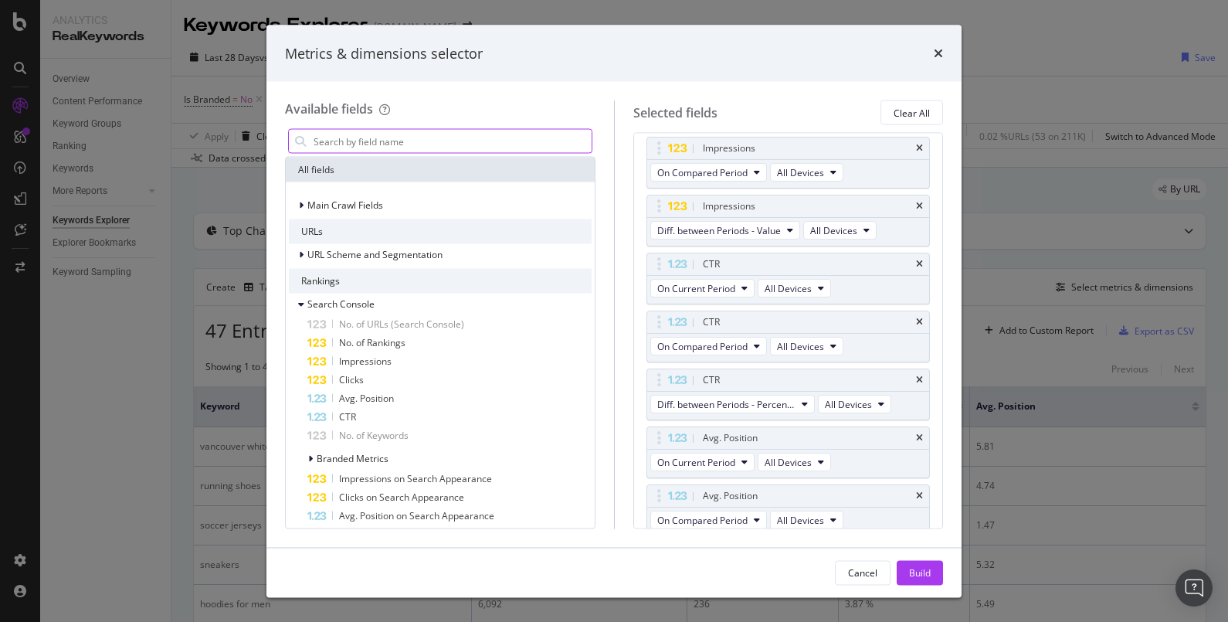
click at [457, 394] on div "Avg. Position" at bounding box center [449, 398] width 284 height 19
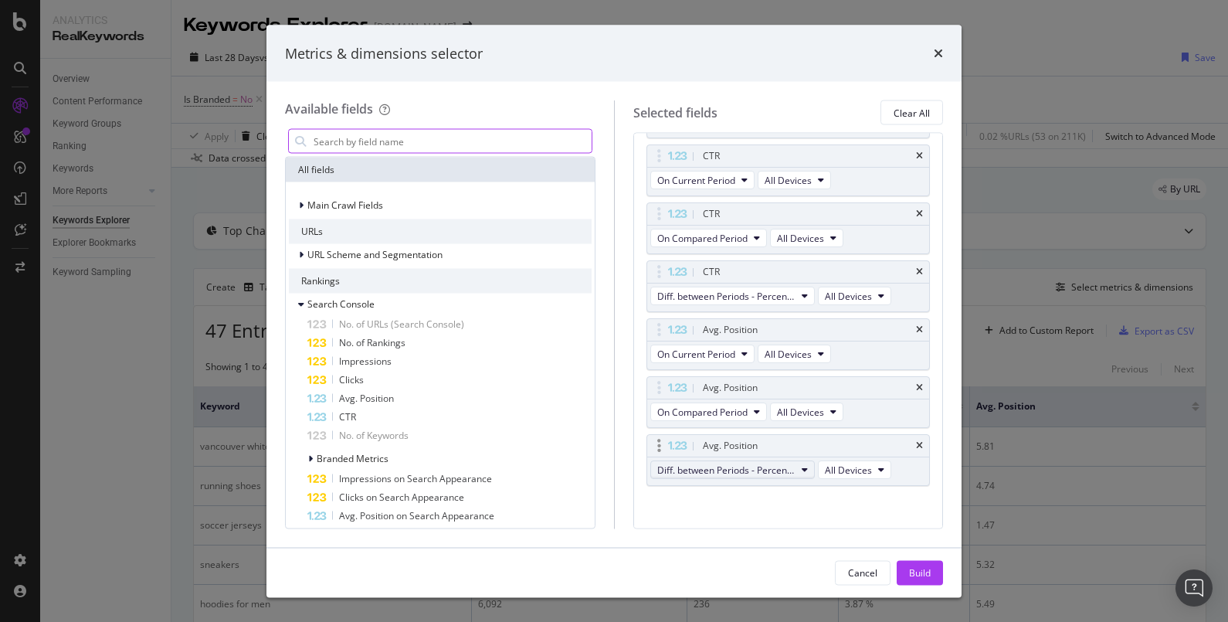
click at [738, 463] on span "Diff. between Periods - Percentage" at bounding box center [726, 469] width 138 height 13
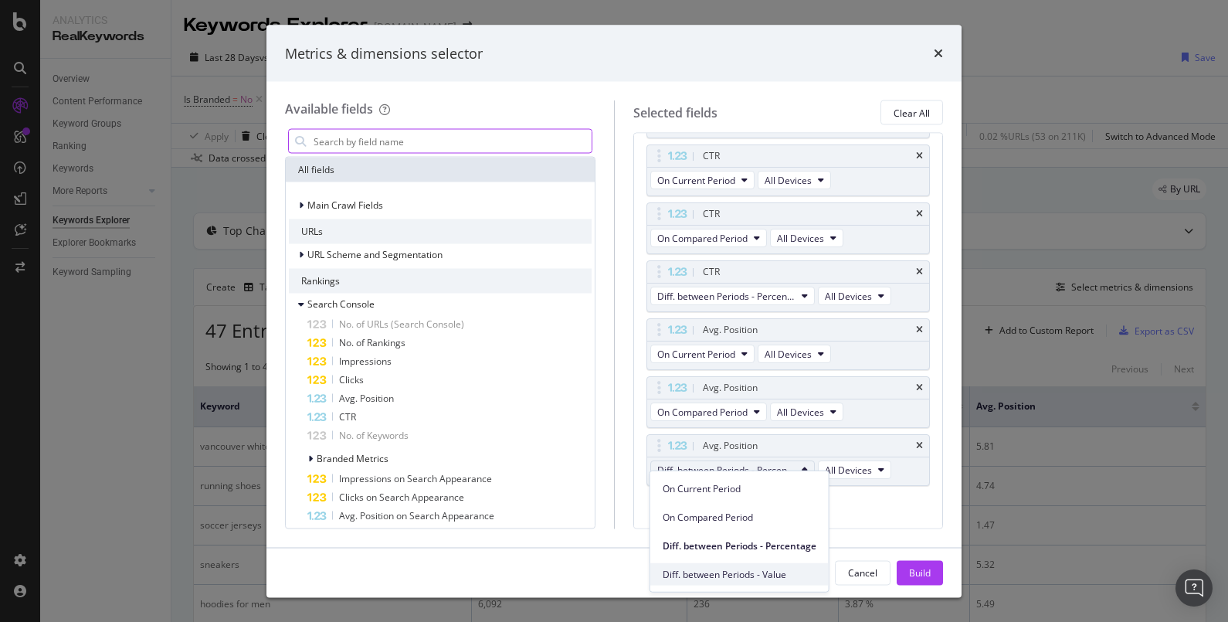
click at [727, 567] on span "Diff. between Periods - Value" at bounding box center [740, 574] width 154 height 14
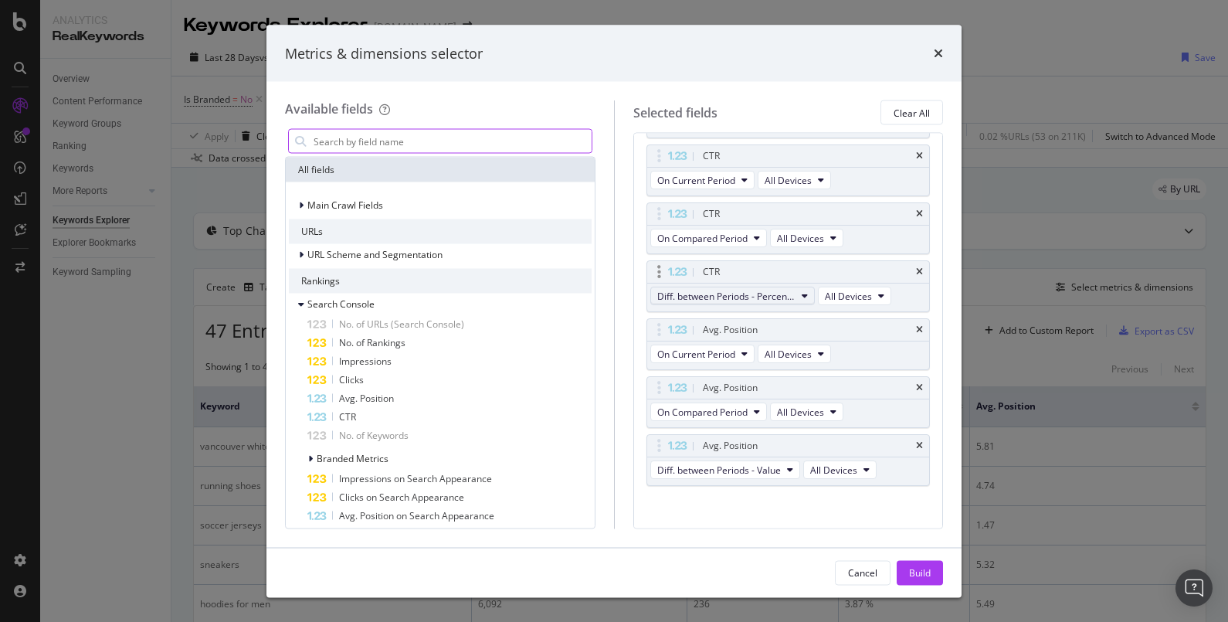
click at [722, 287] on button "Diff. between Periods - Percentage" at bounding box center [732, 296] width 165 height 19
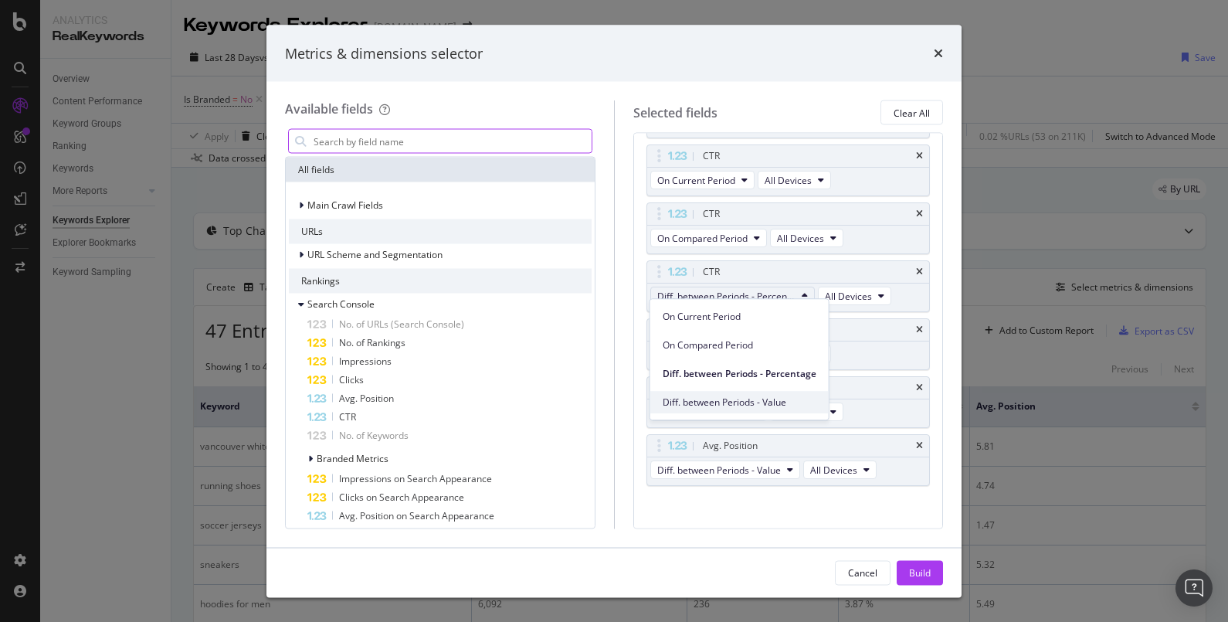
click at [735, 406] on span "Diff. between Periods - Value" at bounding box center [740, 403] width 154 height 14
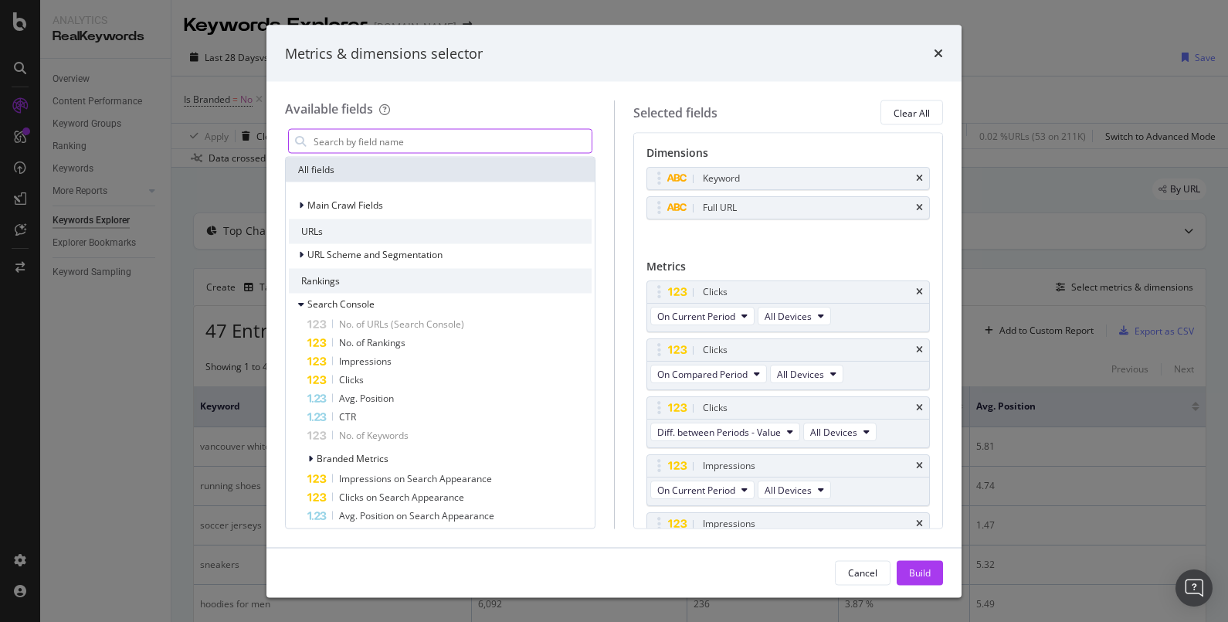
scroll to position [0, 0]
click at [915, 561] on div "Build" at bounding box center [920, 572] width 22 height 23
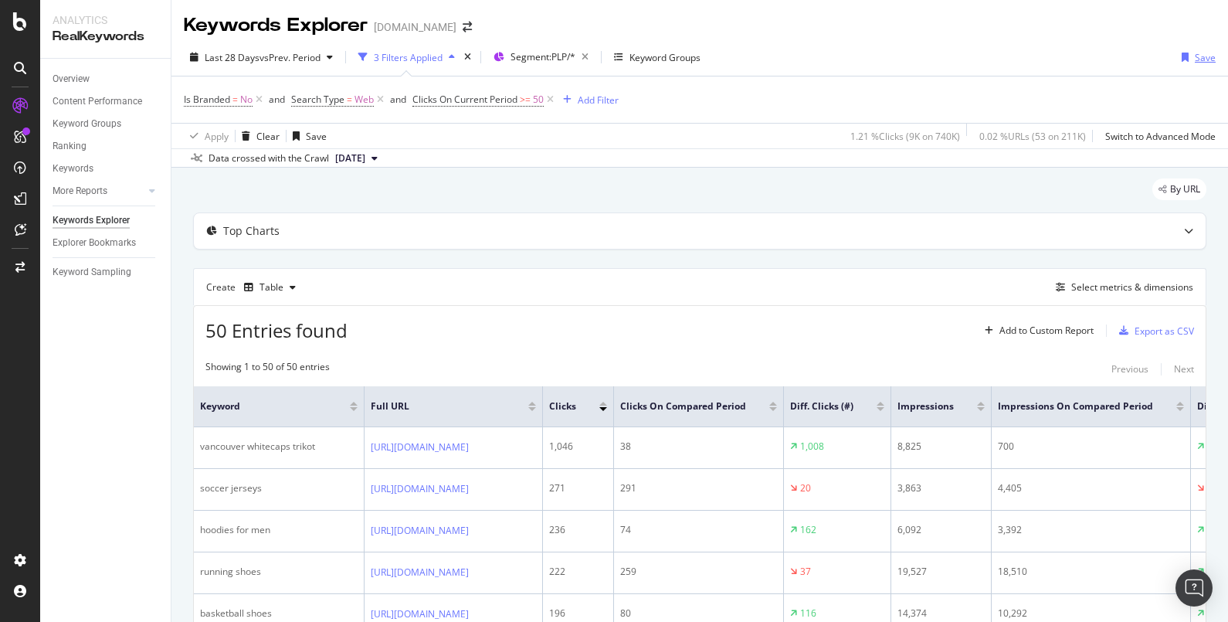
click at [1177, 53] on div "button" at bounding box center [1185, 57] width 19 height 9
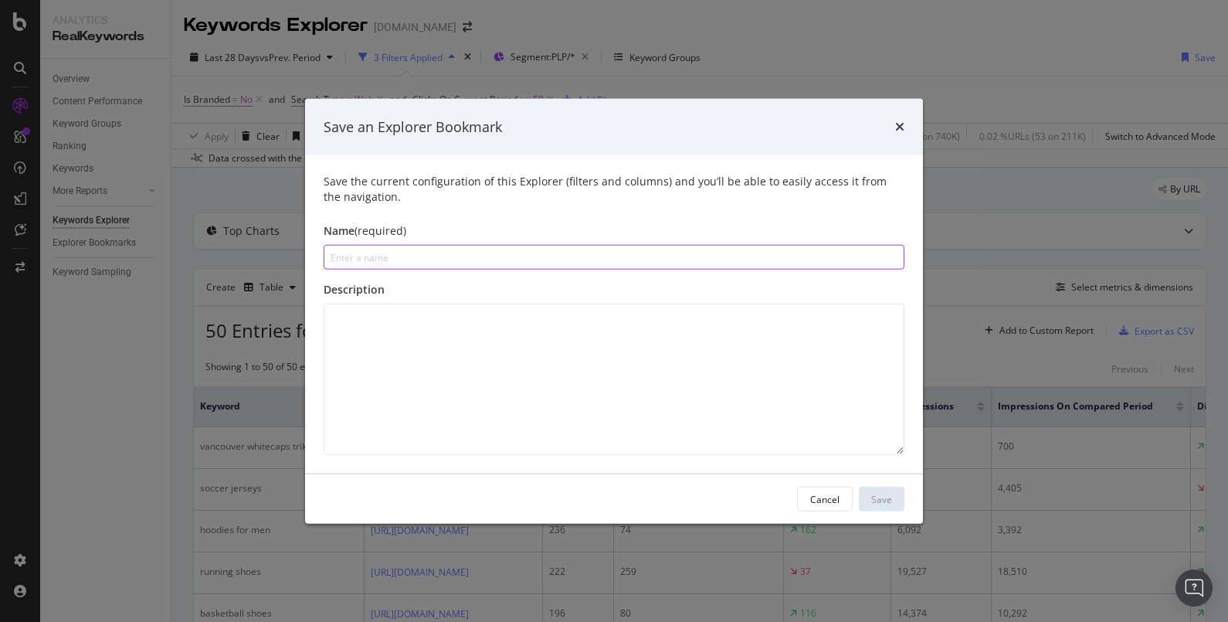
paste input "Rising Non-Brand Search Queries"
type input "Rising Non-Brand Search Queries"
click at [878, 493] on div "Save" at bounding box center [881, 498] width 21 height 13
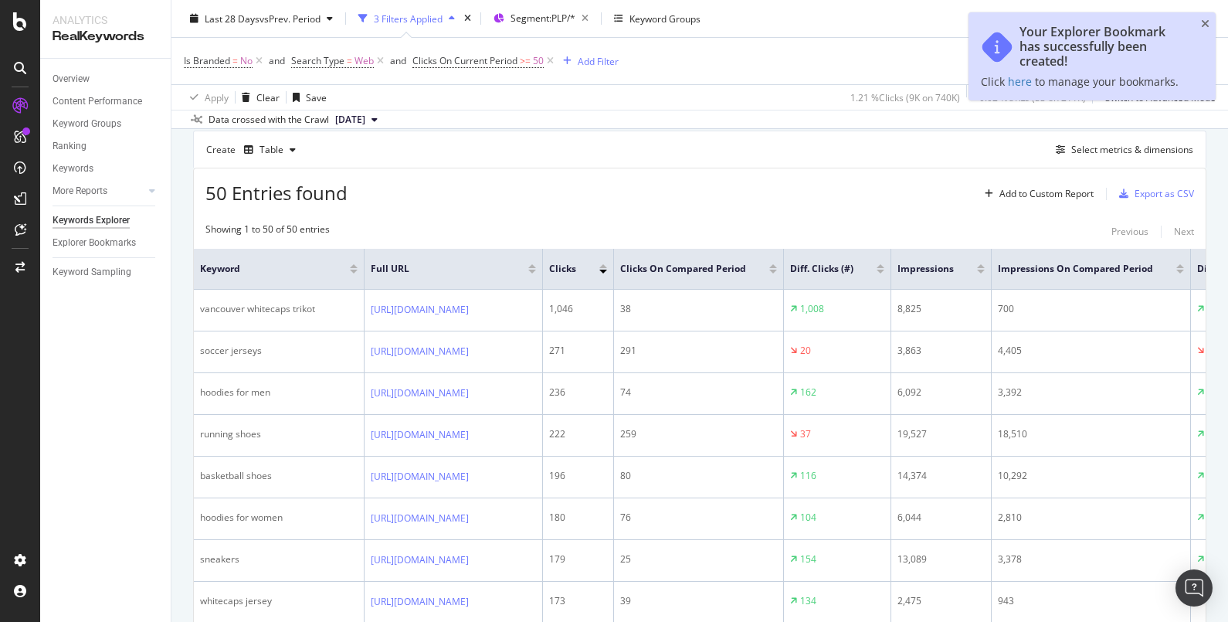
scroll to position [193, 0]
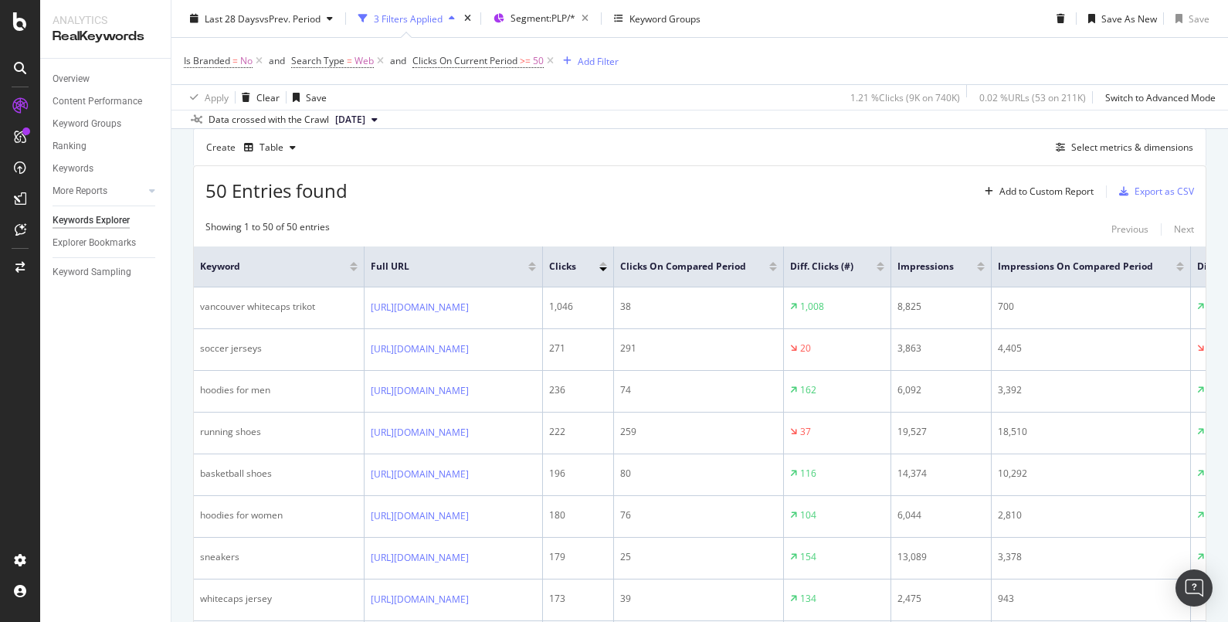
click at [885, 269] on div at bounding box center [881, 269] width 8 height 4
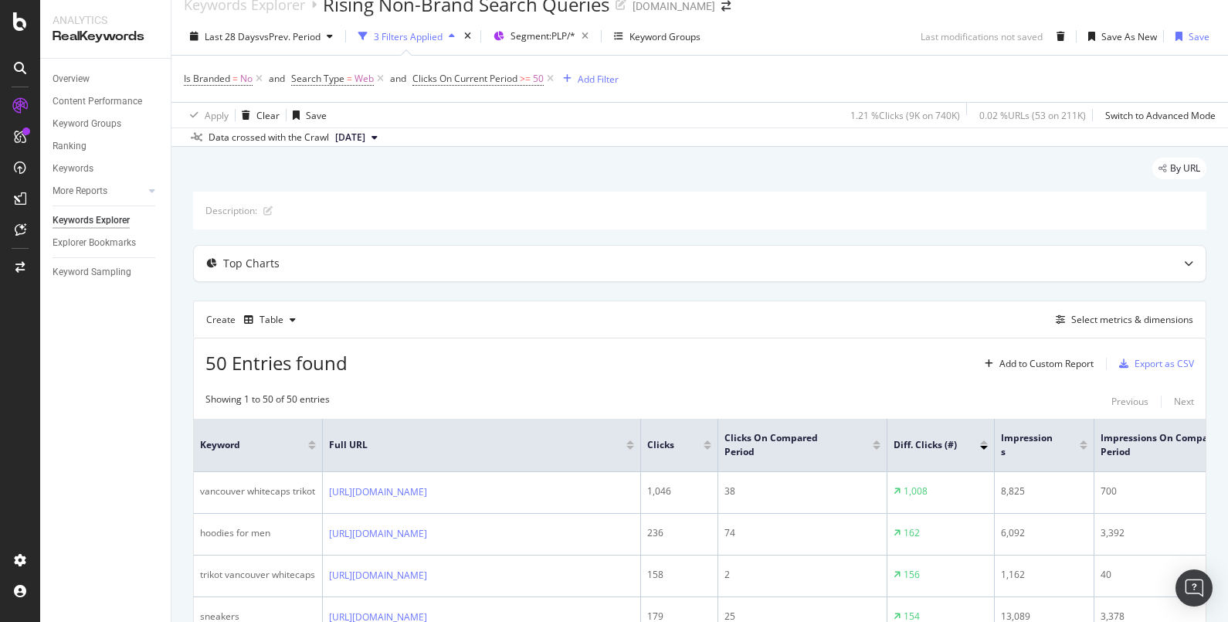
scroll to position [193, 0]
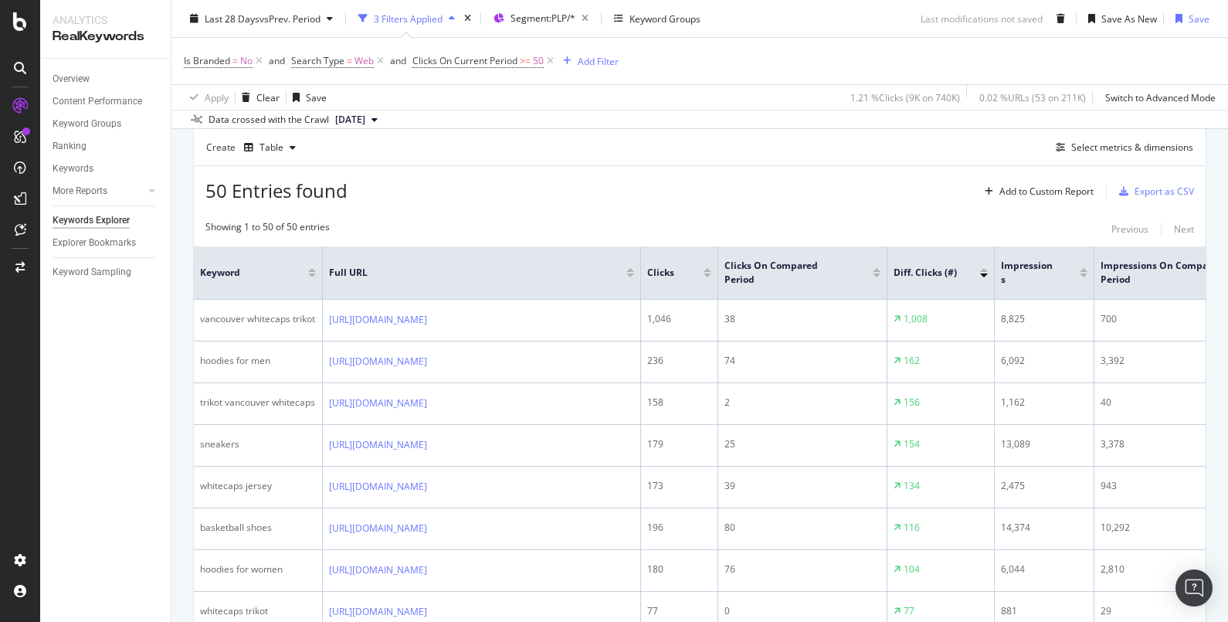
click at [365, 121] on span "[DATE]" at bounding box center [350, 120] width 30 height 14
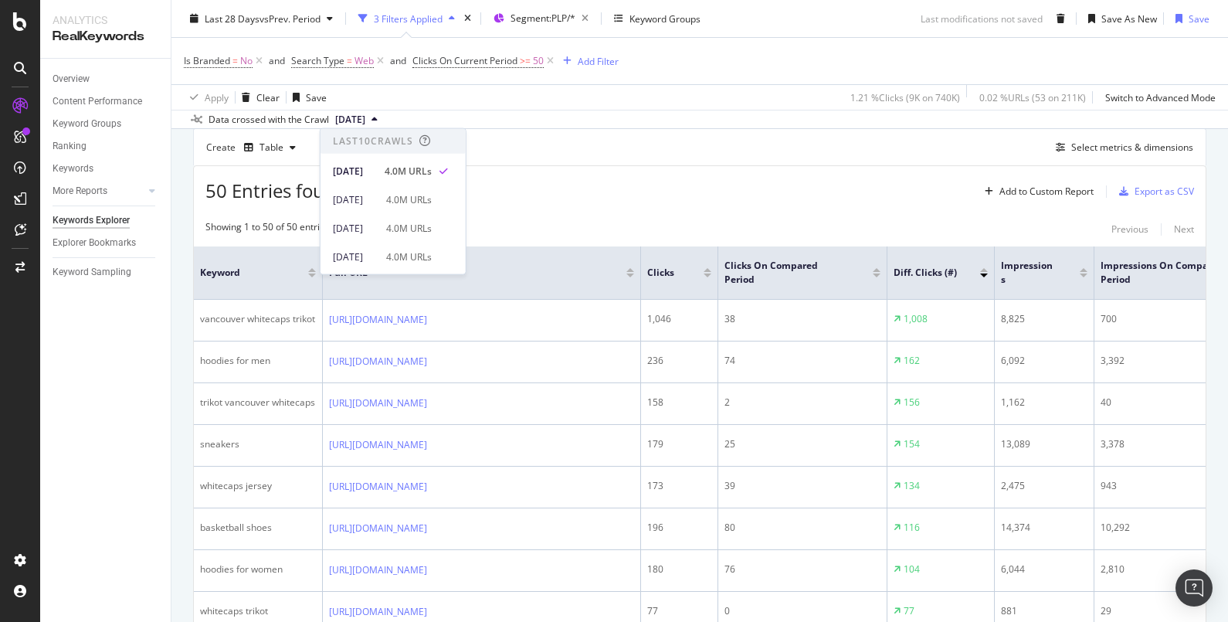
click at [646, 151] on div "Create Table Select metrics & dimensions" at bounding box center [700, 146] width 1014 height 37
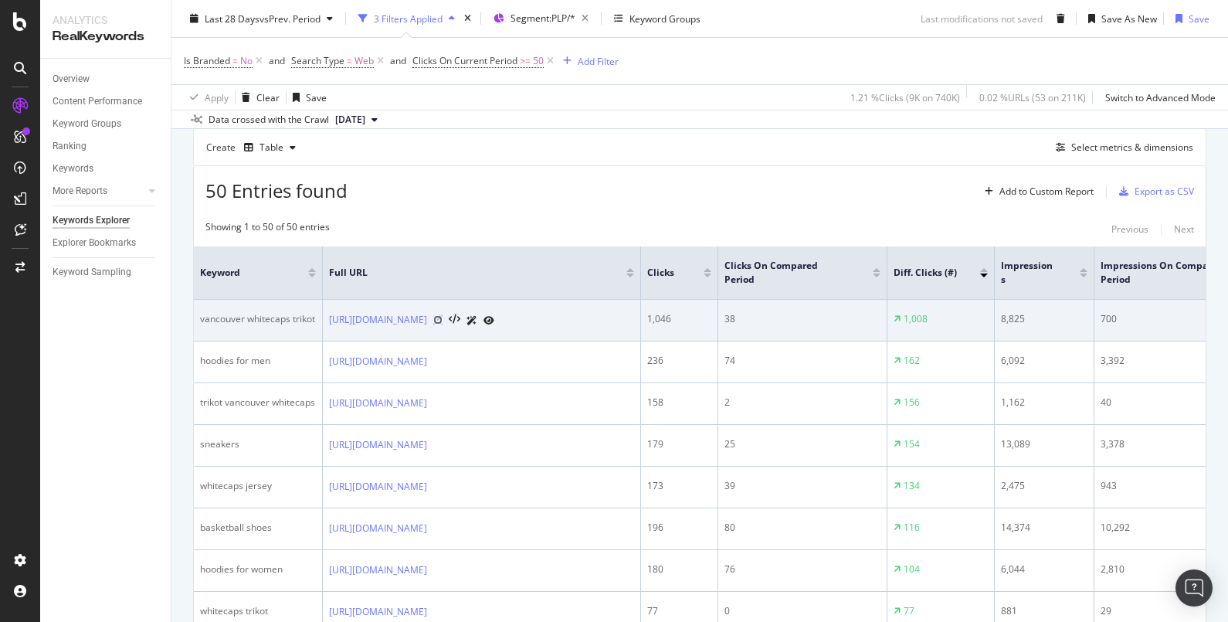
click at [443, 315] on icon at bounding box center [437, 319] width 9 height 9
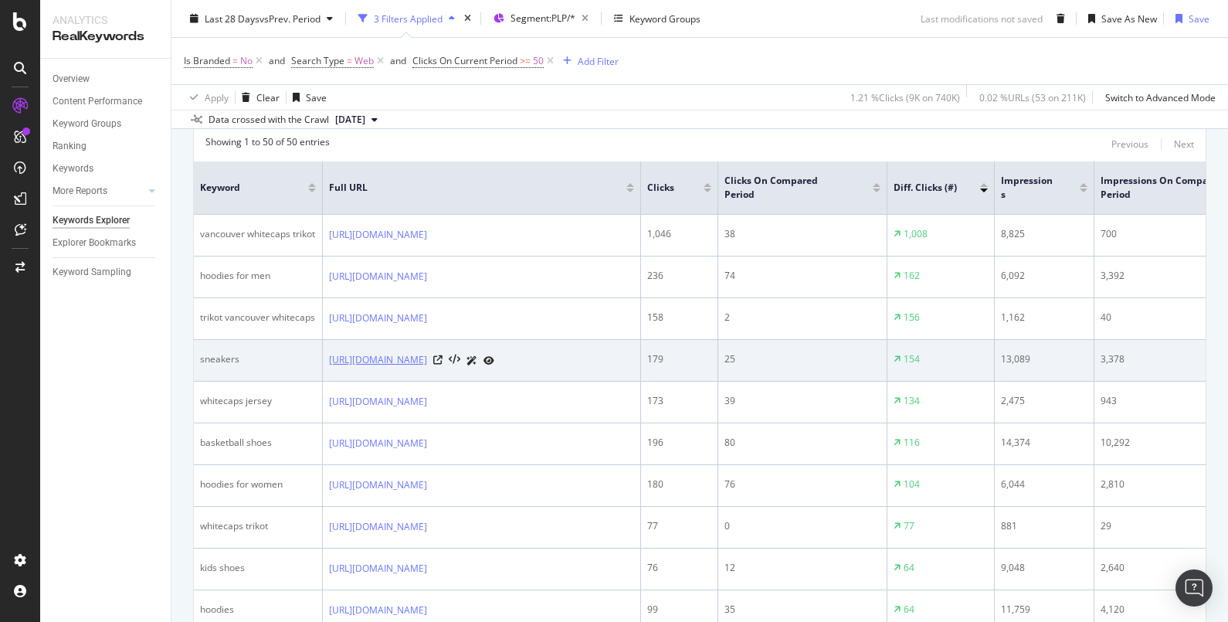
scroll to position [290, 0]
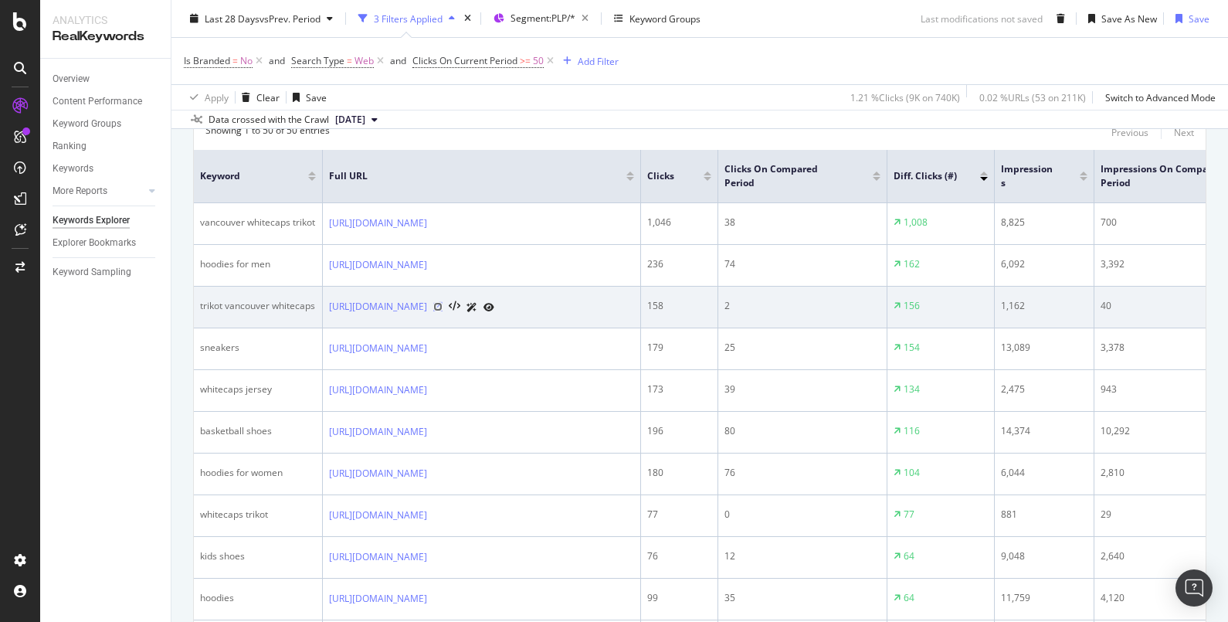
click at [443, 311] on icon at bounding box center [437, 306] width 9 height 9
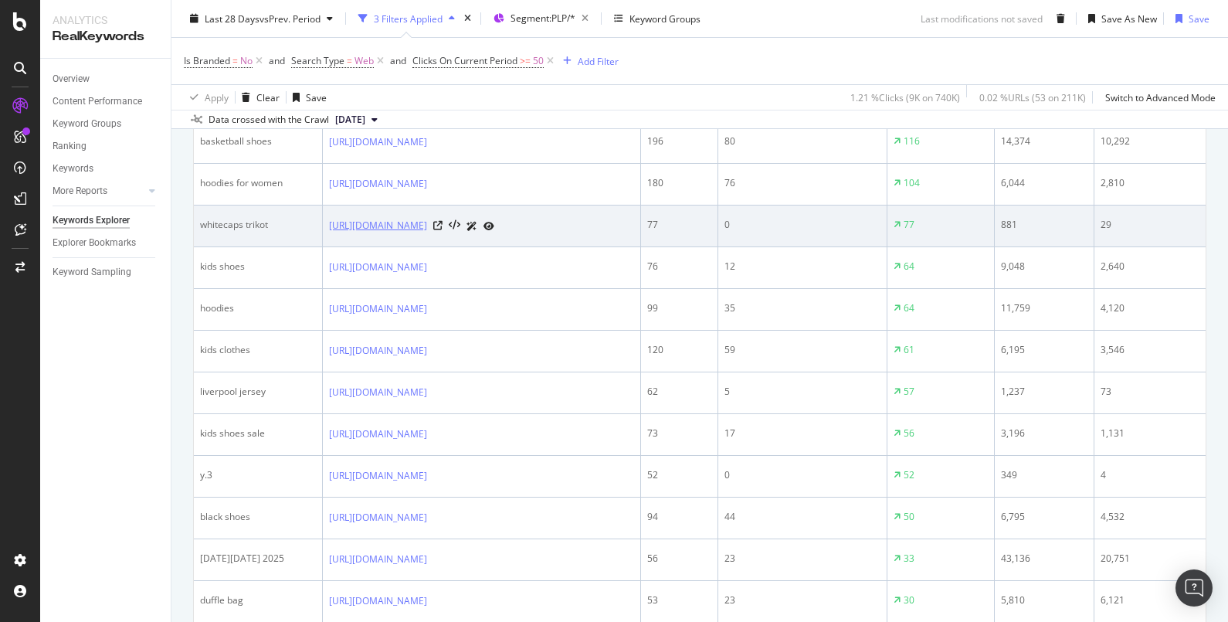
scroll to position [676, 0]
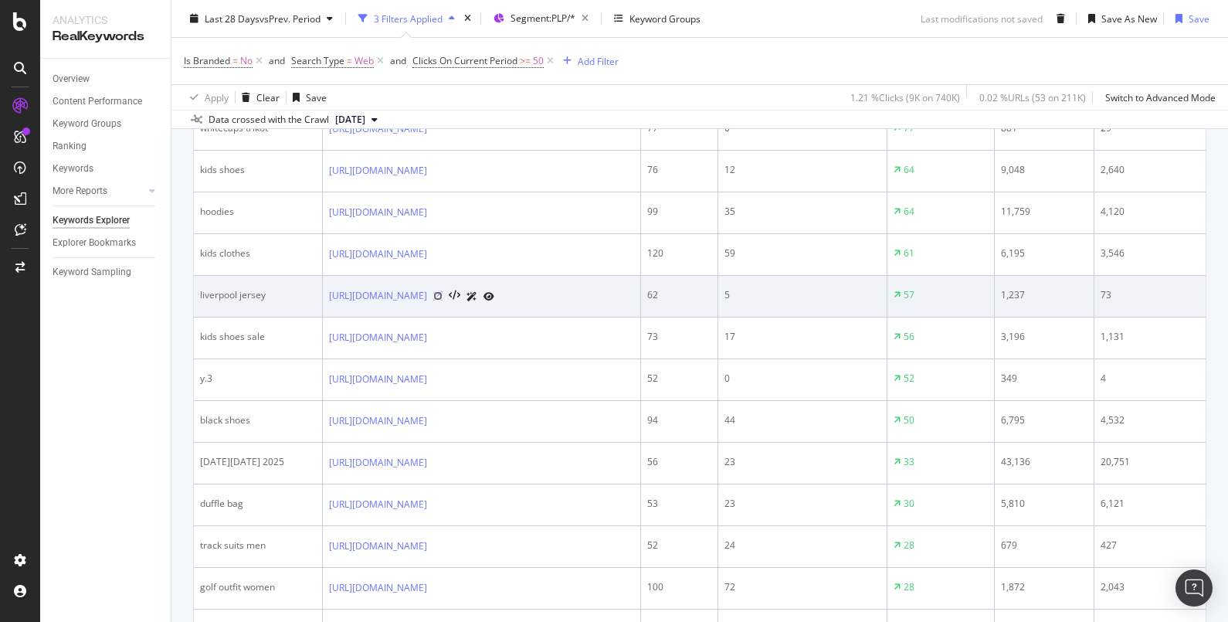
click at [443, 301] on icon at bounding box center [437, 295] width 9 height 9
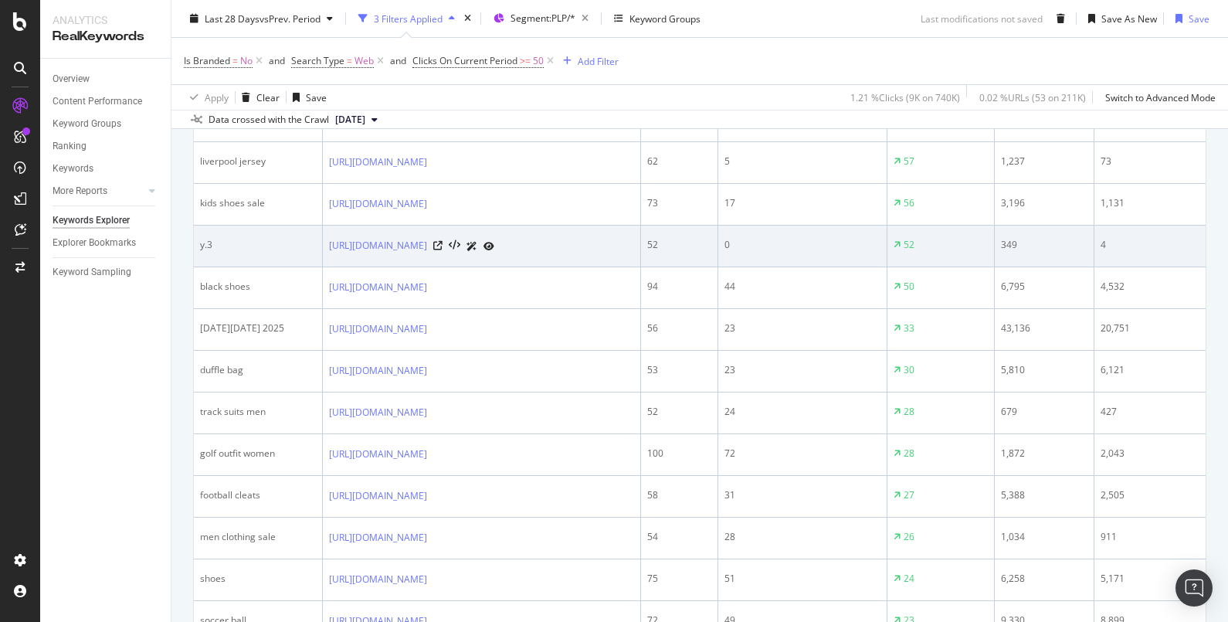
scroll to position [1003, 0]
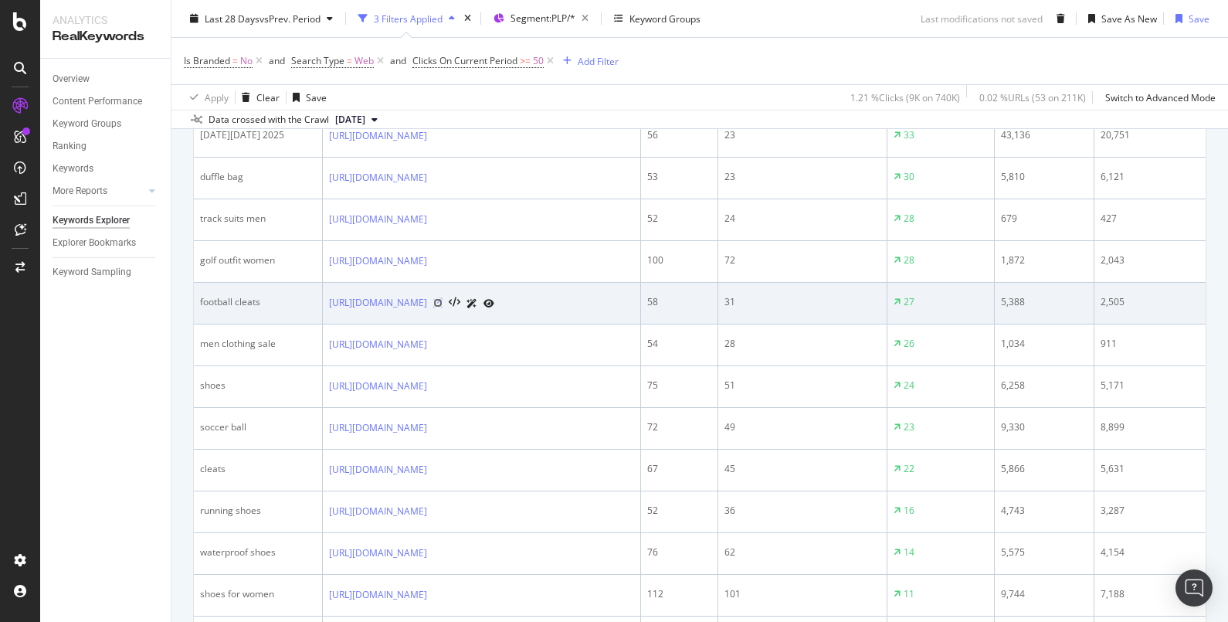
click at [443, 307] on icon at bounding box center [437, 302] width 9 height 9
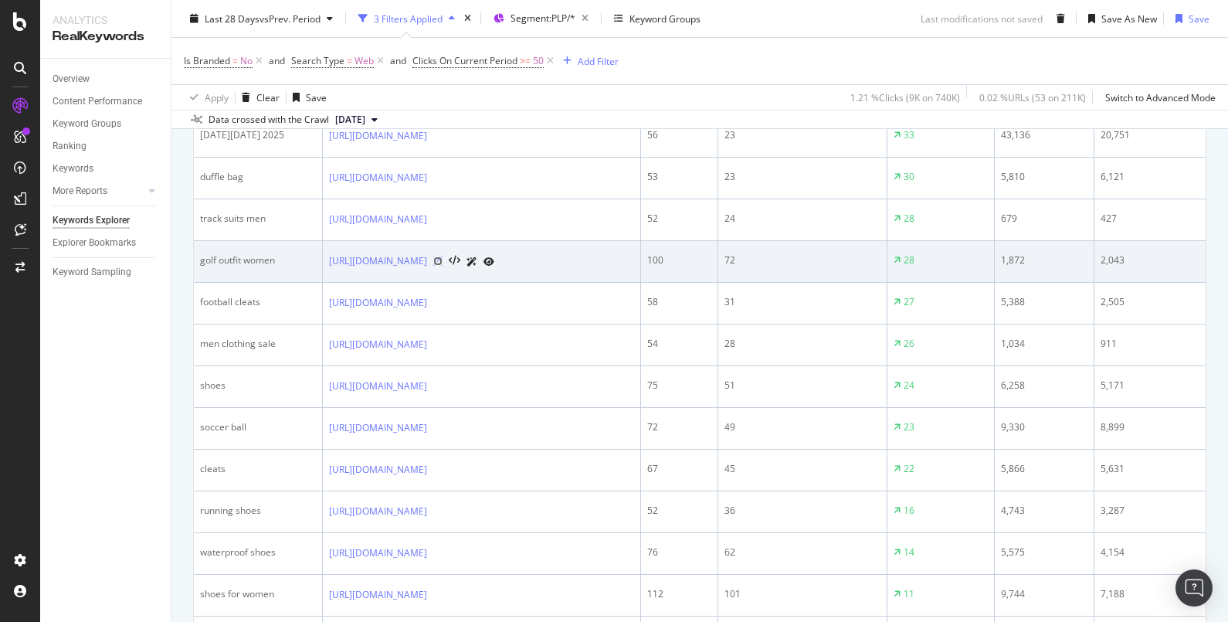
click at [443, 266] on icon at bounding box center [437, 260] width 9 height 9
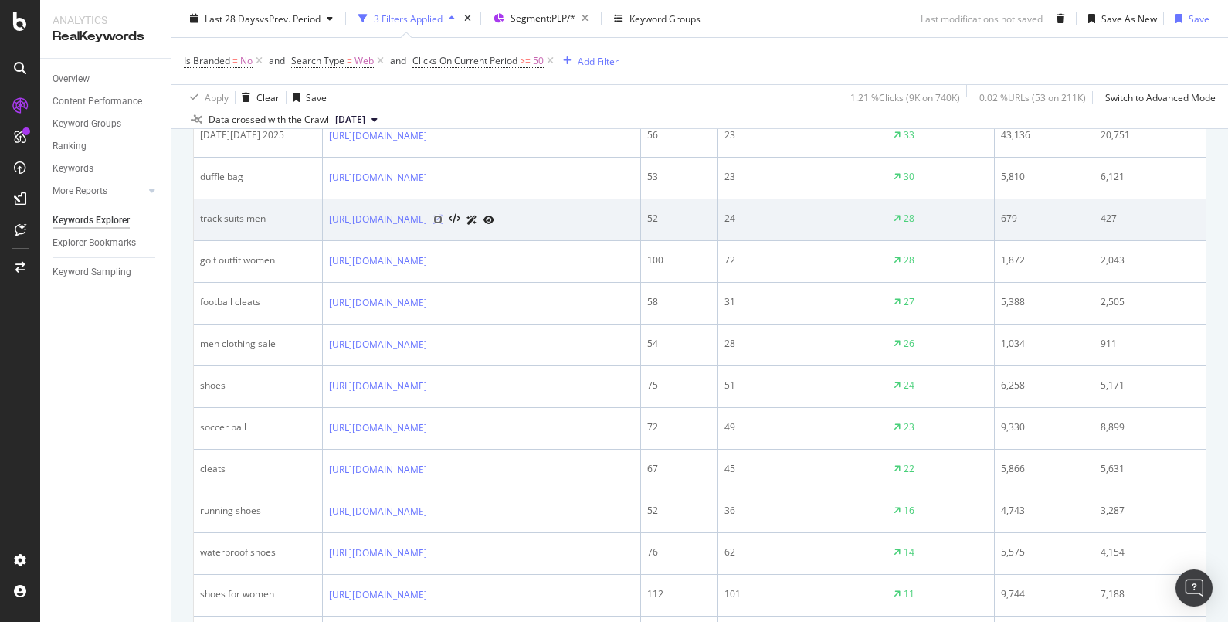
click at [443, 224] on icon at bounding box center [437, 219] width 9 height 9
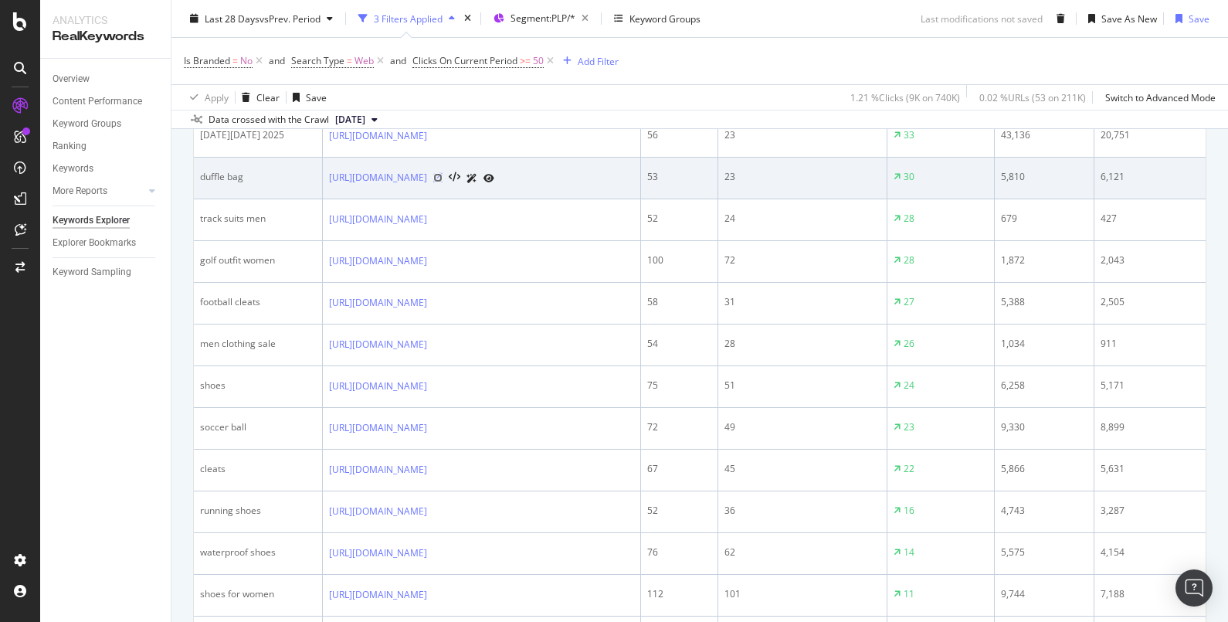
click at [443, 182] on icon at bounding box center [437, 177] width 9 height 9
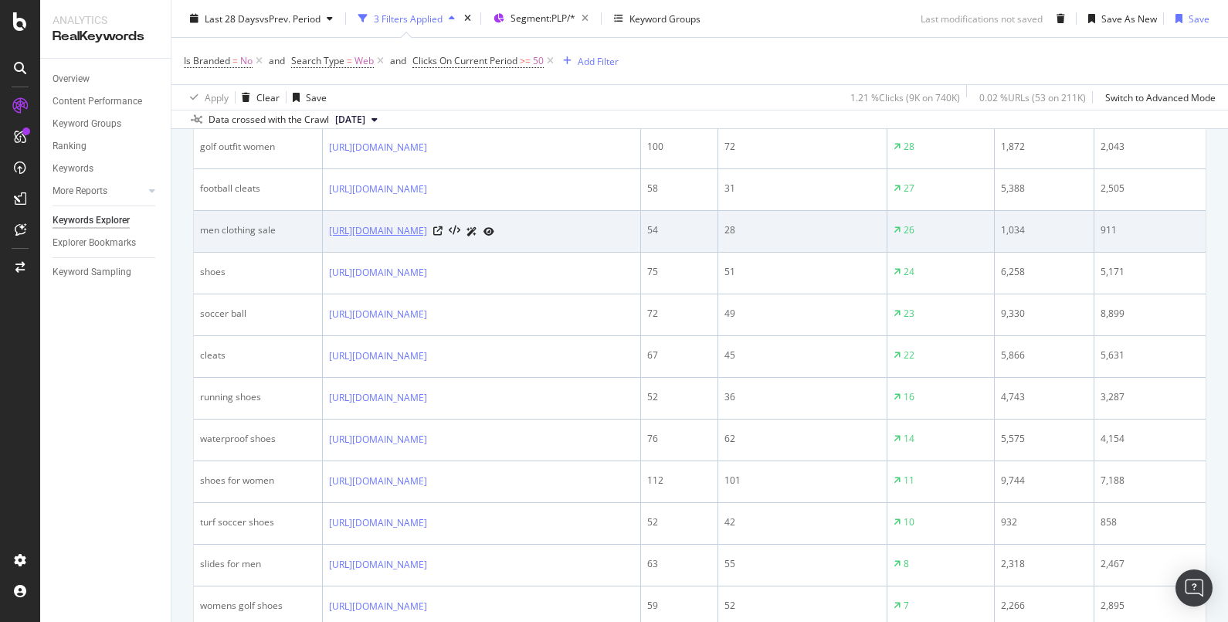
scroll to position [1292, 0]
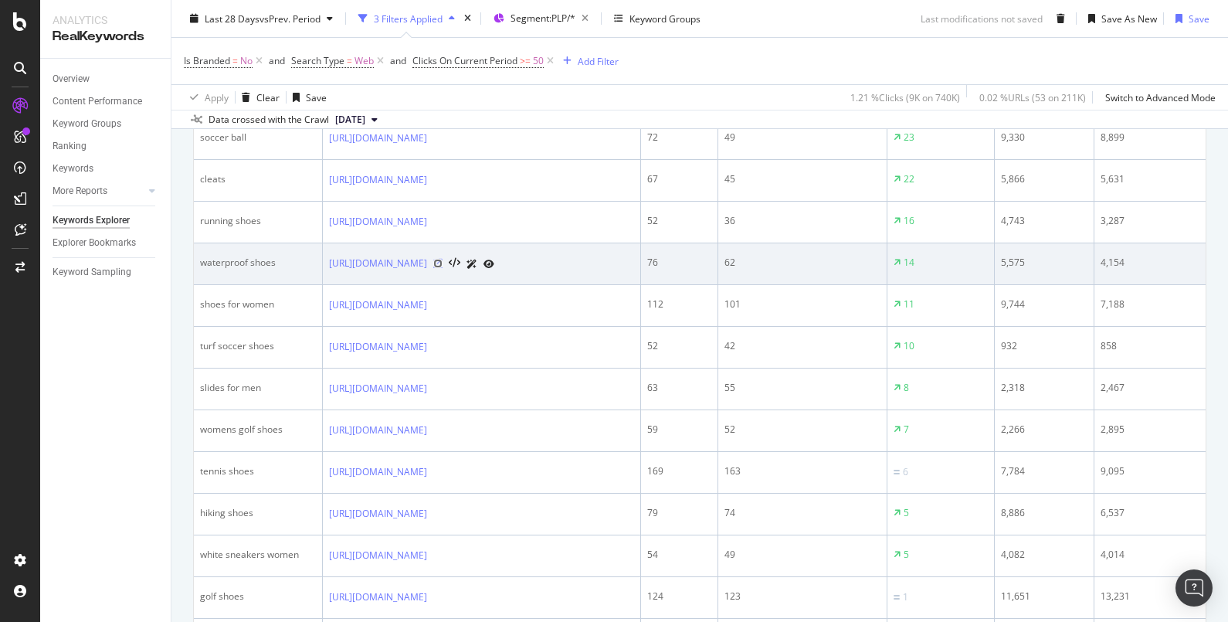
click at [443, 268] on icon at bounding box center [437, 263] width 9 height 9
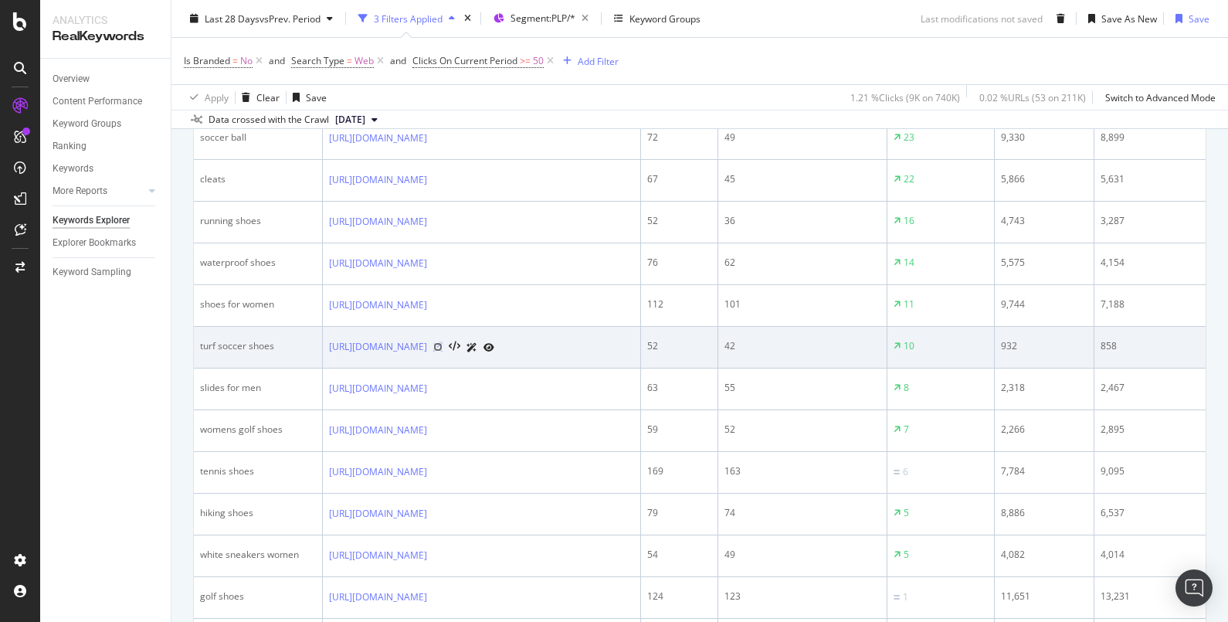
click at [443, 351] on icon at bounding box center [437, 346] width 9 height 9
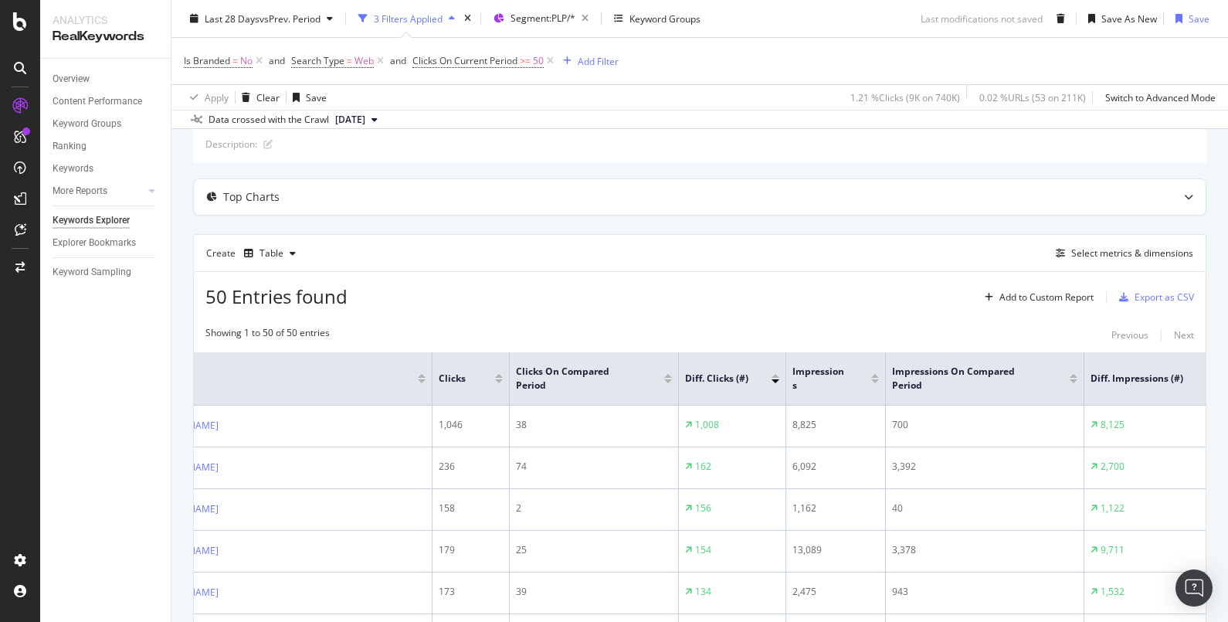
scroll to position [0, 0]
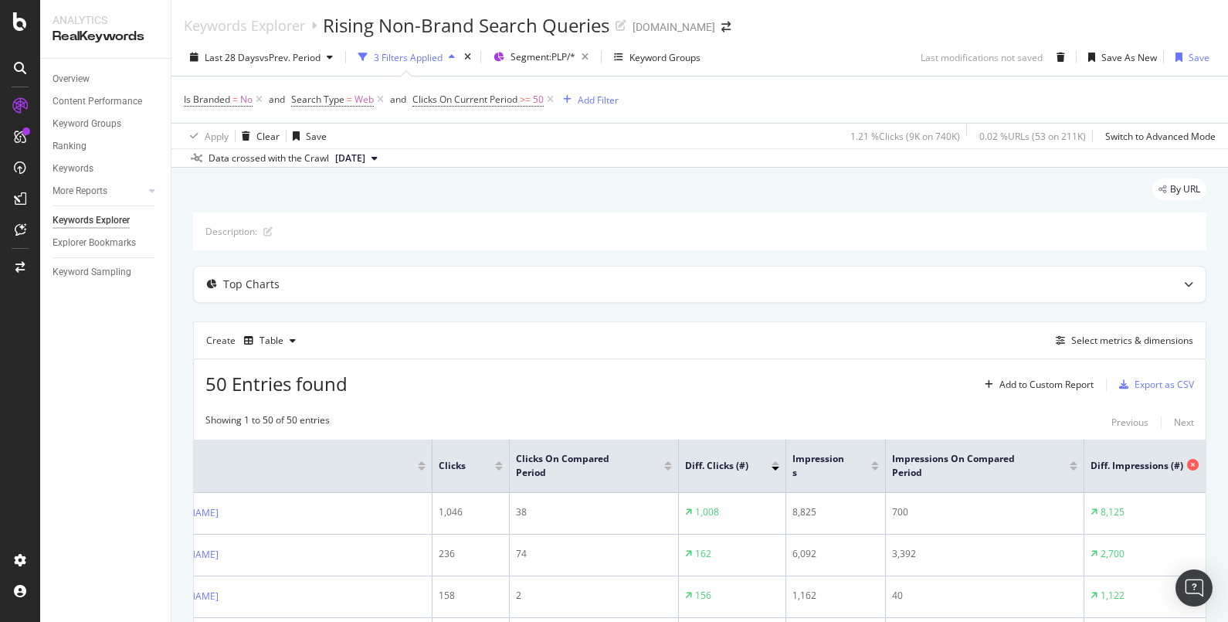
click at [1190, 466] on icon at bounding box center [1193, 465] width 12 height 12
